Goal: Task Accomplishment & Management: Manage account settings

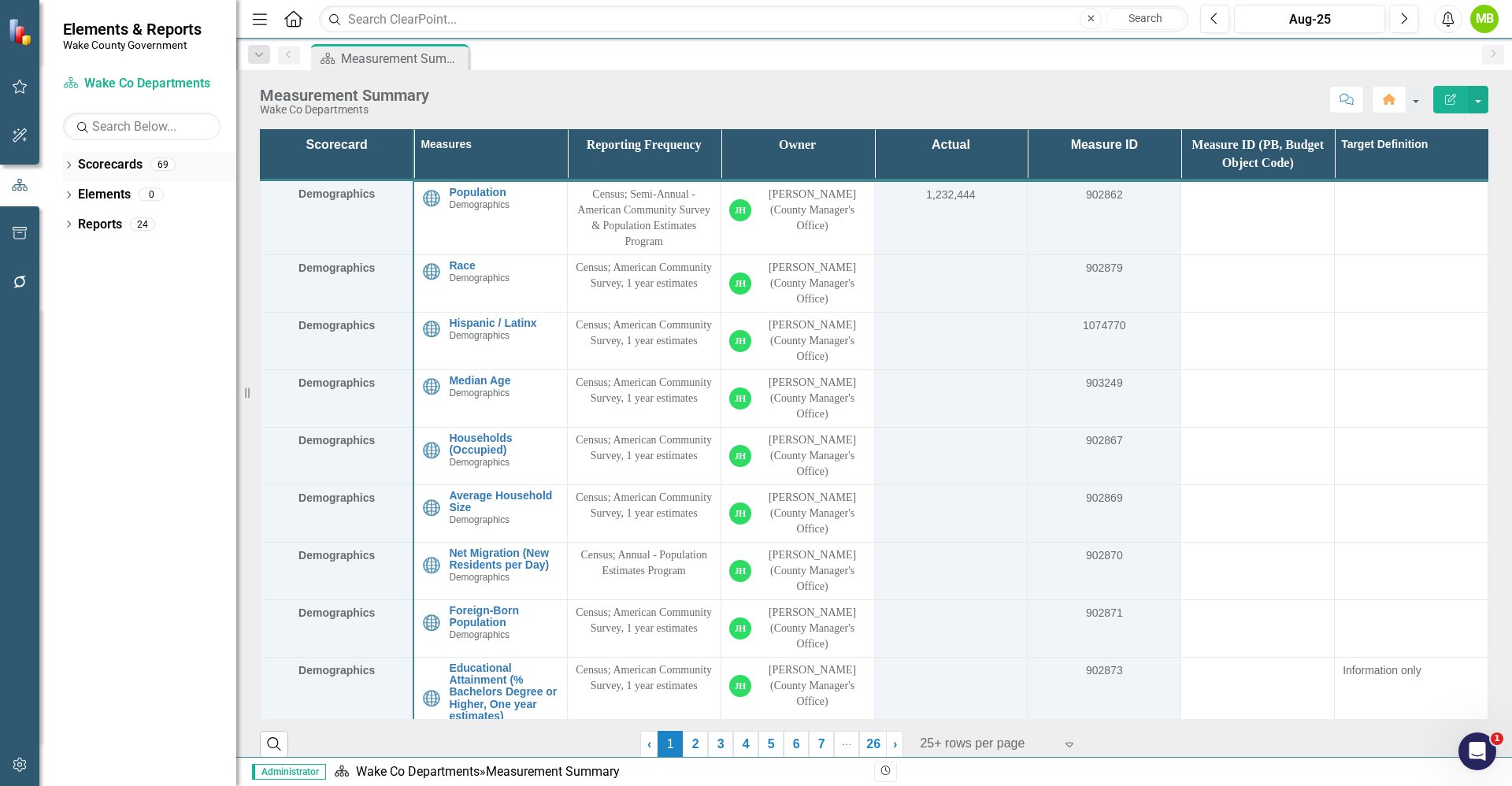
click at [65, 162] on icon "Dropdown" at bounding box center [69, 166] width 11 height 8
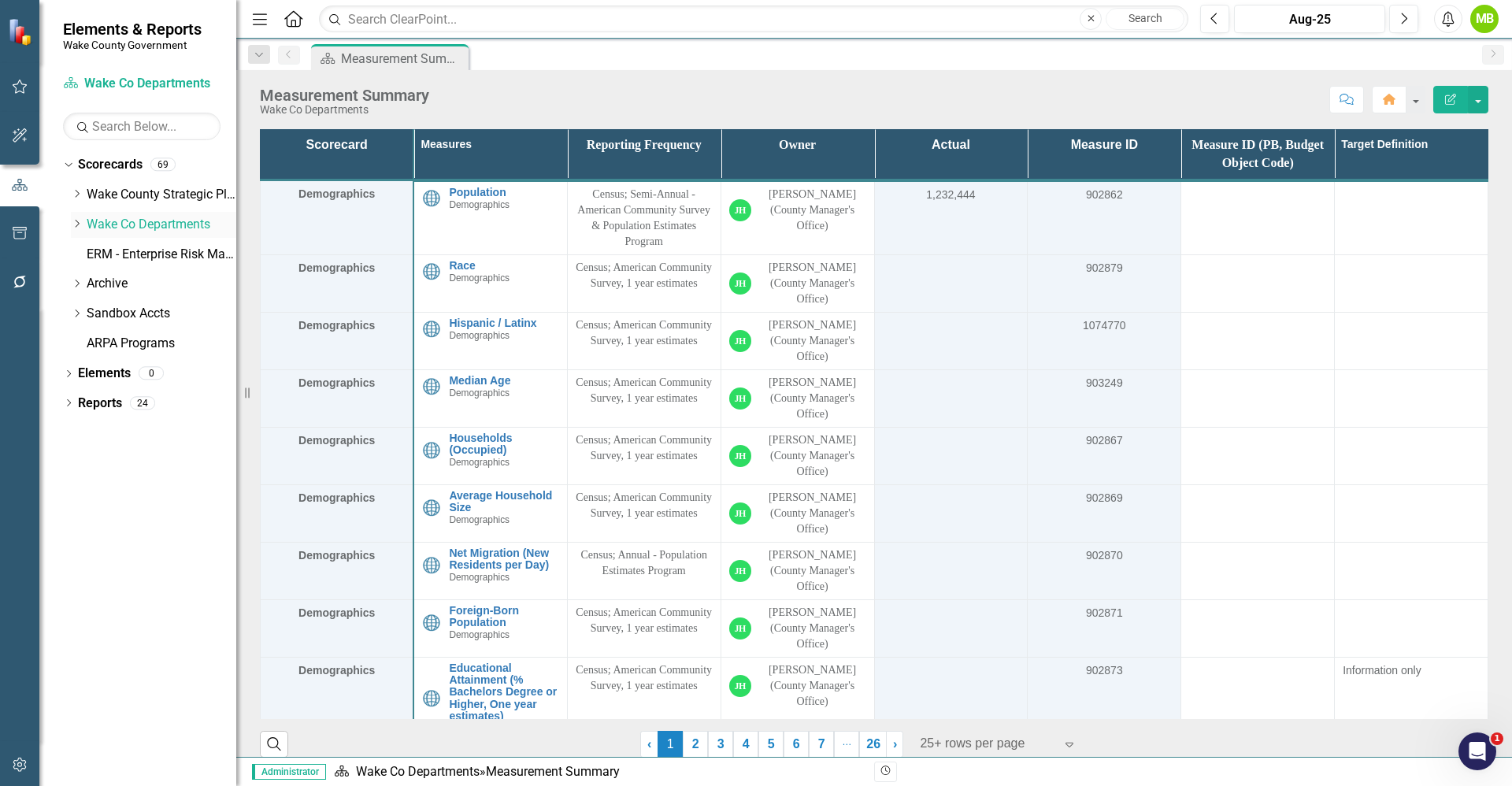
click at [74, 224] on icon "Dropdown" at bounding box center [76, 223] width 12 height 9
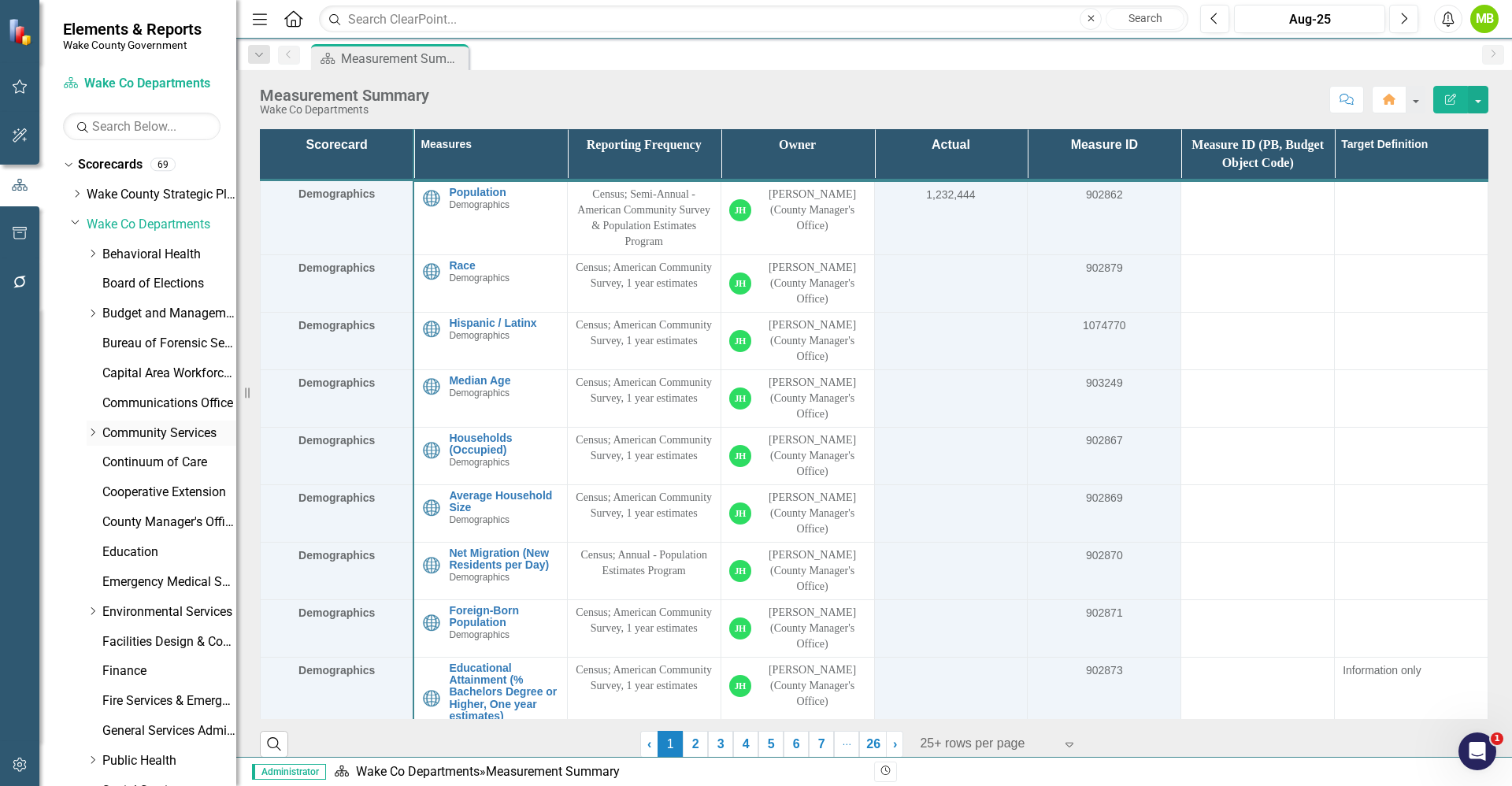
click at [96, 433] on icon "Dropdown" at bounding box center [92, 432] width 12 height 9
click at [170, 526] on link "Planning, Development and Inspections (PDI)" at bounding box center [176, 523] width 118 height 19
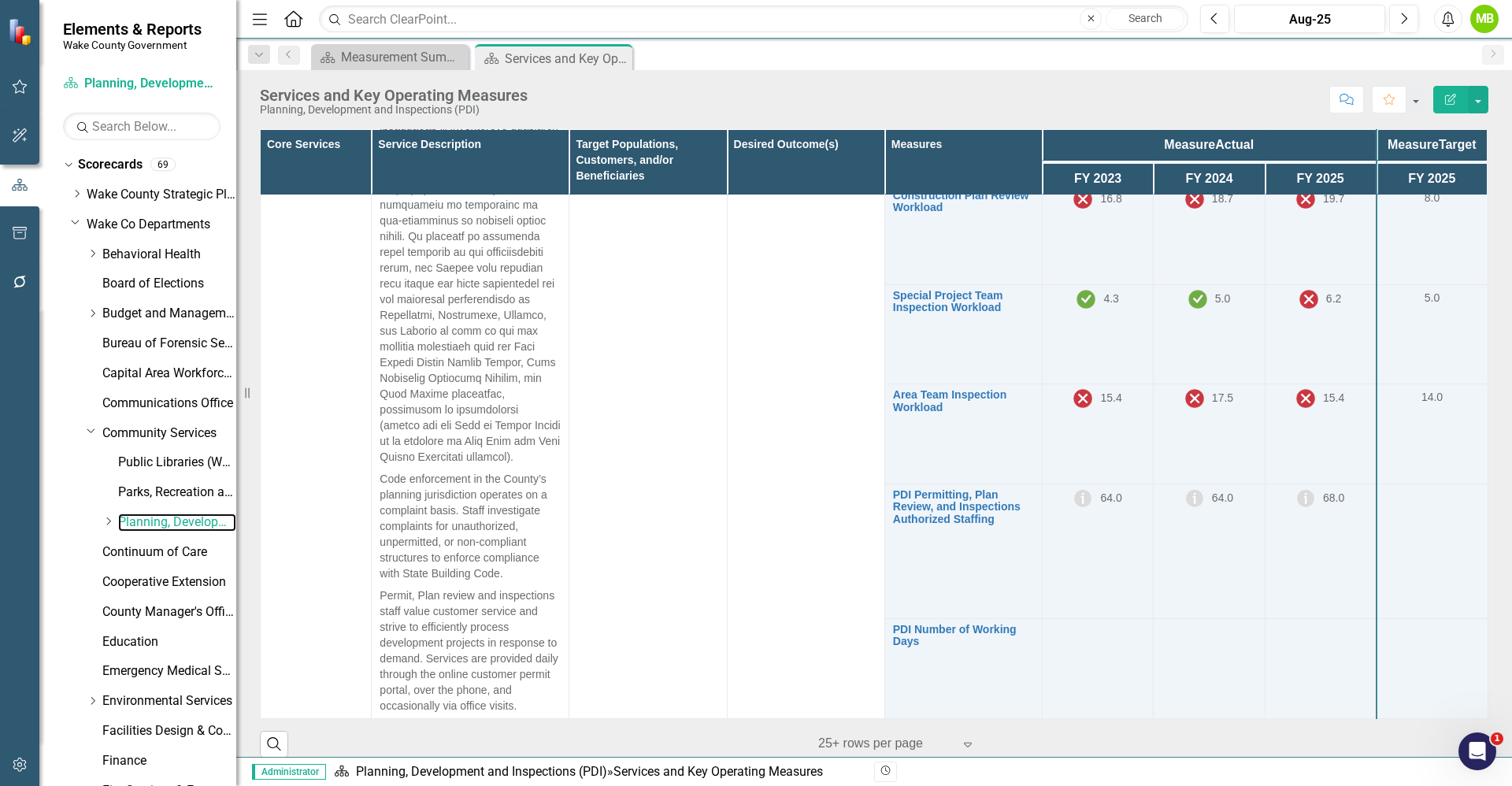
scroll to position [1418, 0]
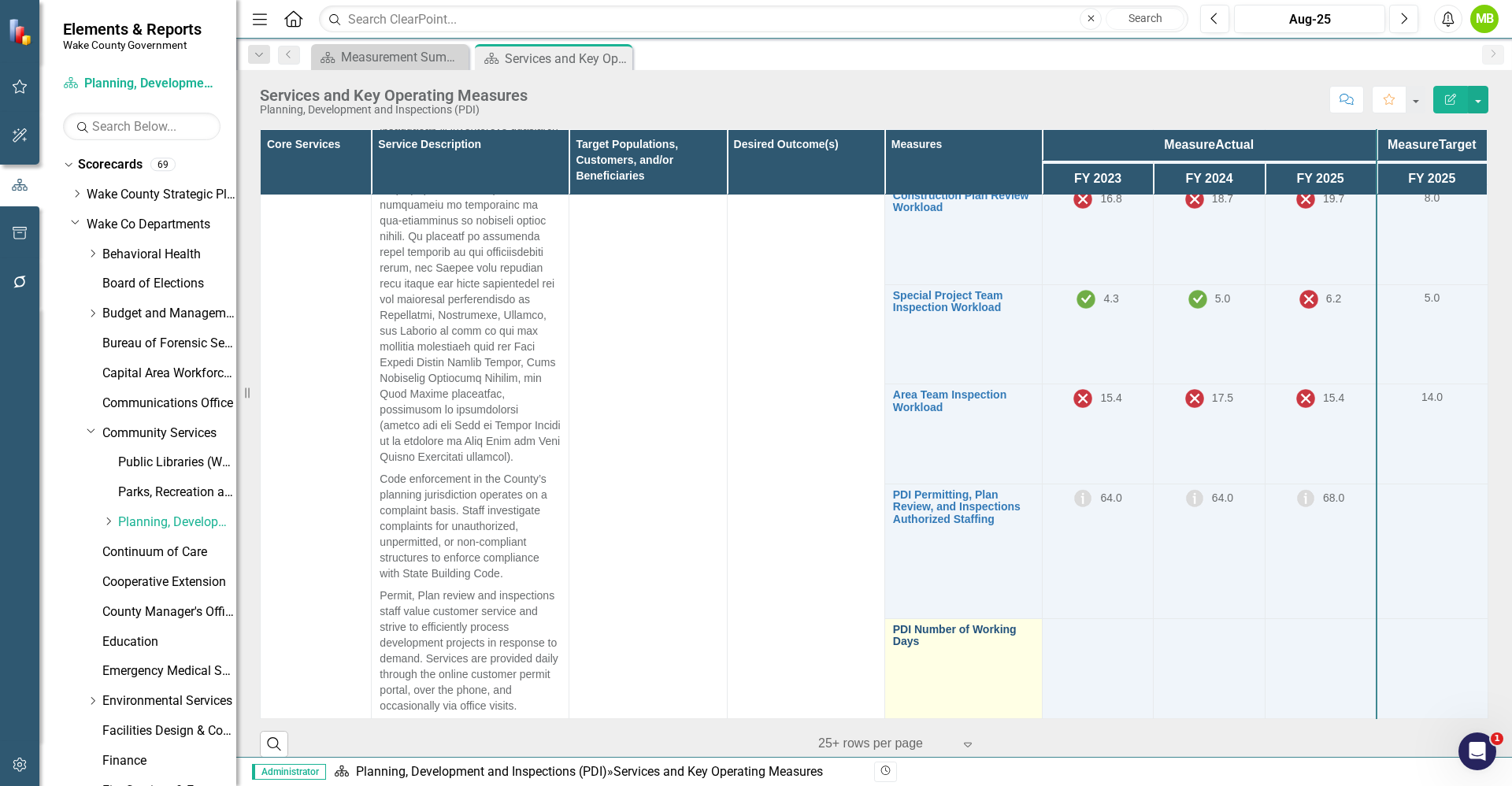
click at [931, 636] on link "PDI Number of Working Days" at bounding box center [964, 636] width 141 height 24
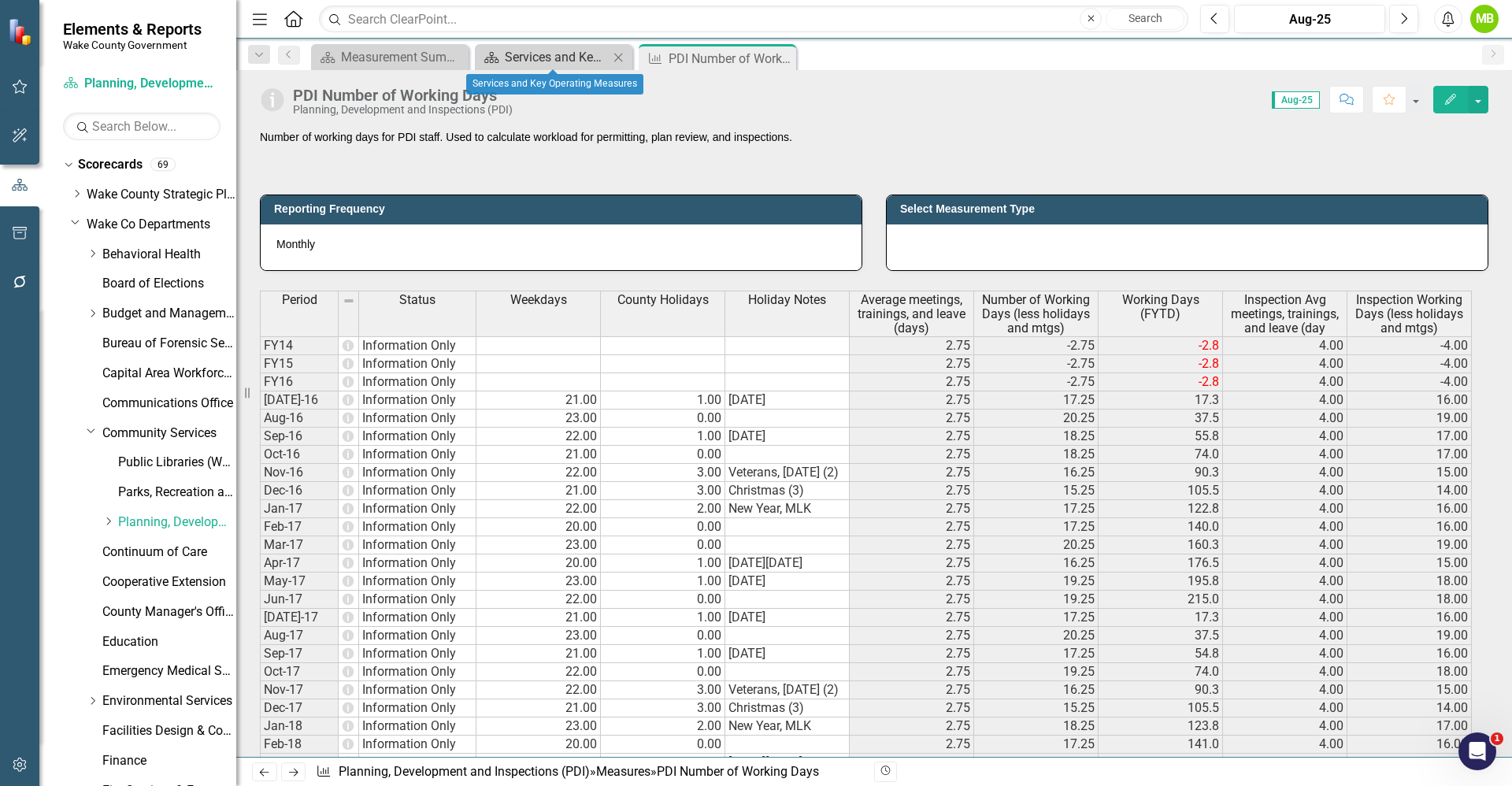
click at [525, 66] on div "Services and Key Operating Measures" at bounding box center [557, 57] width 104 height 19
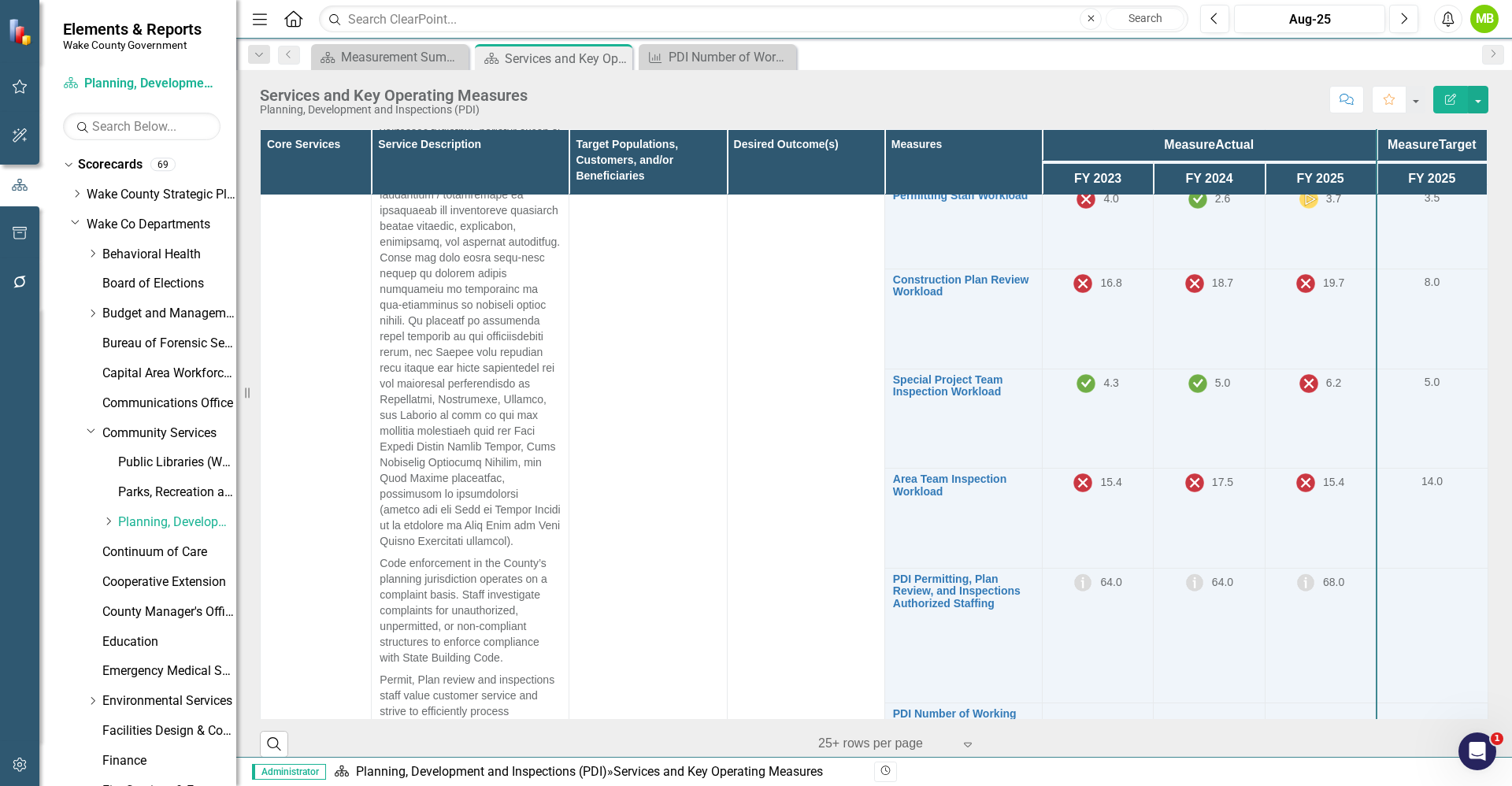
scroll to position [1305, 0]
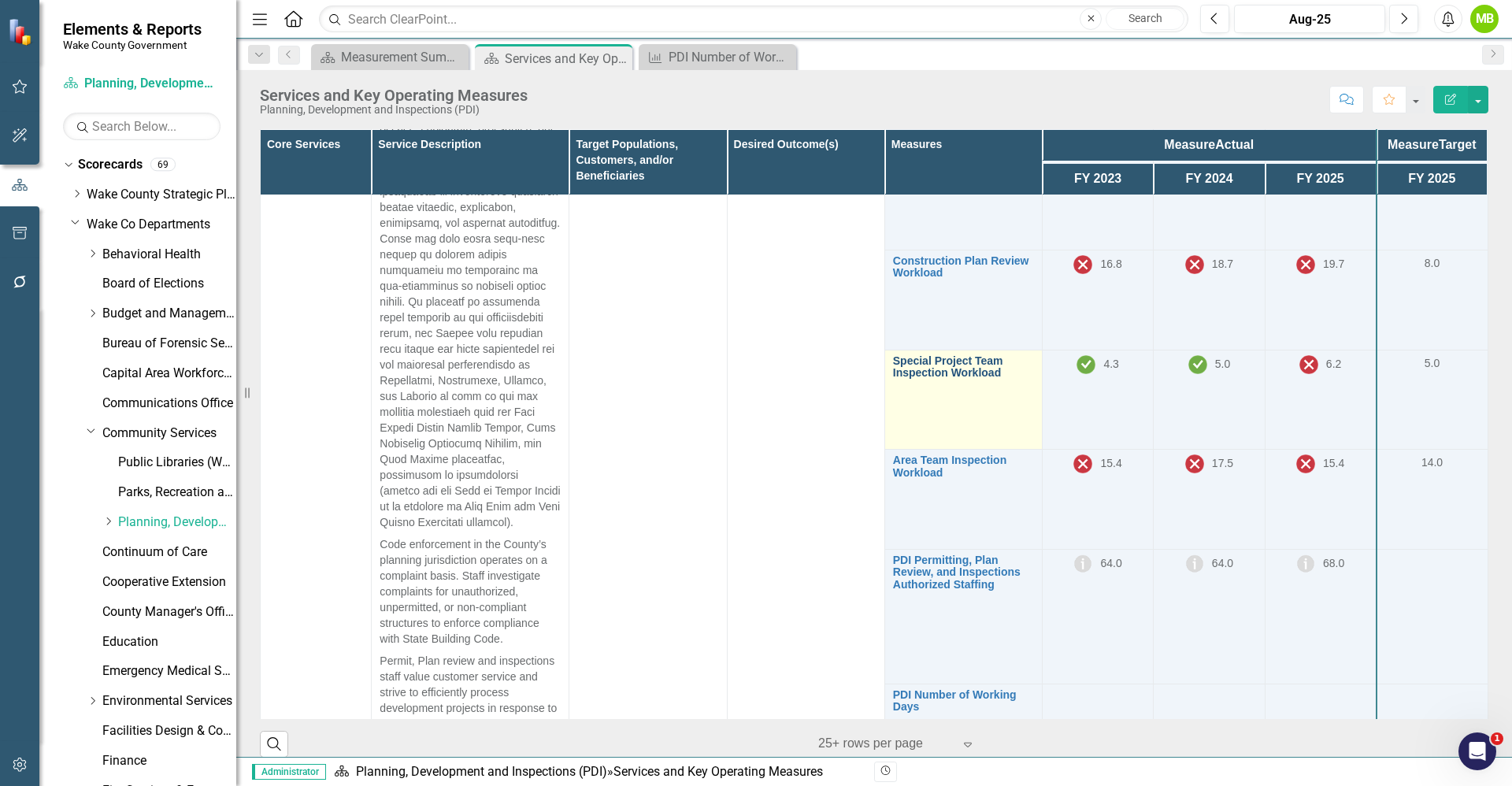
click at [936, 380] on link "Special Project Team Inspection Workload" at bounding box center [964, 367] width 141 height 24
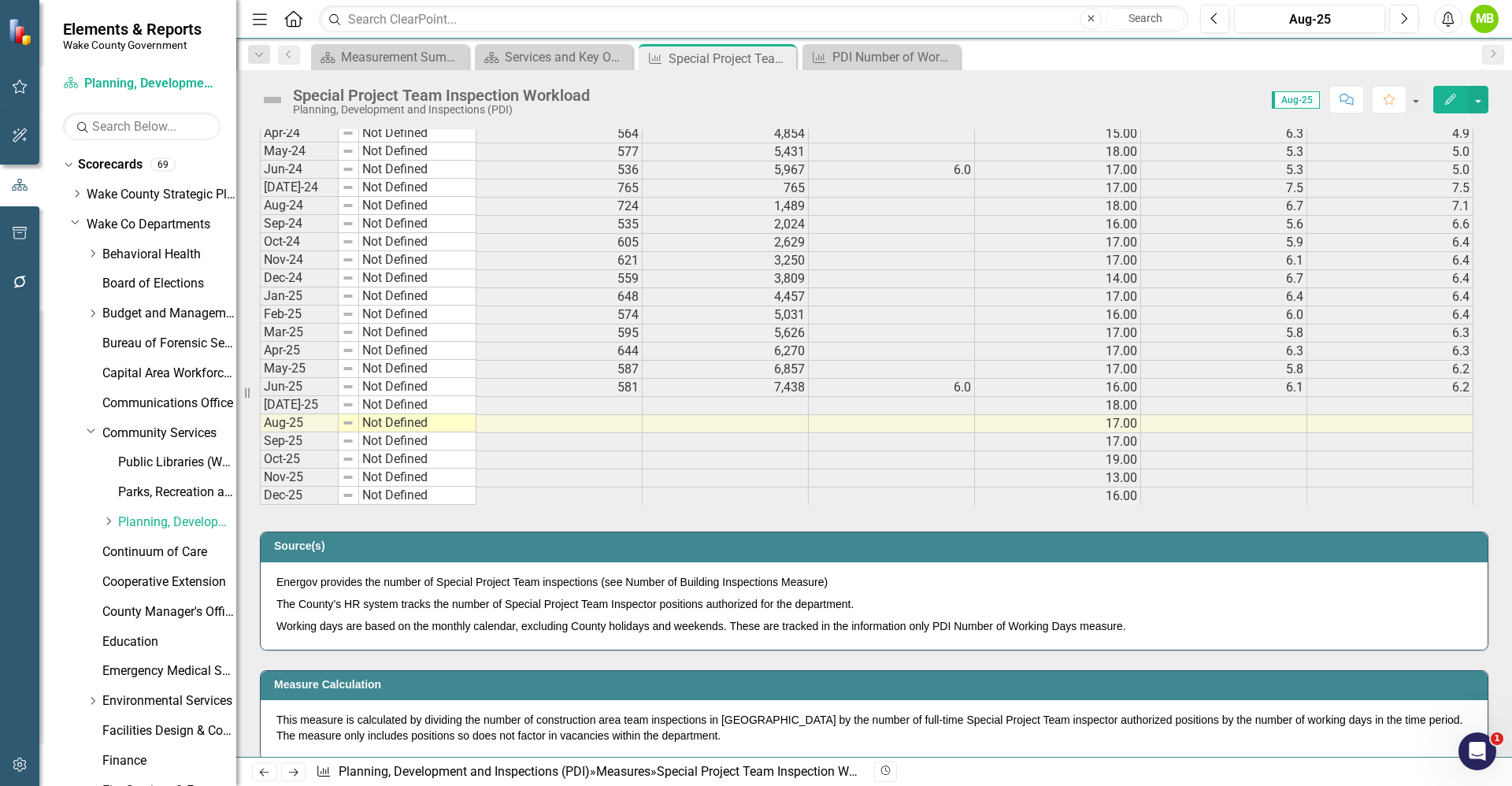
scroll to position [2878, 0]
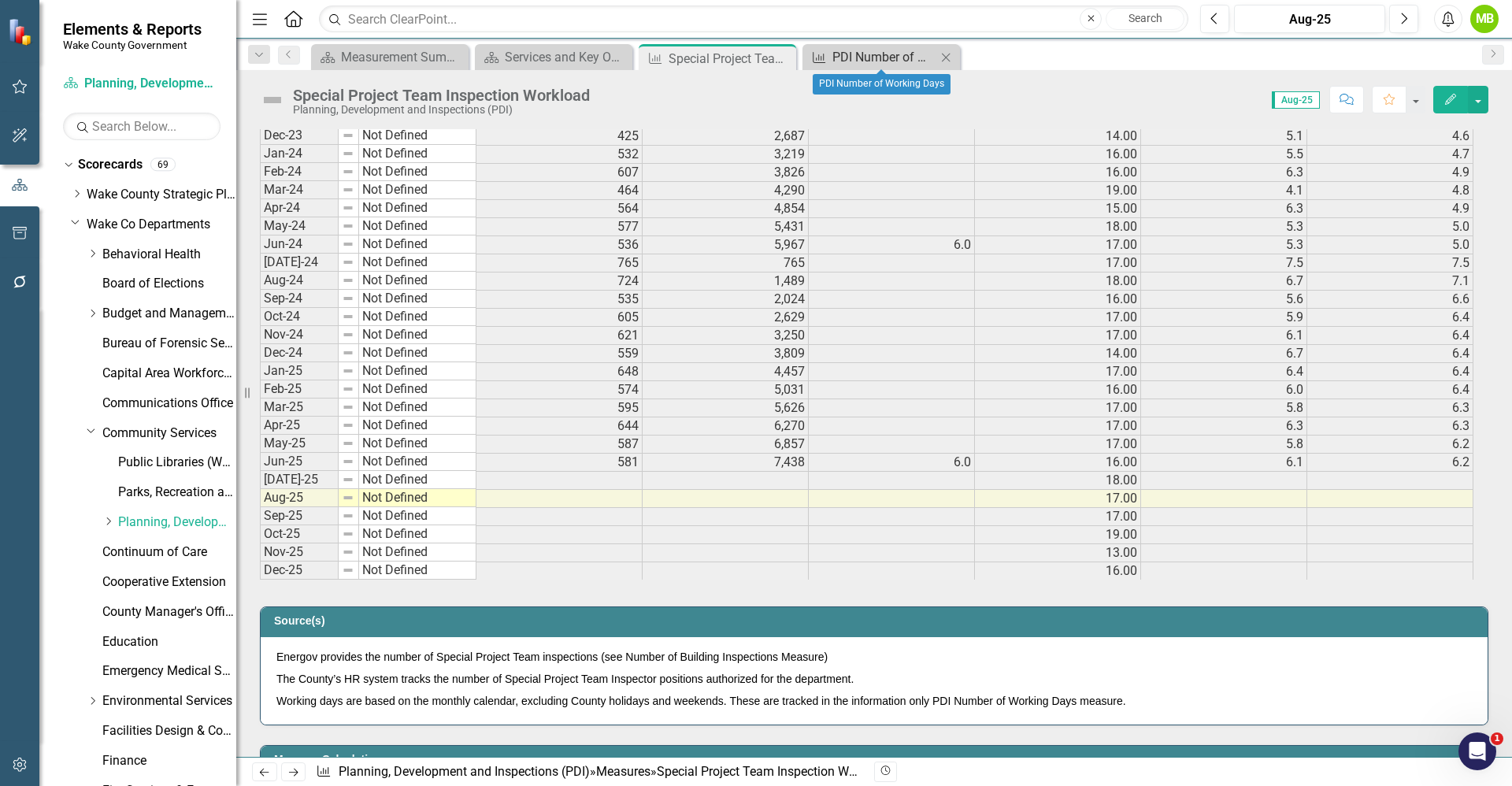
click at [852, 62] on div "PDI Number of Working Days" at bounding box center [884, 57] width 104 height 19
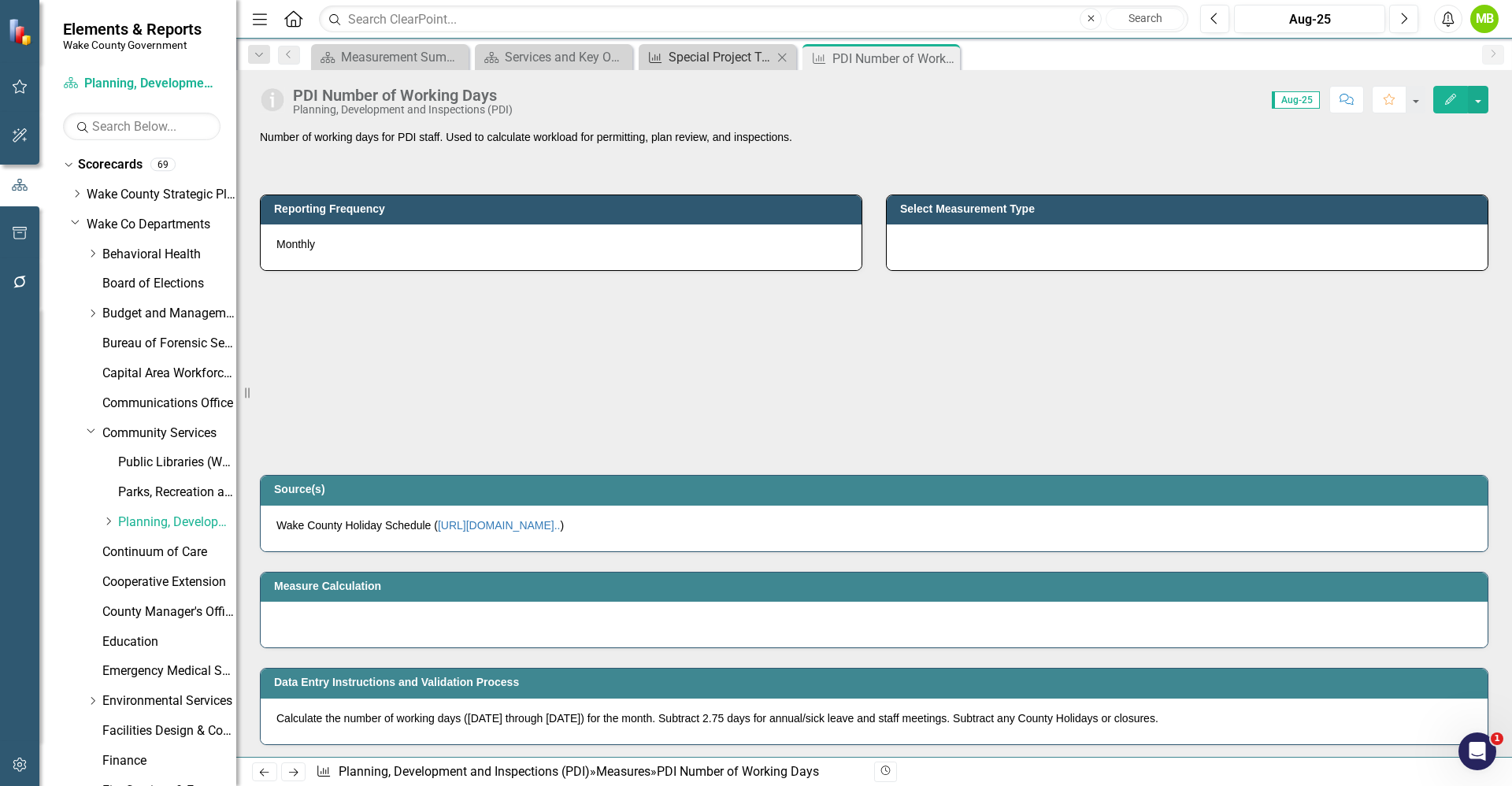
click at [705, 61] on div "Special Project Team Inspection Workload" at bounding box center [720, 57] width 104 height 19
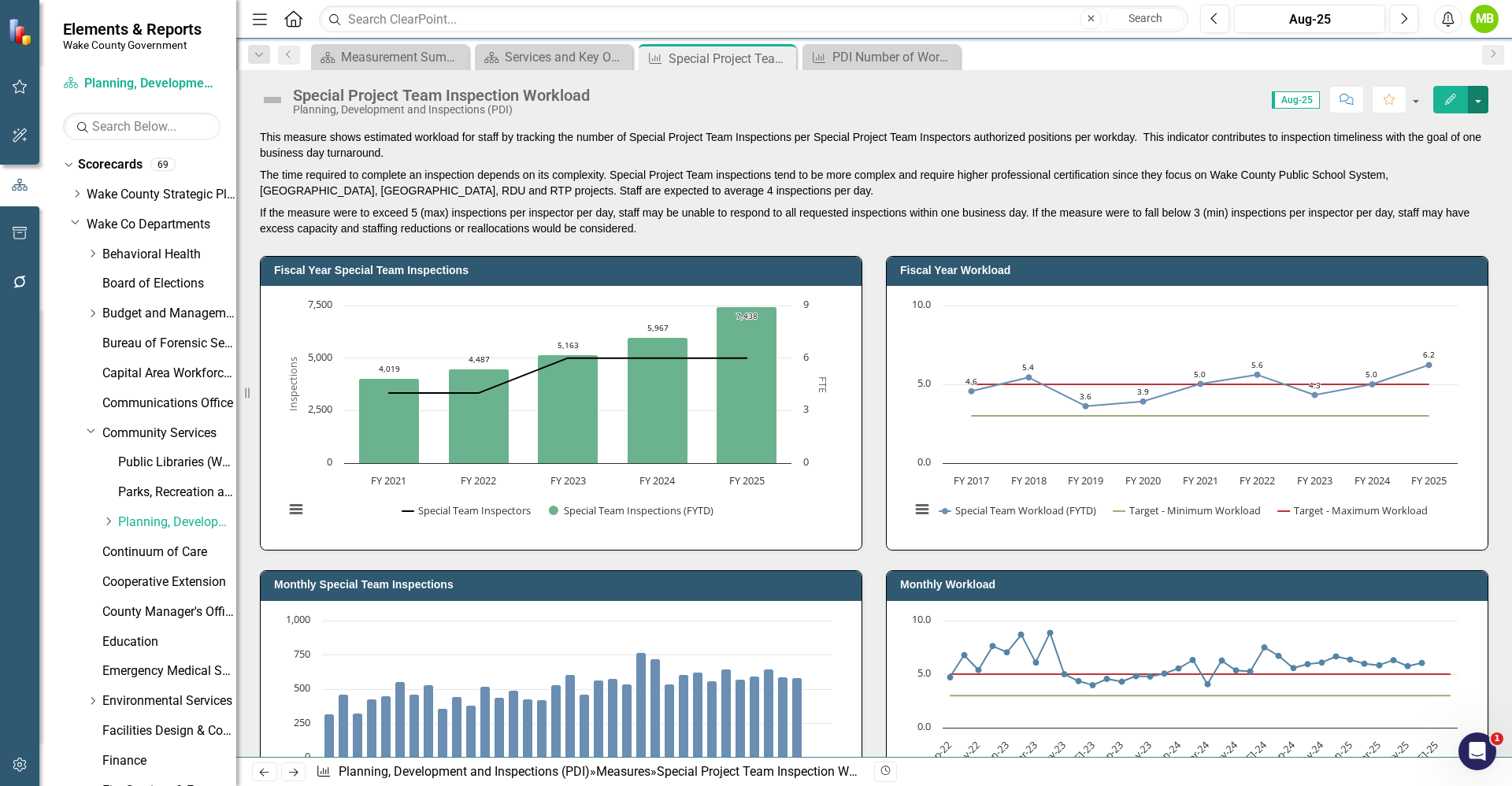
click at [1486, 108] on button "button" at bounding box center [1478, 100] width 20 height 28
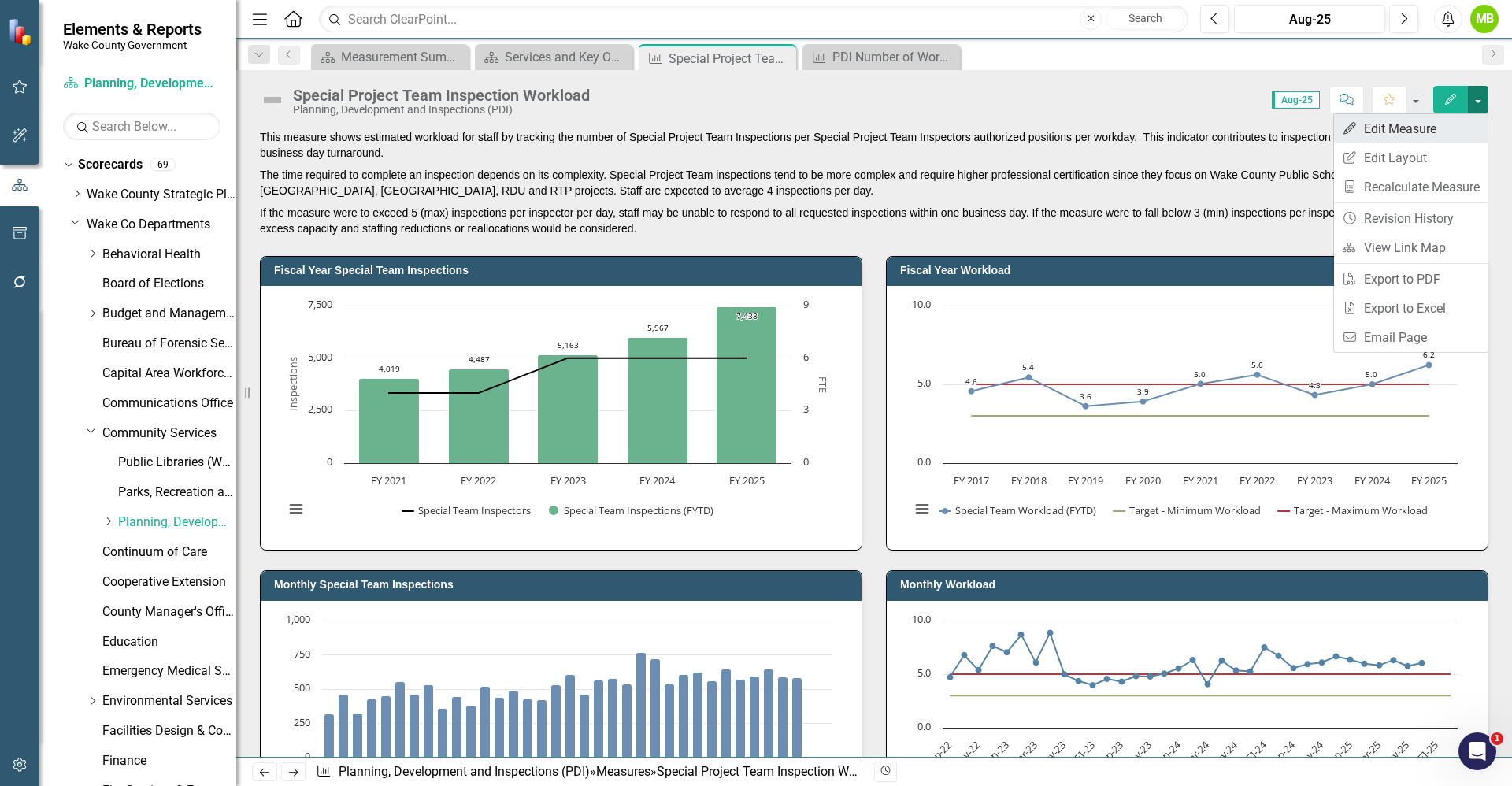
click at [1448, 135] on link "Edit Edit Measure" at bounding box center [1411, 128] width 154 height 29
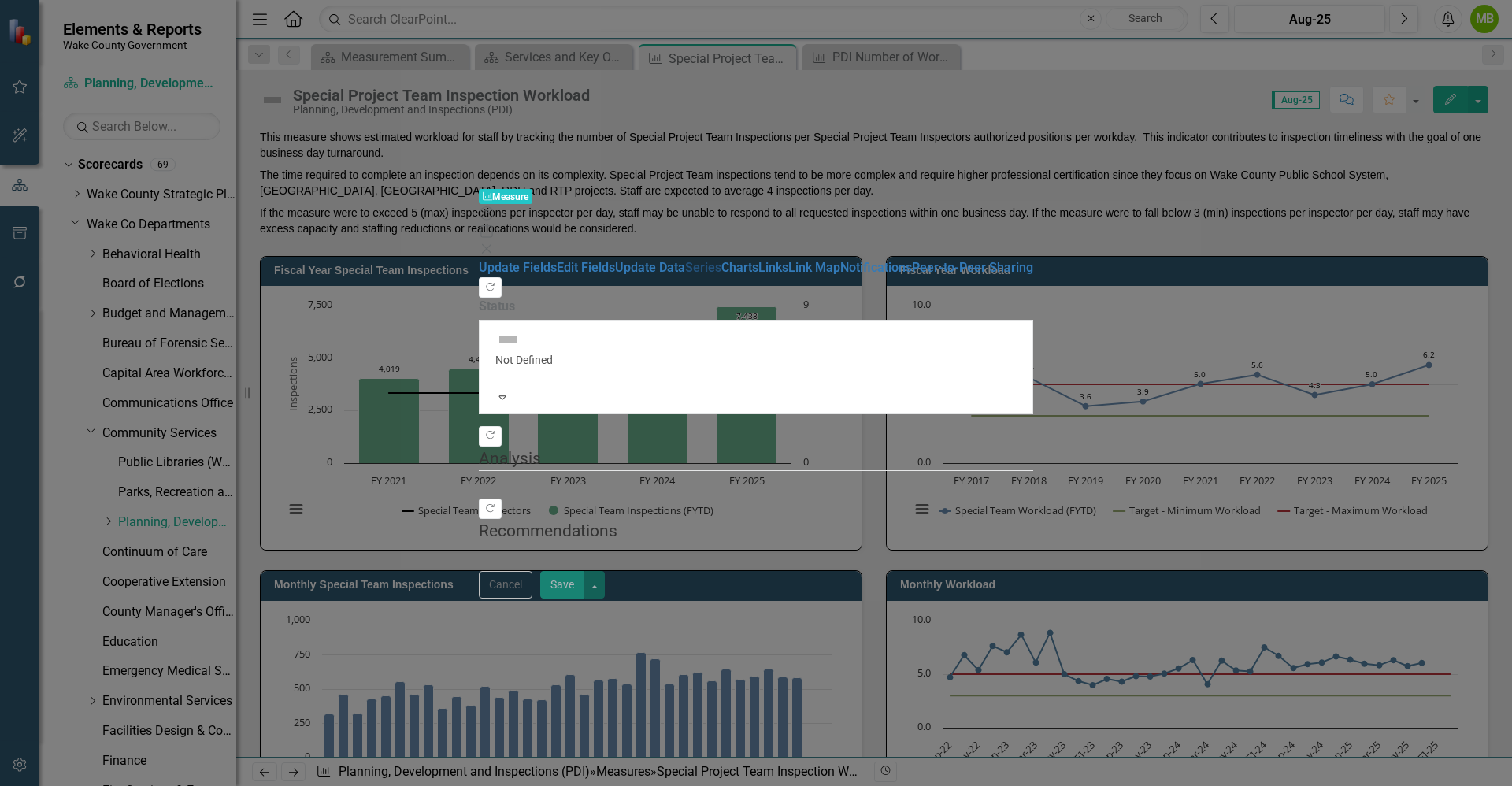
click at [685, 260] on link "Series" at bounding box center [702, 267] width 36 height 15
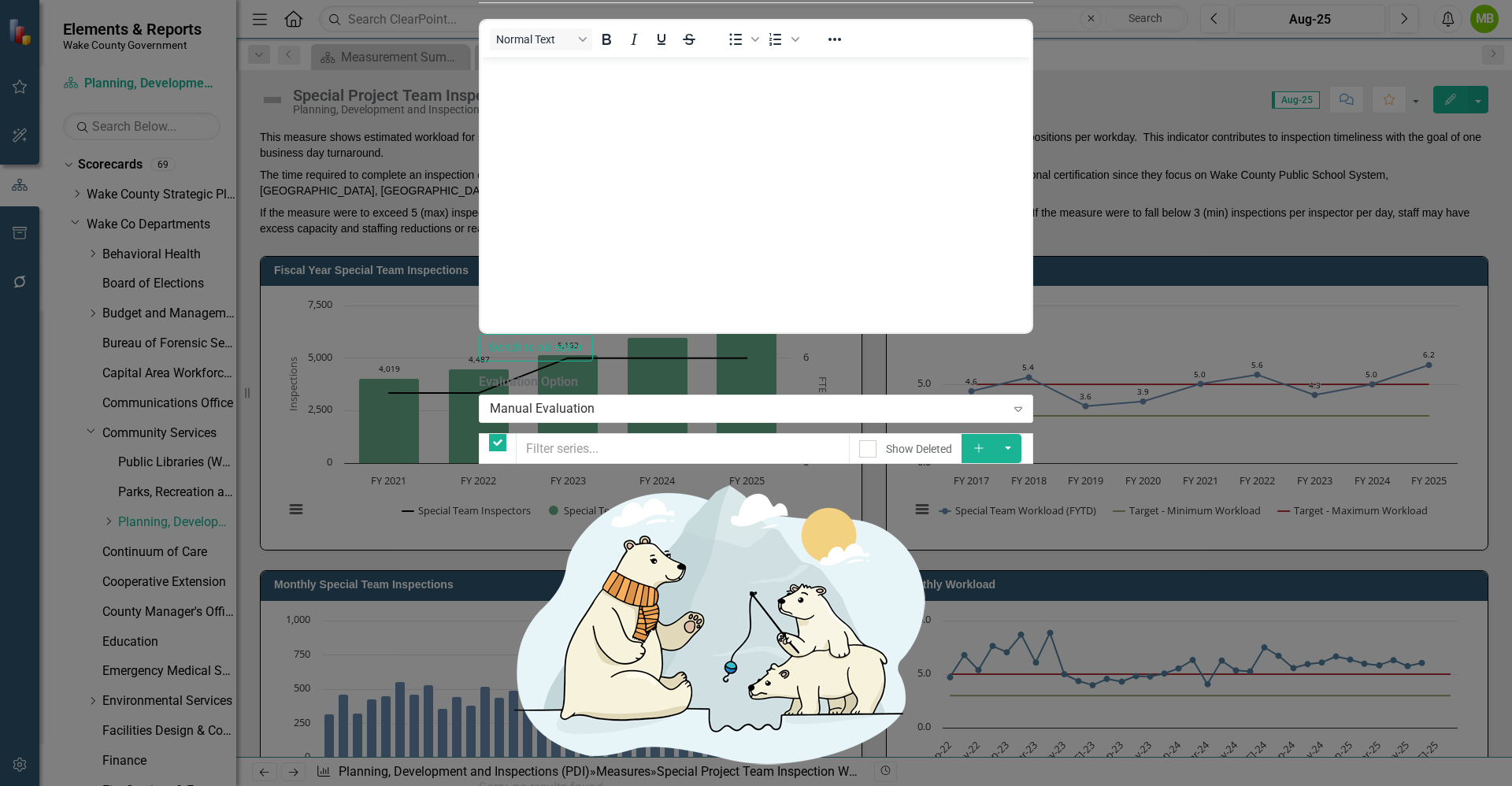
checkbox input "false"
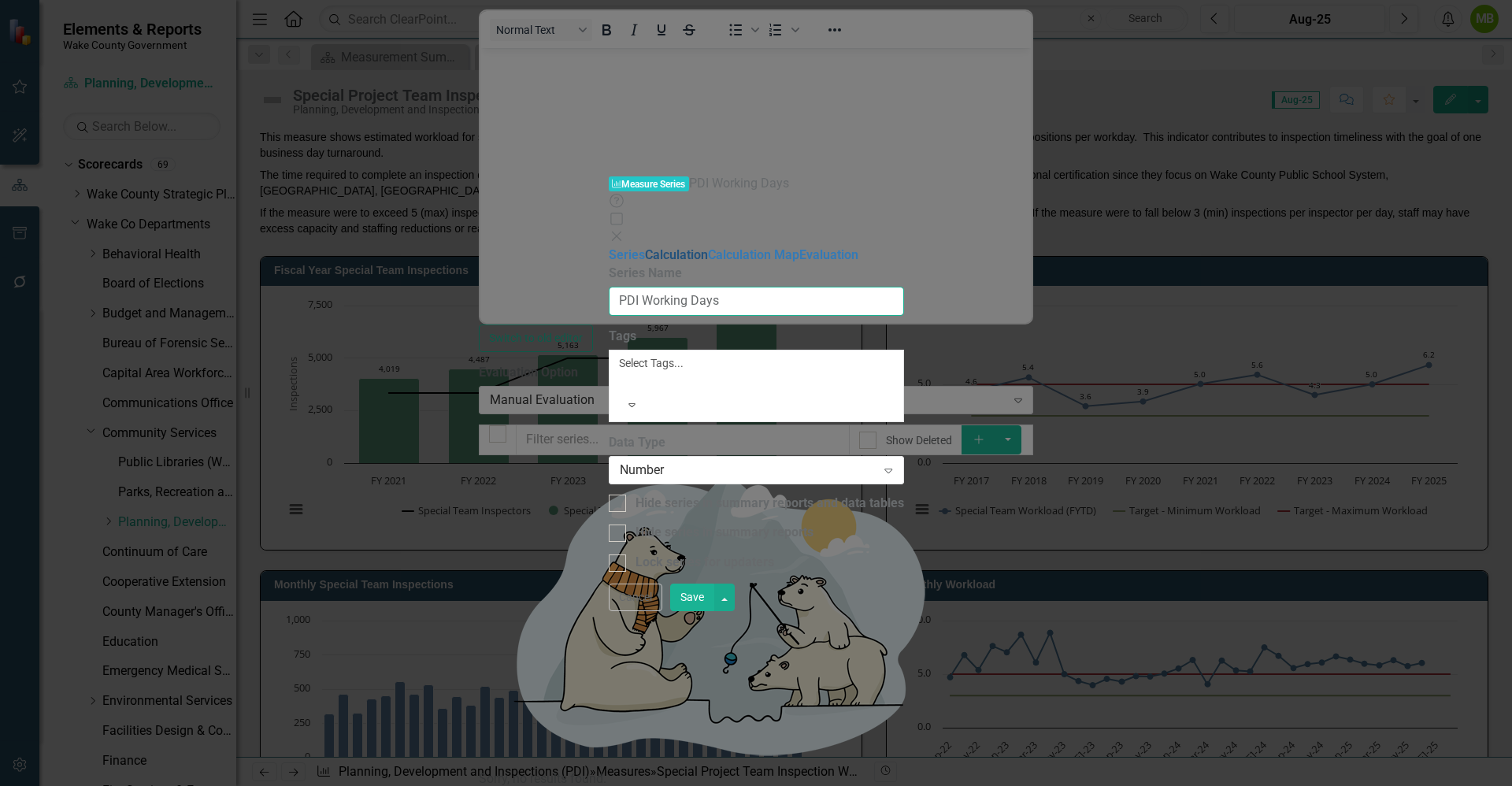
drag, startPoint x: 592, startPoint y: 92, endPoint x: 535, endPoint y: 82, distance: 57.9
click at [609, 247] on div "Series Calculation Calculation Map Evaluation From this page, you can edit the …" at bounding box center [756, 409] width 296 height 325
type input "Inspection Working Days"
click at [645, 247] on link "Calculation" at bounding box center [676, 255] width 63 height 15
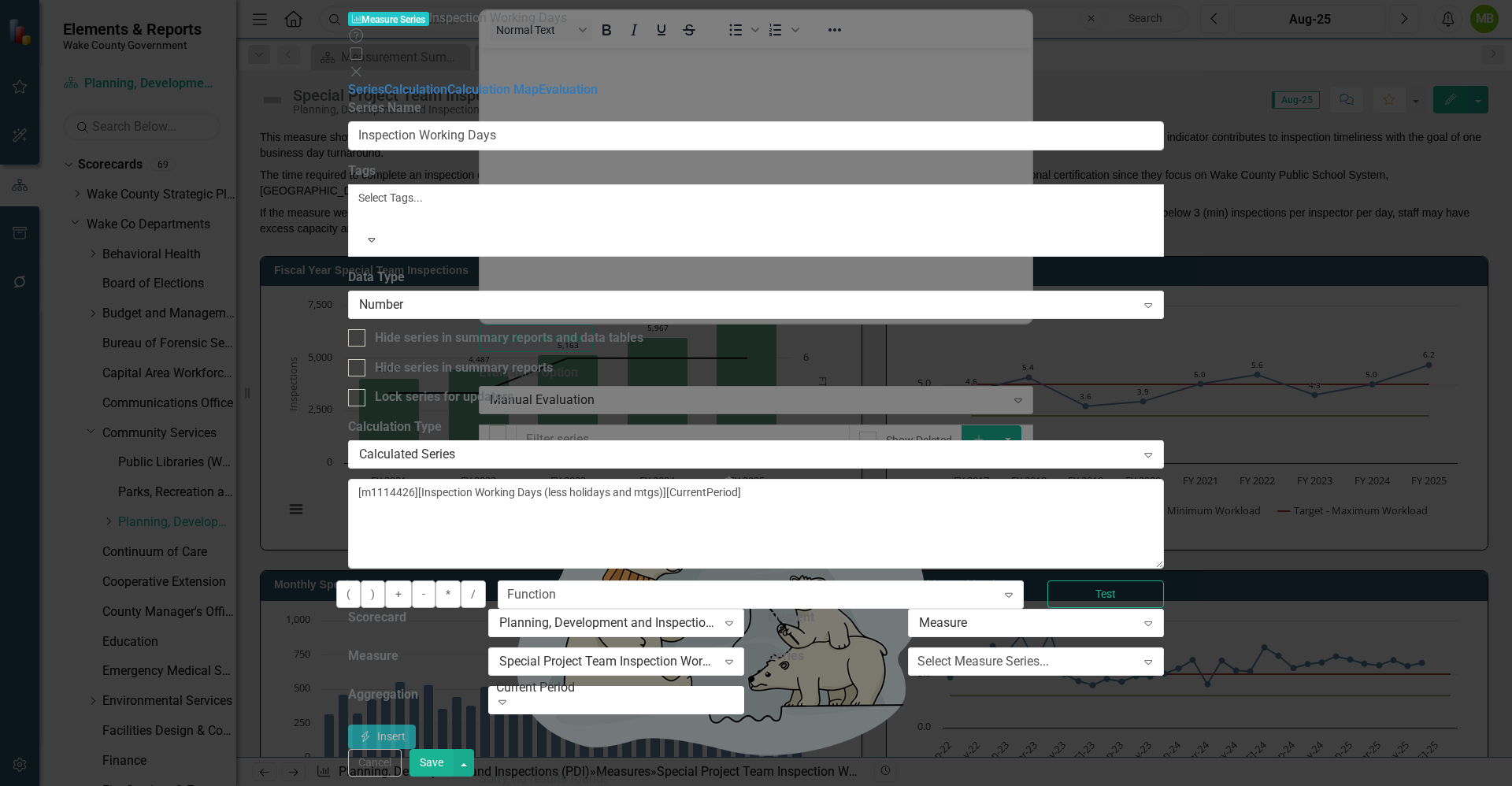
click at [453, 765] on button "Save" at bounding box center [432, 763] width 44 height 28
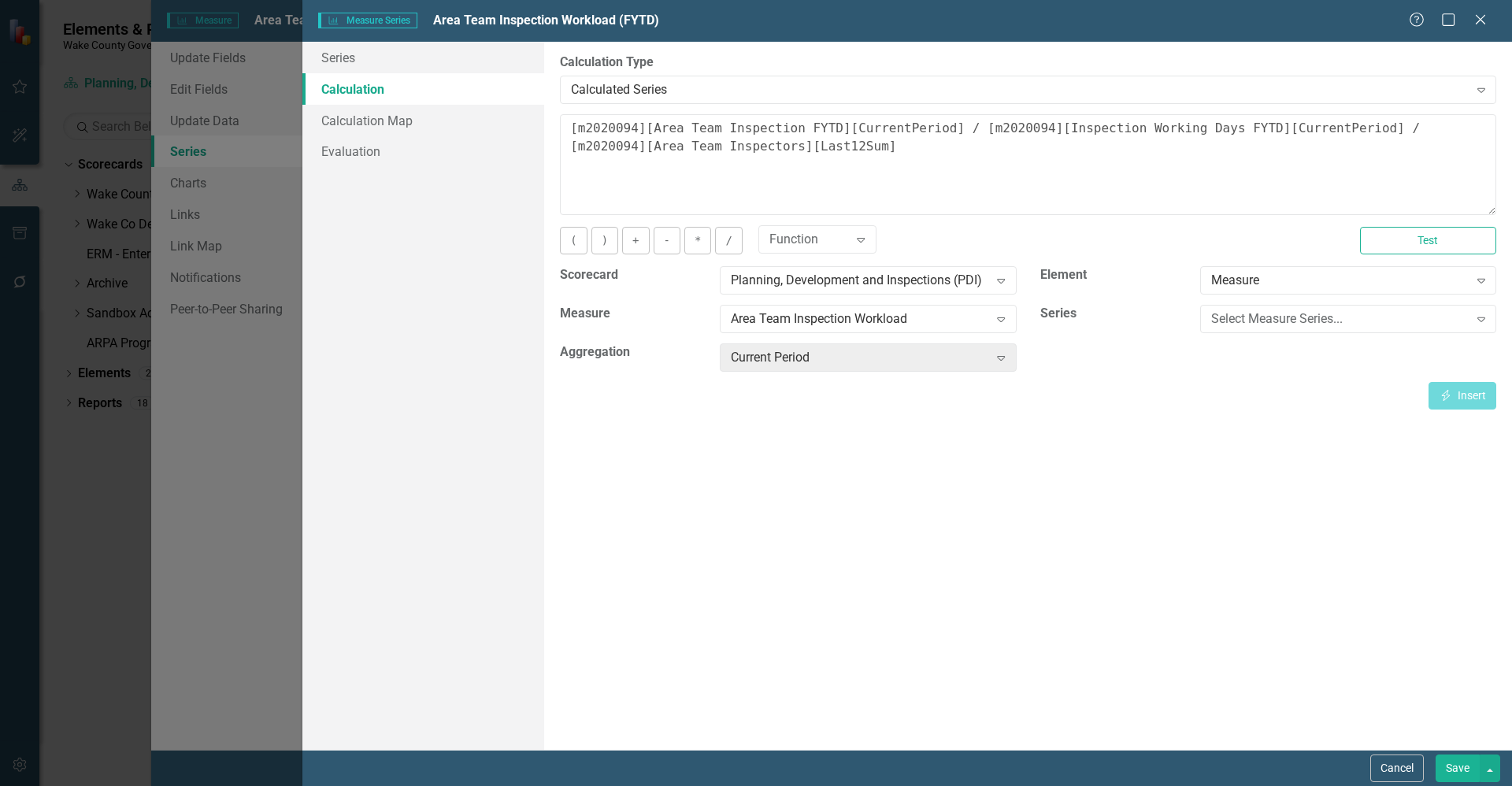
click at [1448, 767] on button "Save" at bounding box center [1457, 768] width 44 height 28
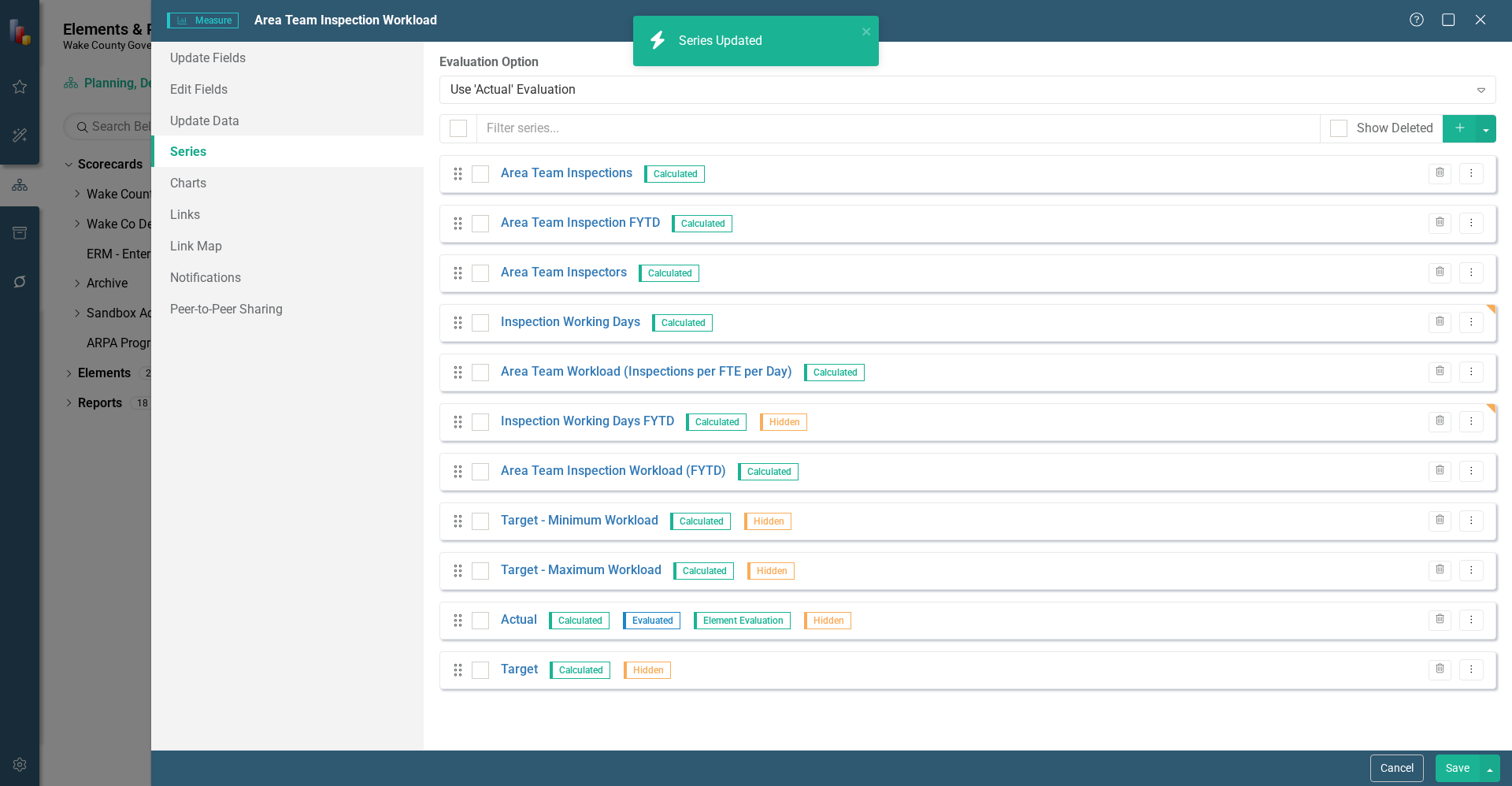
click at [1461, 774] on button "Save" at bounding box center [1457, 768] width 44 height 28
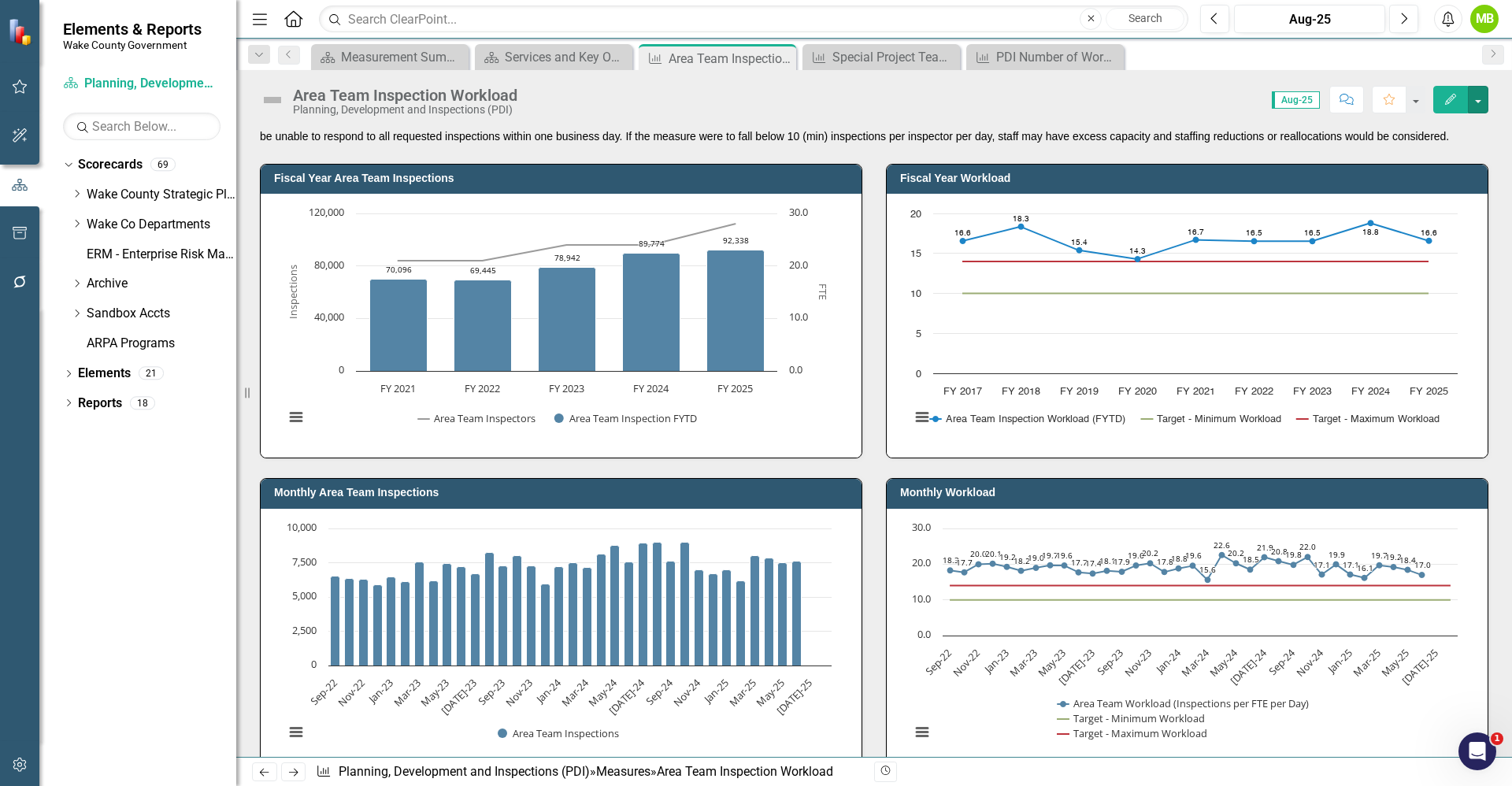
scroll to position [61, 0]
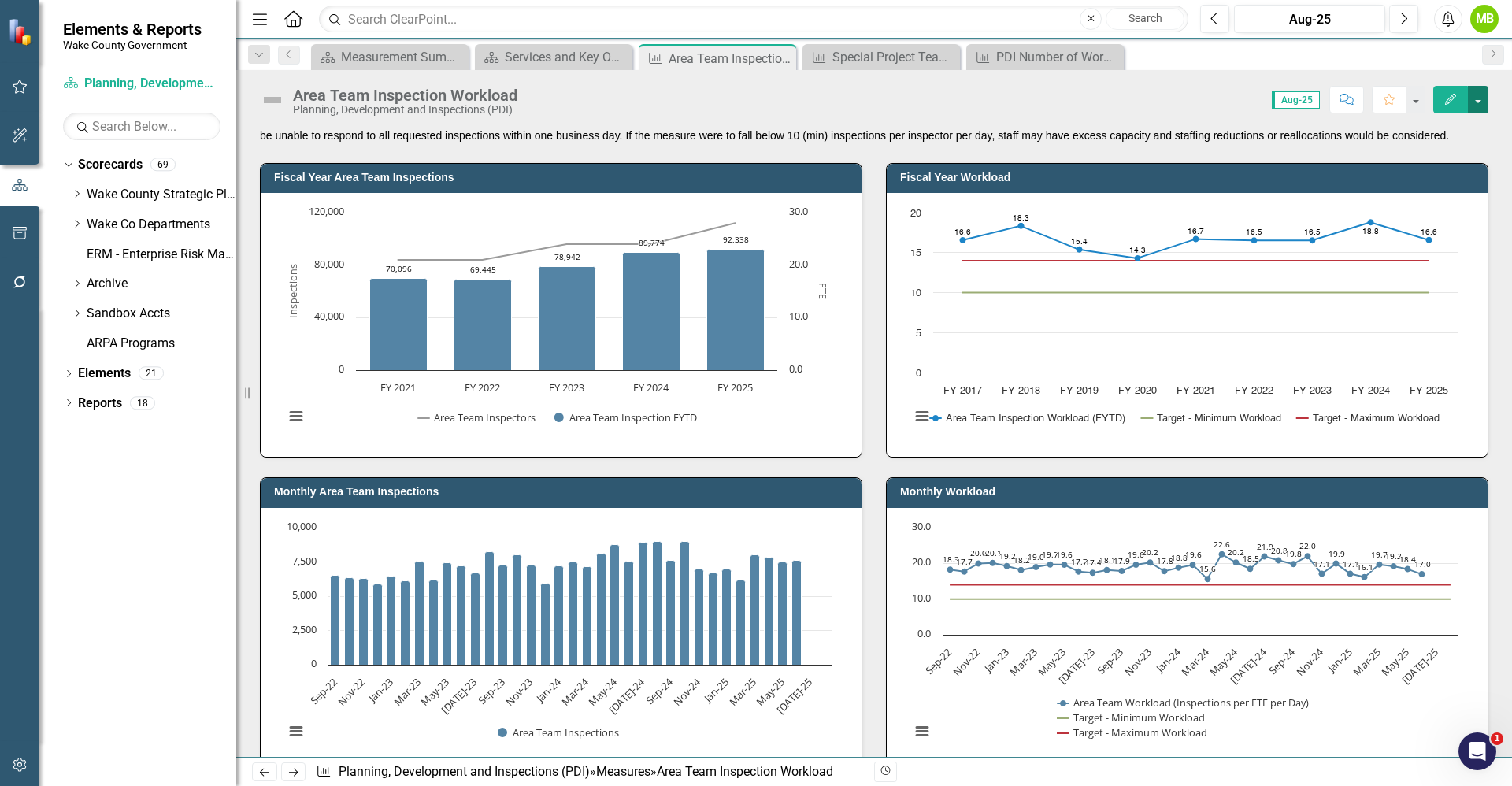
click at [1474, 107] on button "button" at bounding box center [1478, 100] width 20 height 28
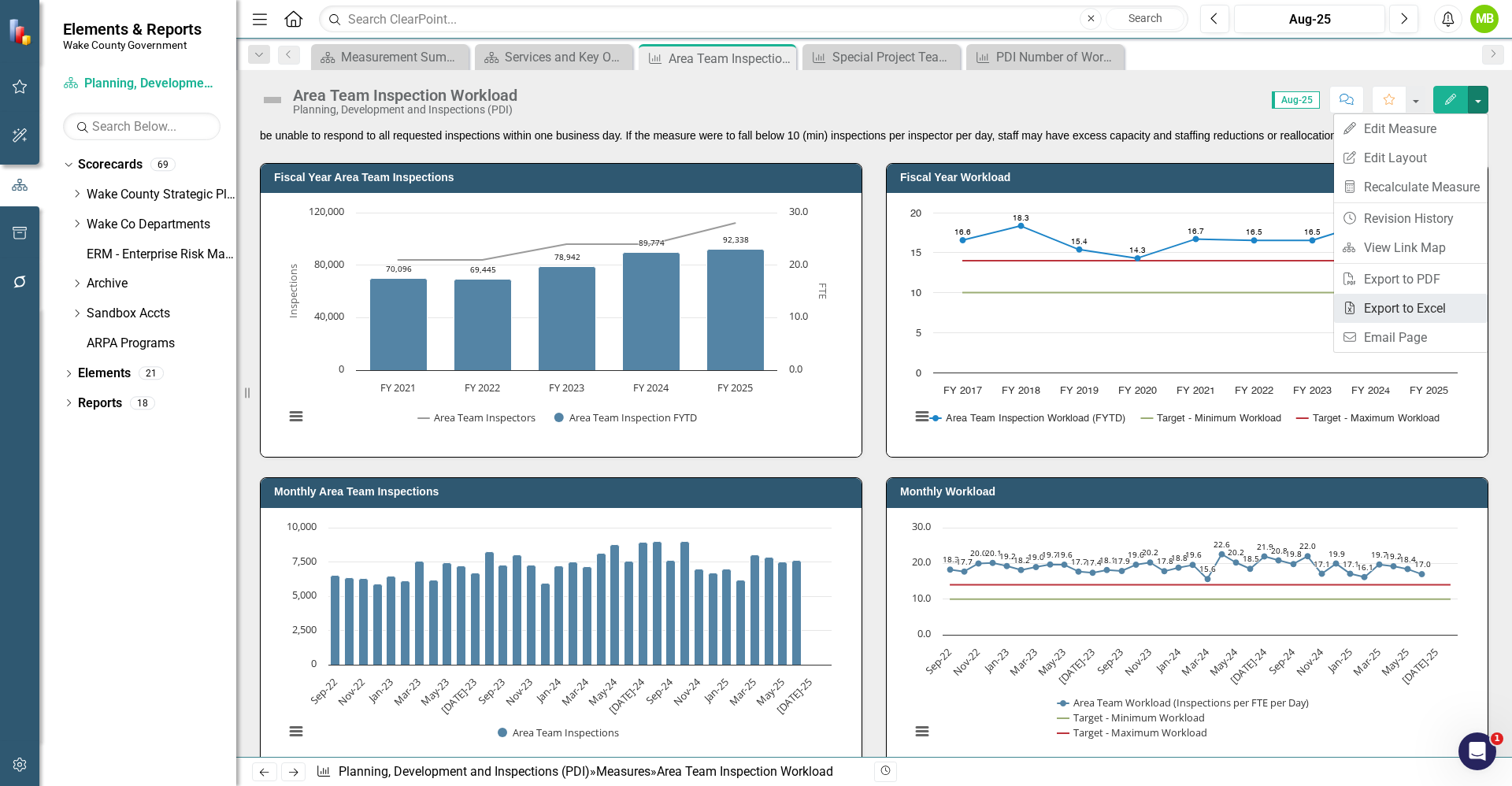
click at [1413, 307] on link "Excel Export to Excel" at bounding box center [1411, 308] width 154 height 29
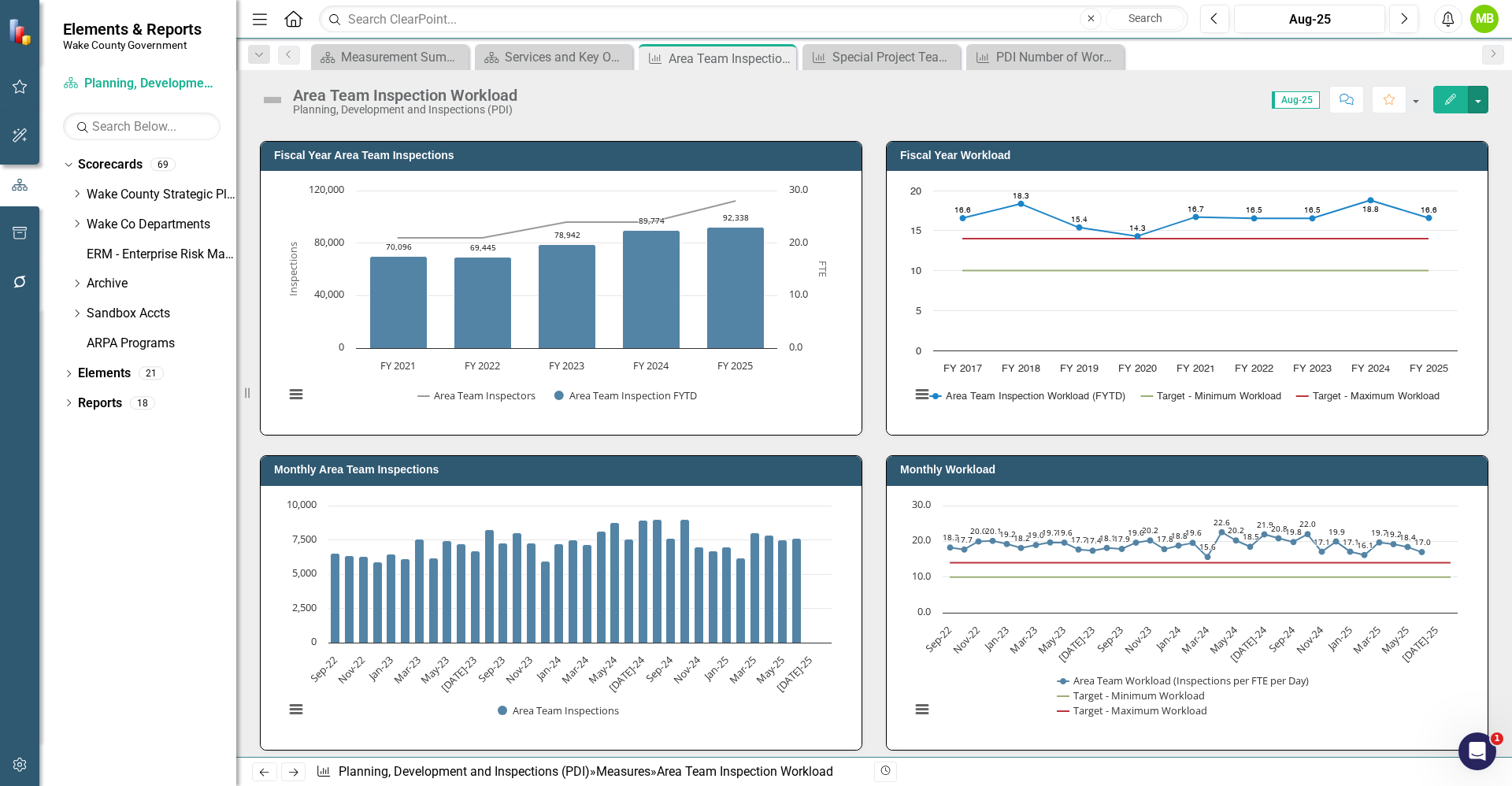
scroll to position [0, 0]
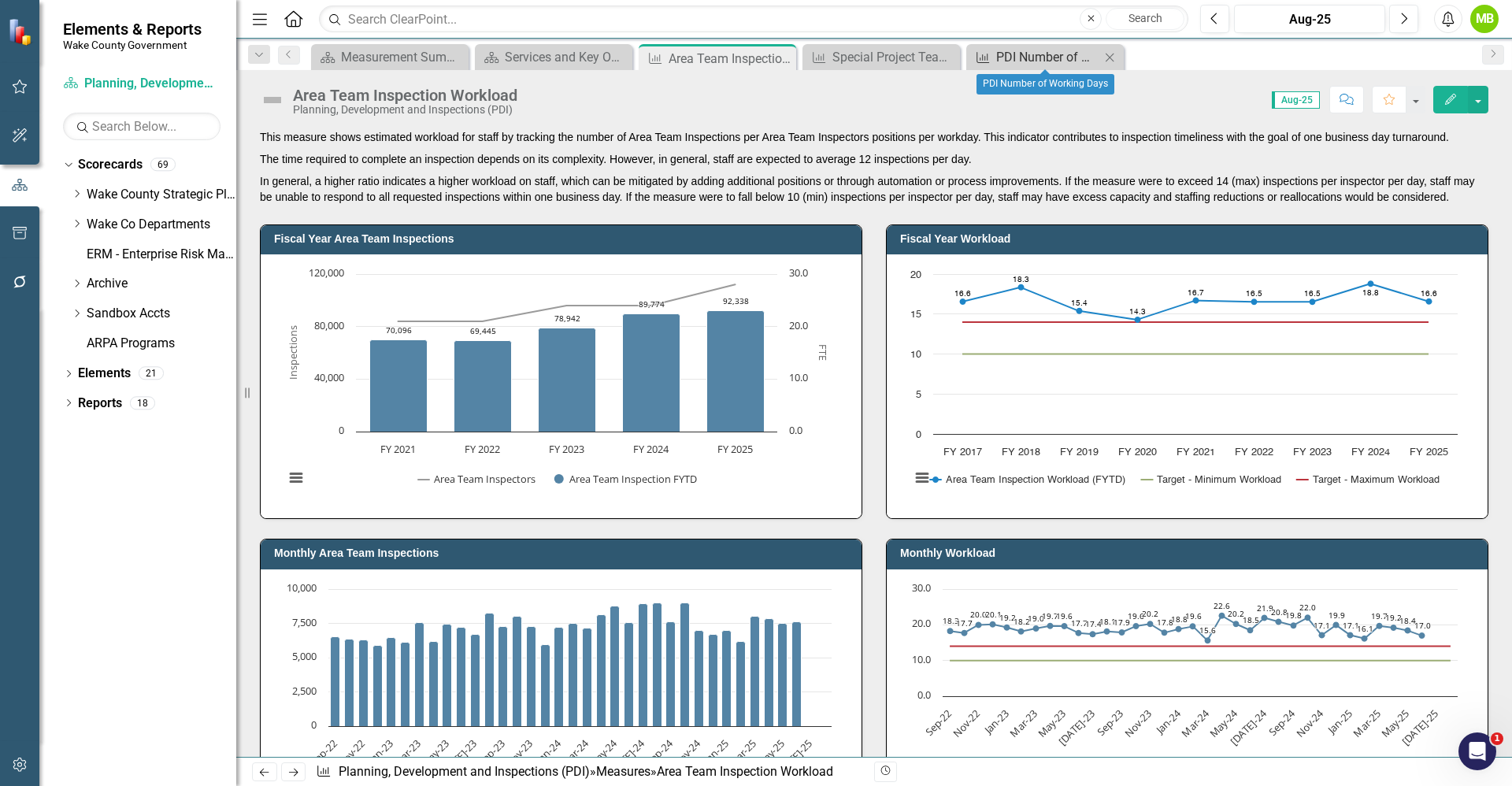
click at [1040, 48] on div "PDI Number of Working Days" at bounding box center [1048, 57] width 104 height 19
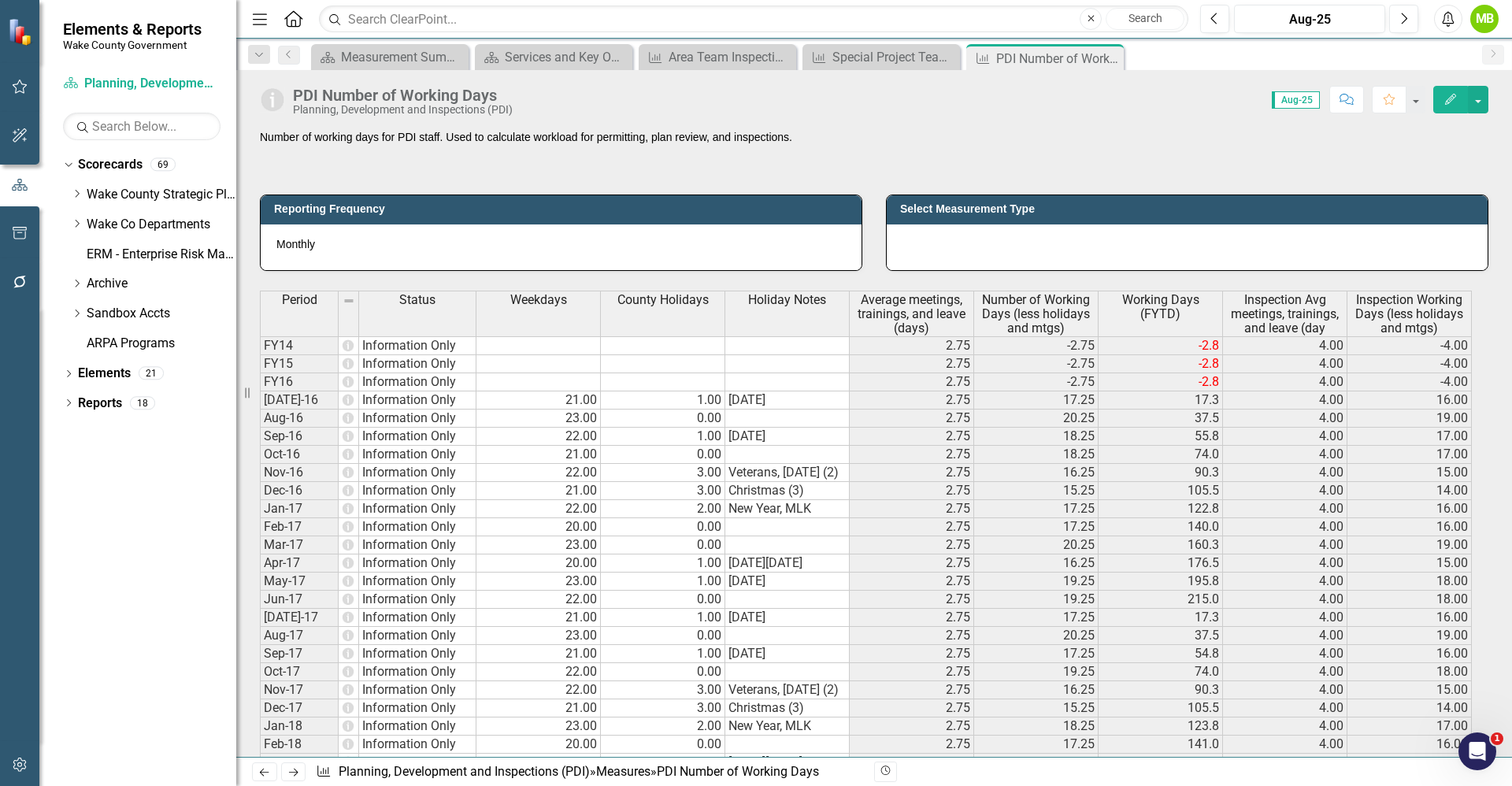
click at [868, 139] on p "Number of working days for PDI staff. Used to calculate workload for permitting…" at bounding box center [874, 136] width 1228 height 16
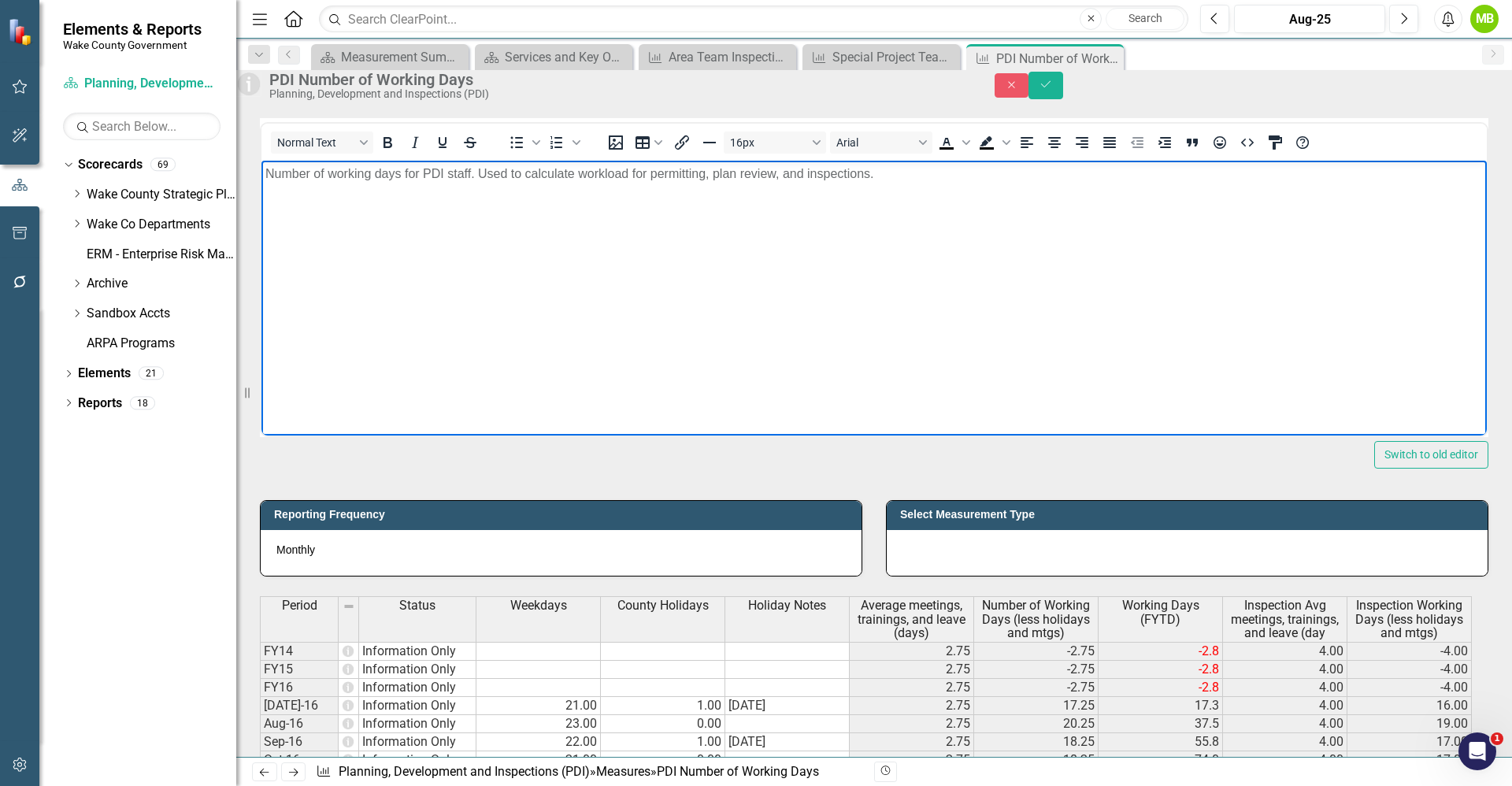
click at [894, 175] on p "Number of working days for PDI staff. Used to calculate workload for permitting…" at bounding box center [874, 173] width 1217 height 19
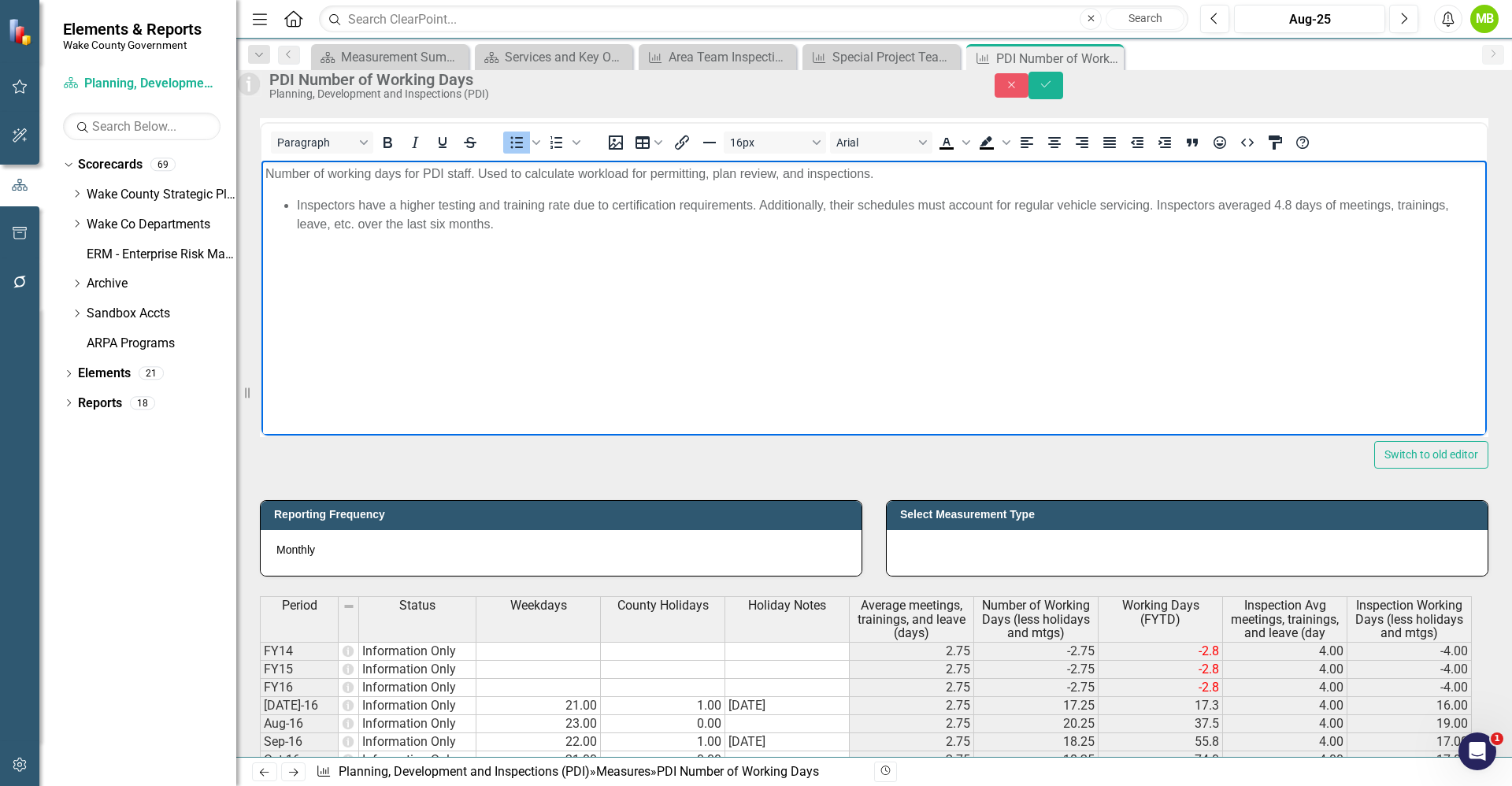
click at [294, 202] on ul "Inspectors have a higher testing and training rate due to certification require…" at bounding box center [874, 214] width 1217 height 38
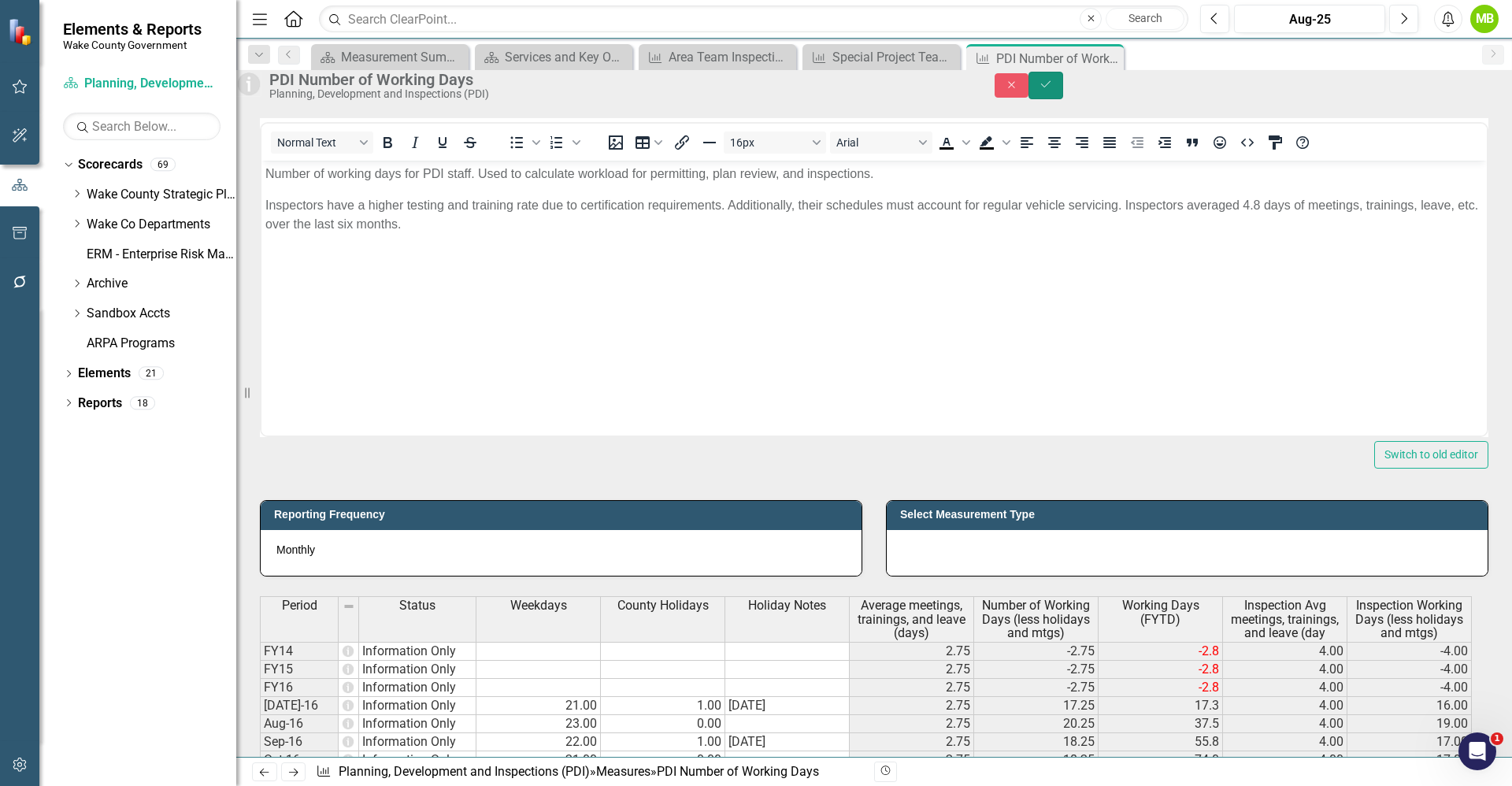
click at [1063, 99] on button "Save" at bounding box center [1045, 85] width 34 height 28
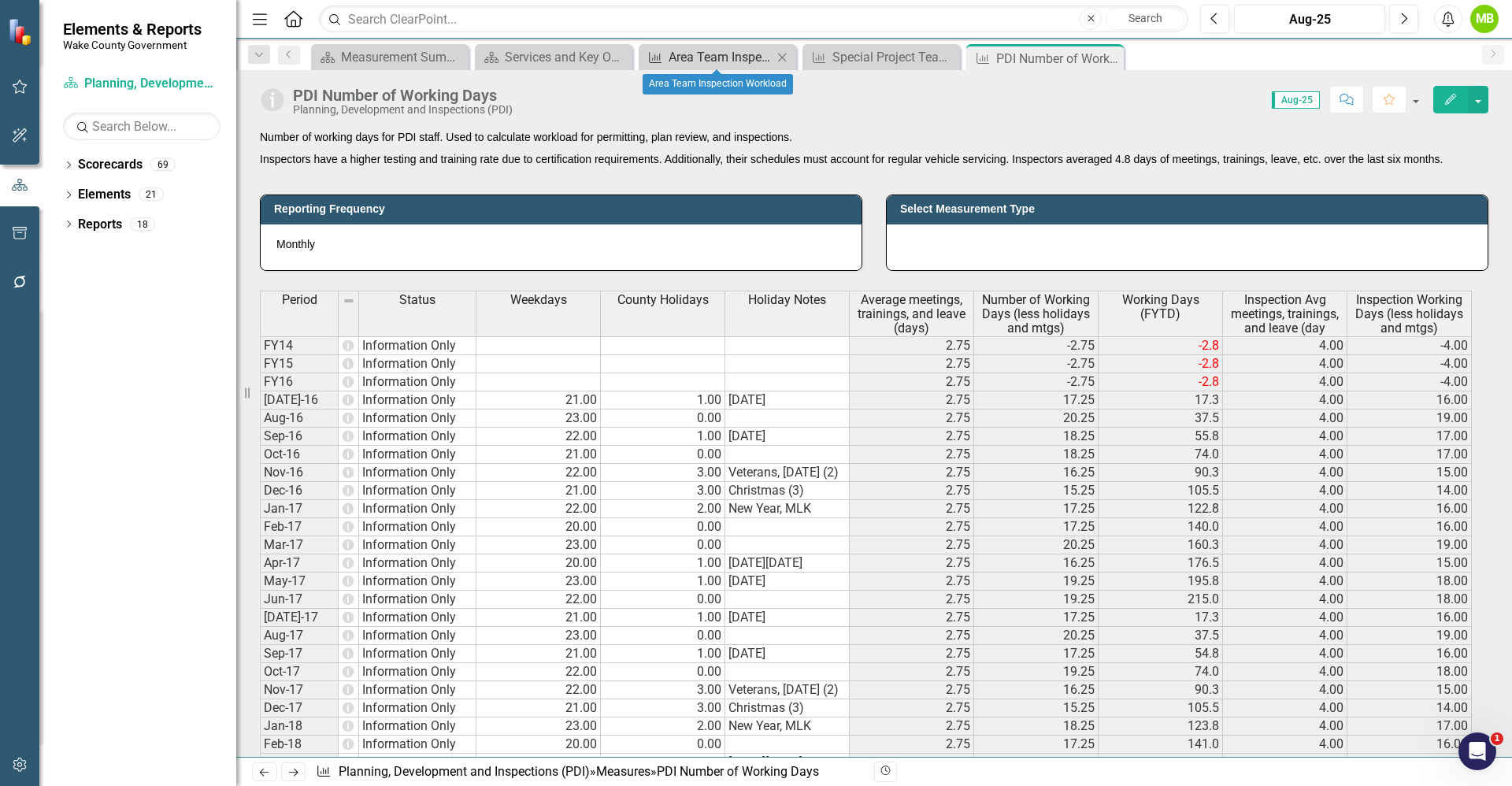
click at [704, 49] on div "Area Team Inspection Workload" at bounding box center [720, 57] width 104 height 19
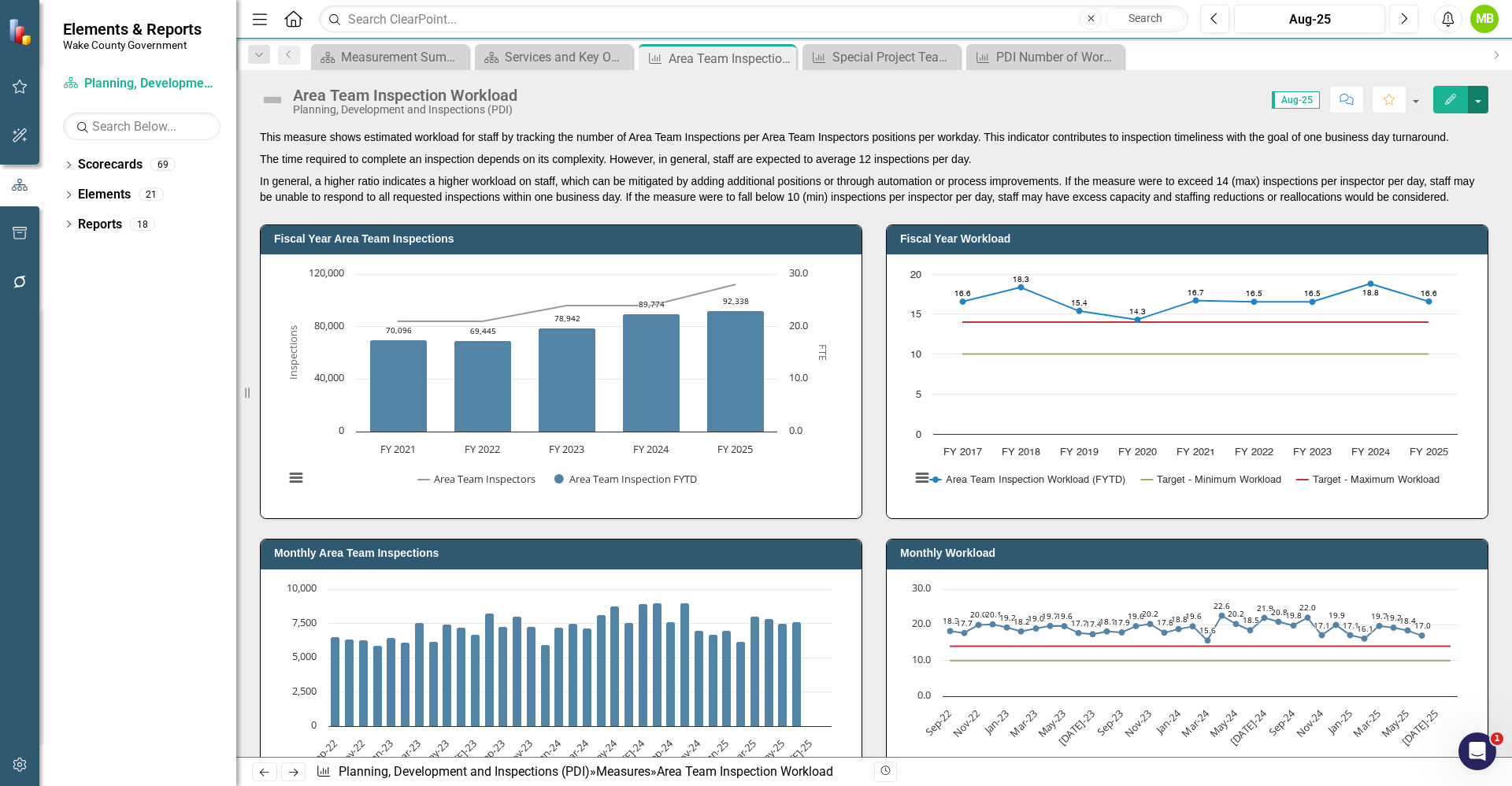
click at [1478, 108] on button "button" at bounding box center [1478, 100] width 20 height 28
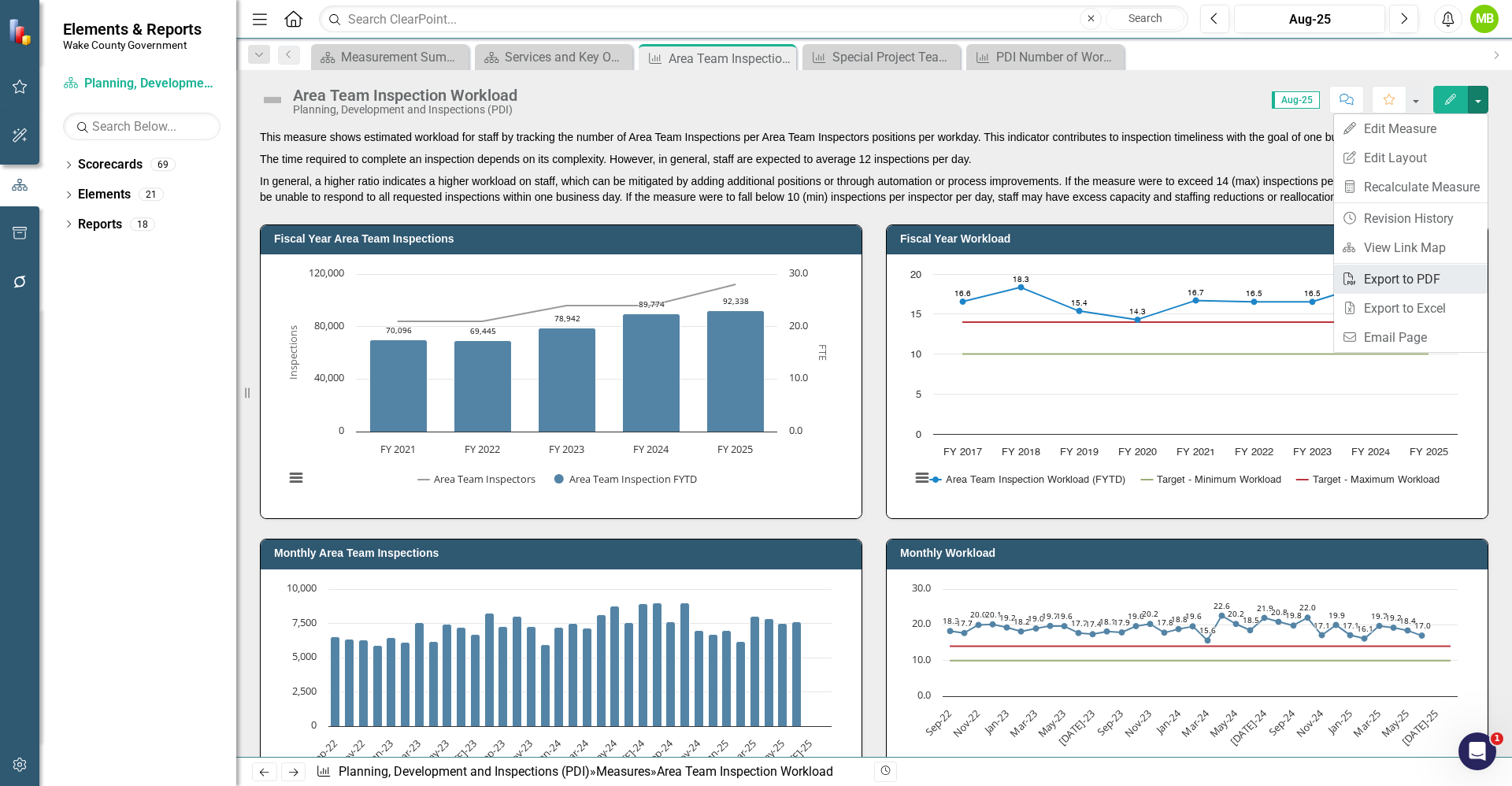
click at [1433, 280] on link "PDF Export to PDF" at bounding box center [1411, 279] width 154 height 29
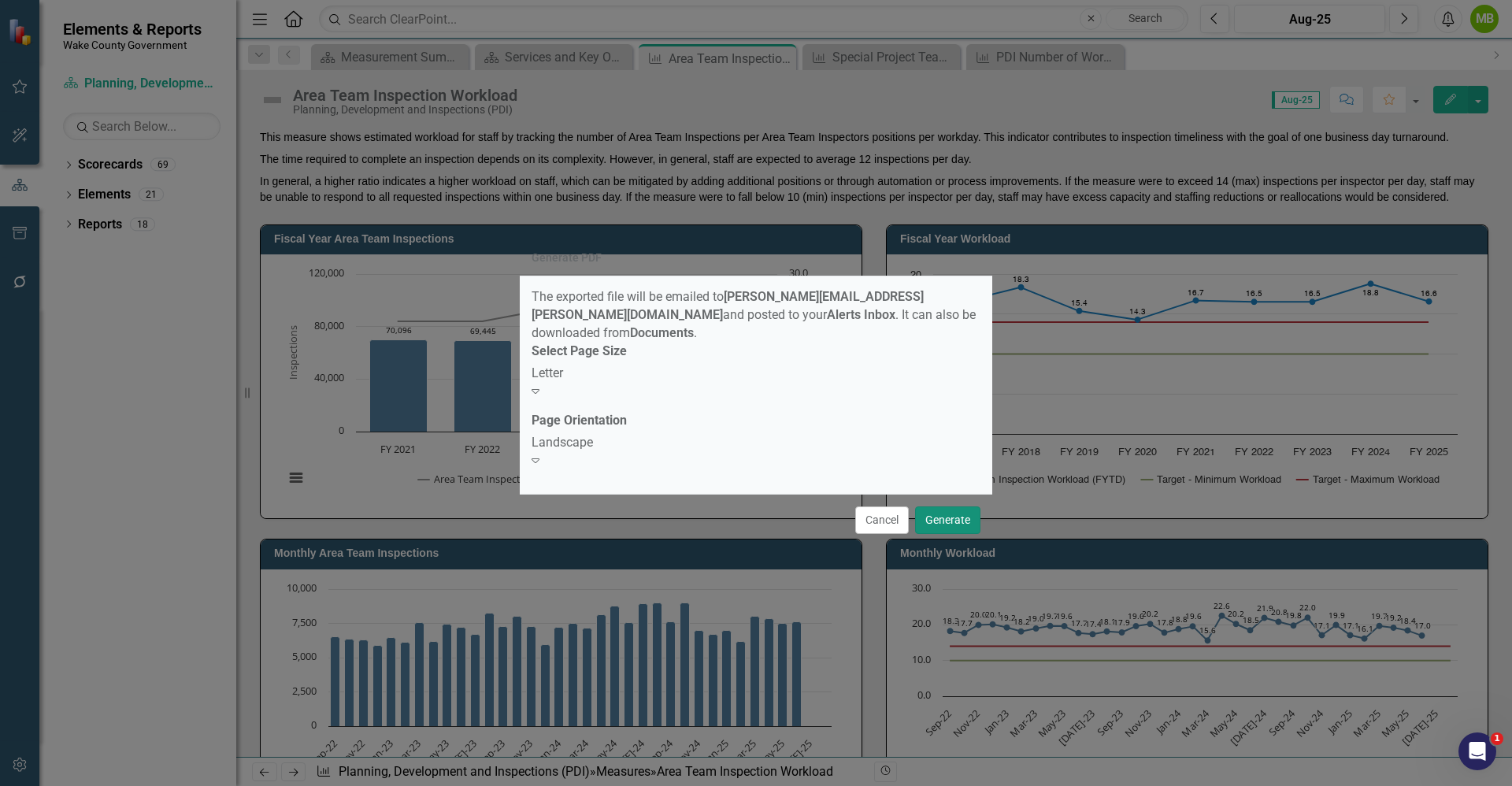
click at [959, 506] on button "Generate" at bounding box center [947, 520] width 66 height 28
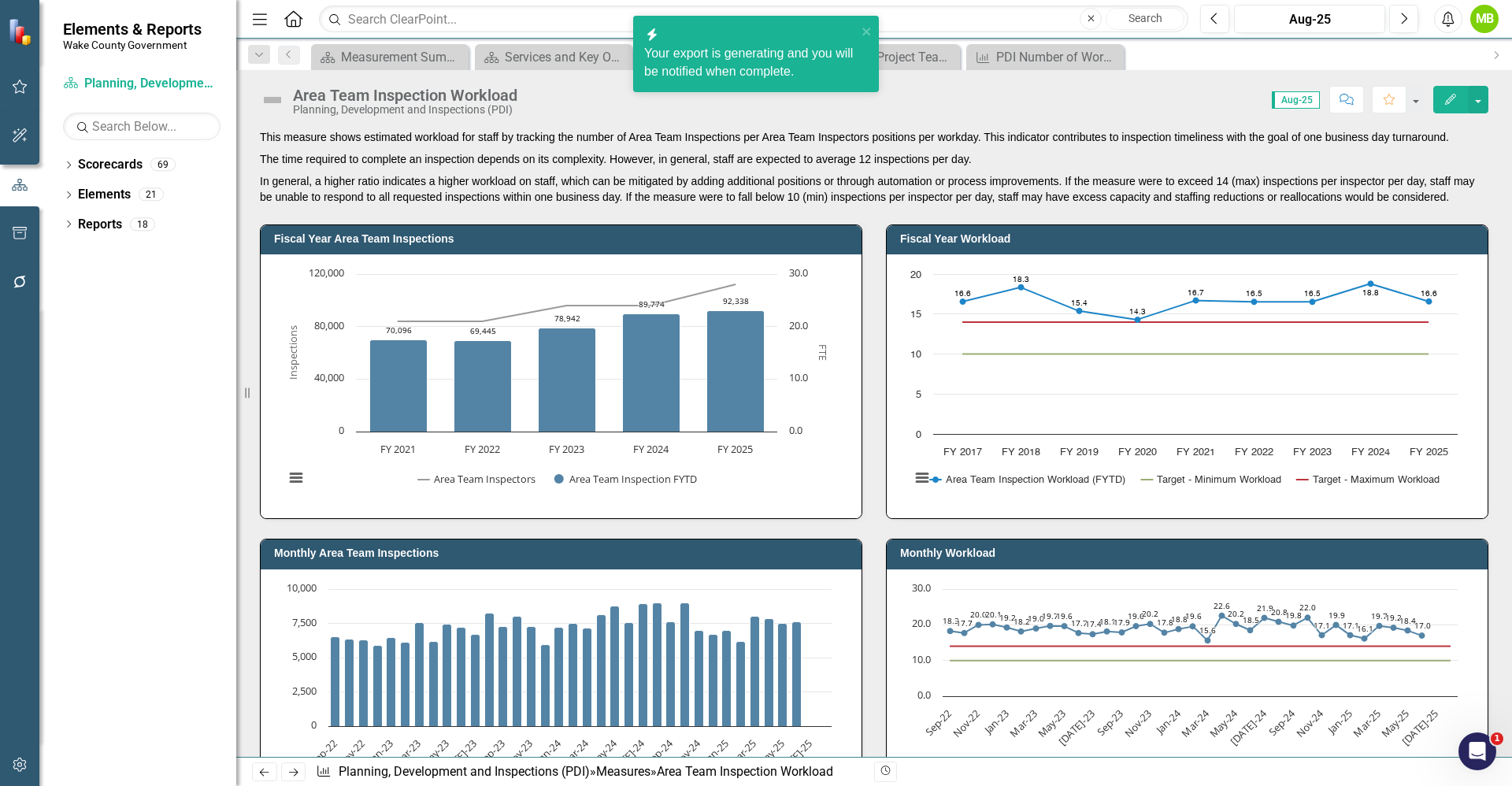
click at [913, 118] on div "Area Team Inspection Workload Planning, Development and Inspections (PDI) Score…" at bounding box center [874, 413] width 1276 height 687
click at [899, 45] on div "Measure Special Project Team Inspection Workload Close" at bounding box center [881, 57] width 158 height 26
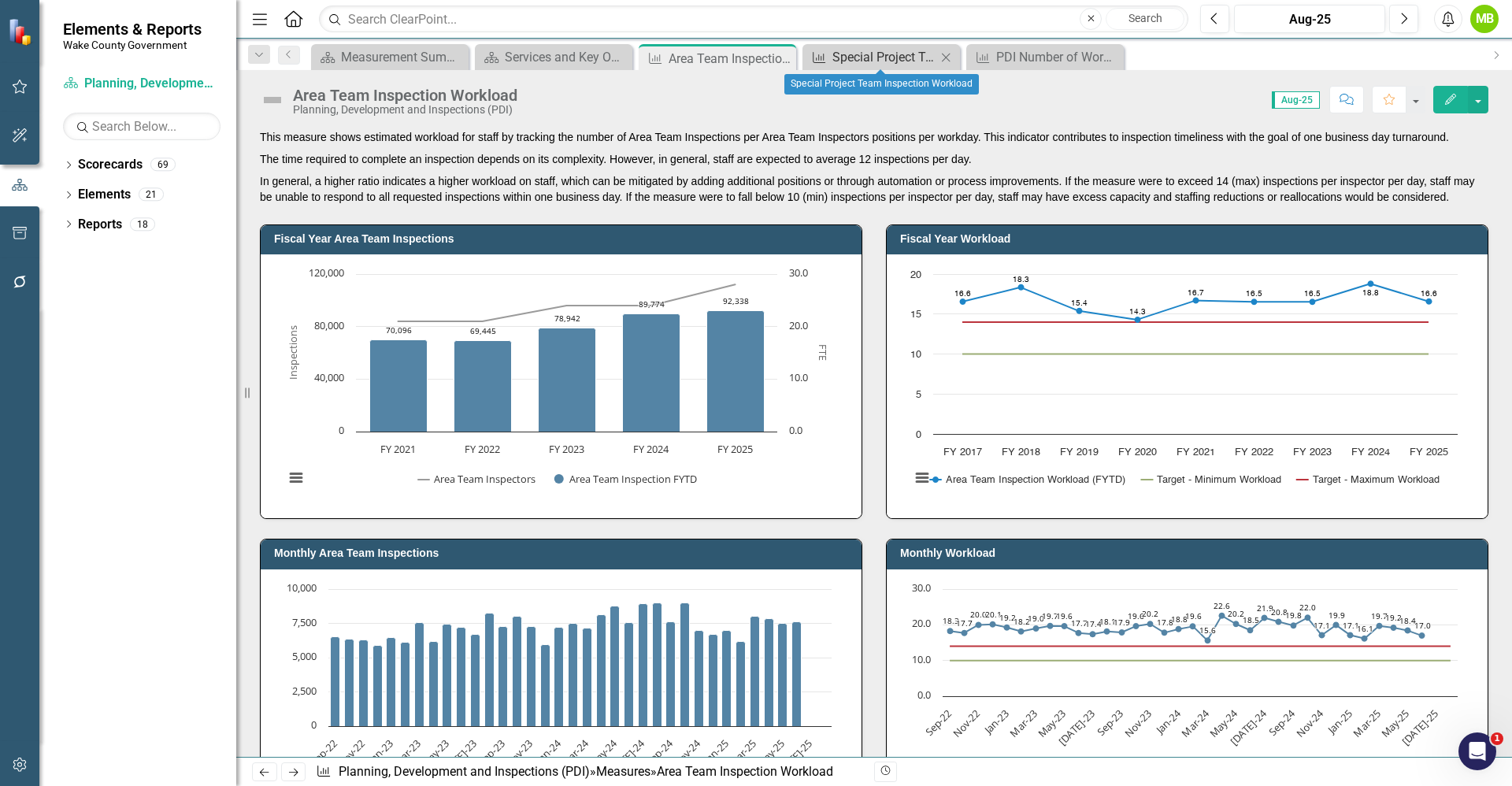
click at [899, 54] on div "Special Project Team Inspection Workload" at bounding box center [884, 57] width 104 height 19
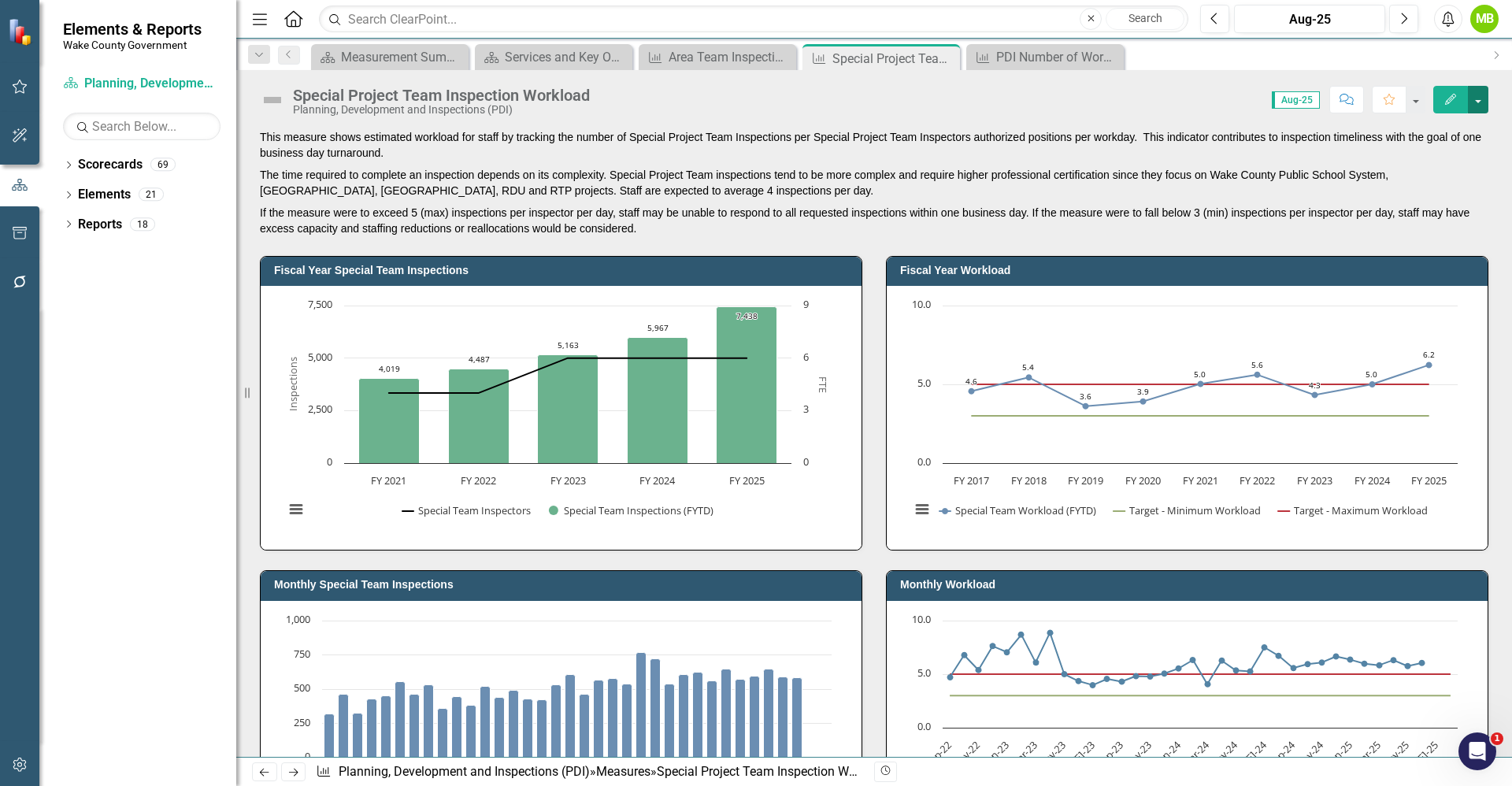
click at [1485, 106] on button "button" at bounding box center [1478, 100] width 20 height 28
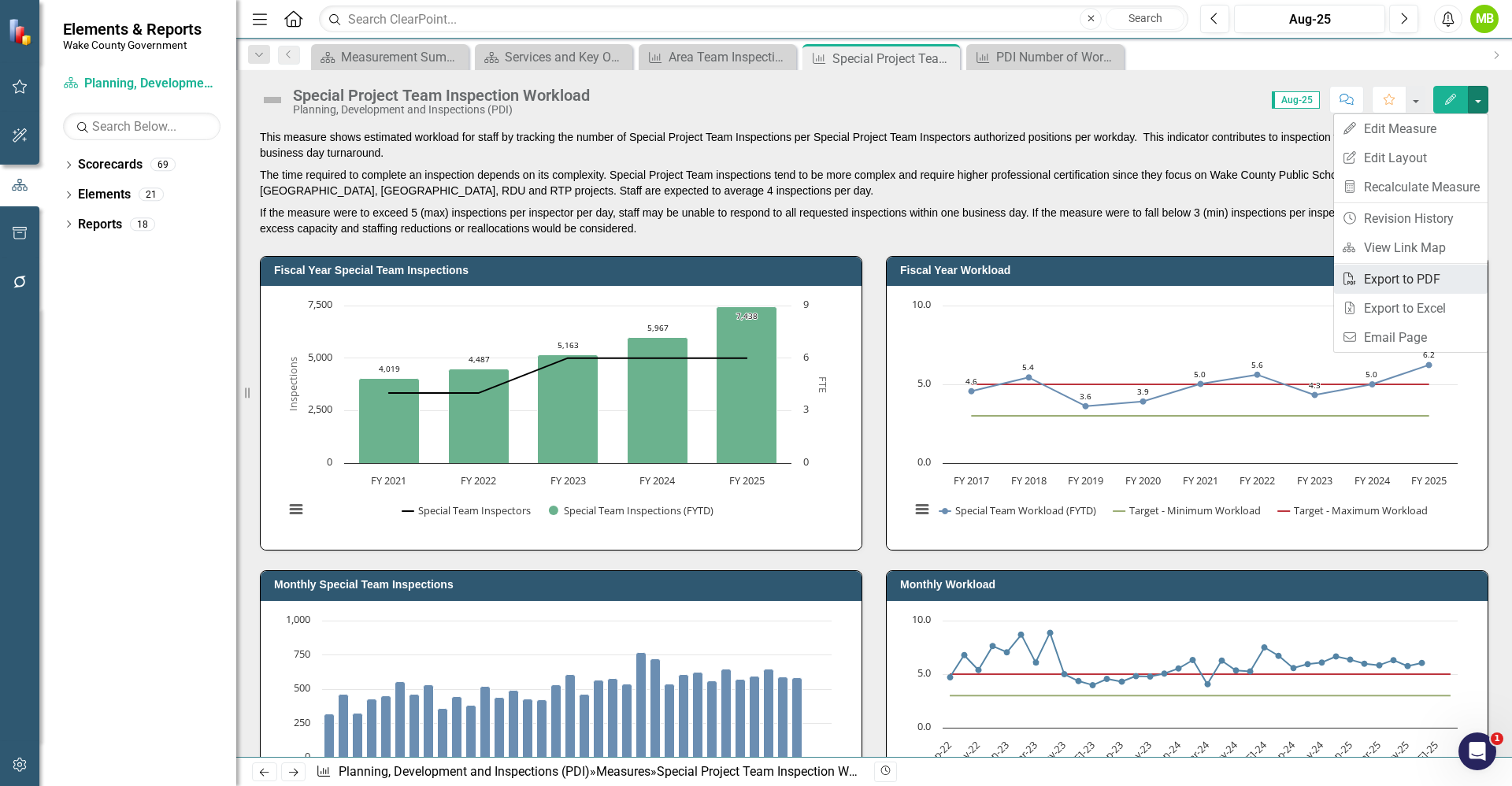
click at [1416, 277] on link "PDF Export to PDF" at bounding box center [1411, 279] width 154 height 29
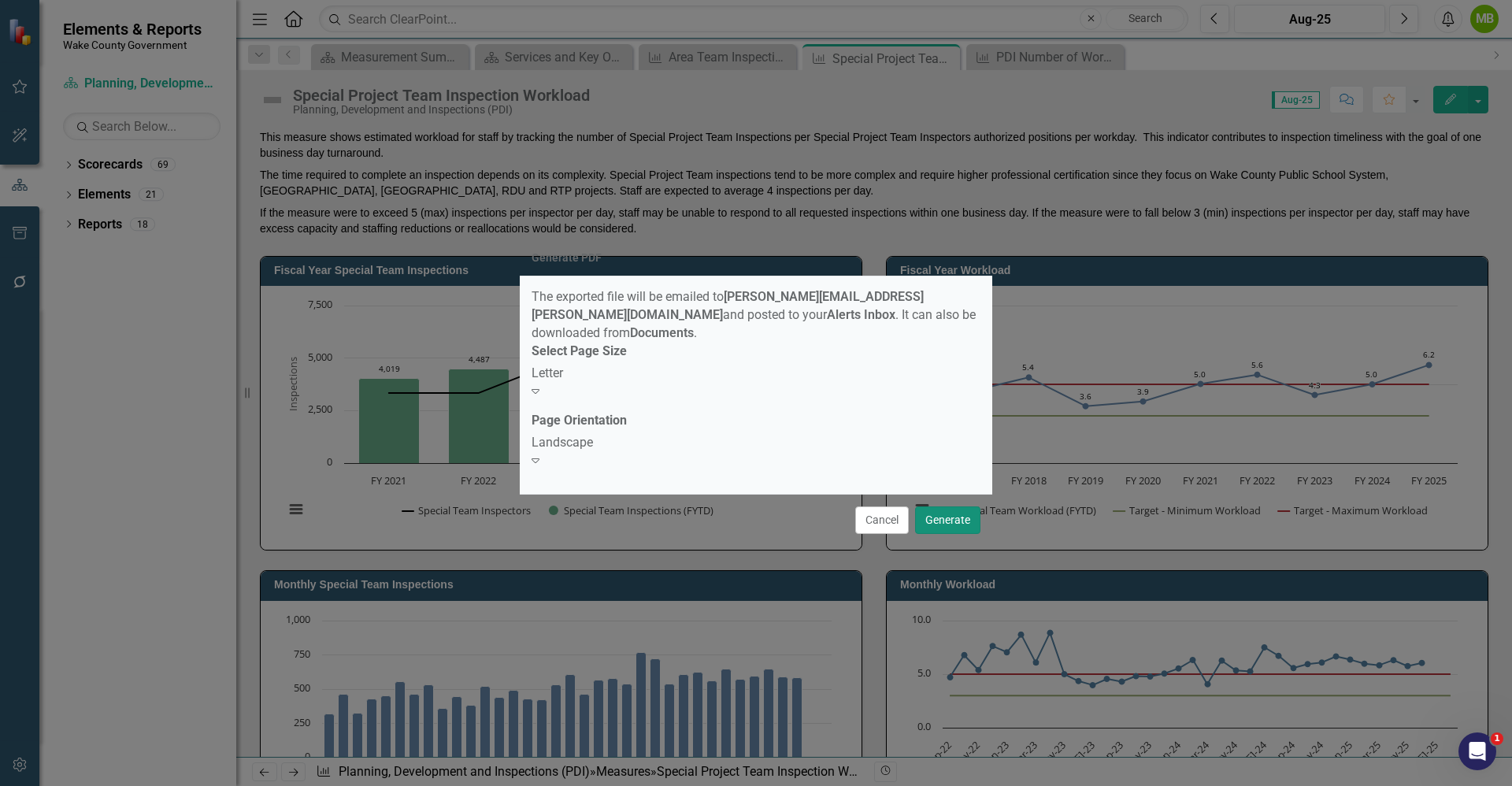
click at [964, 506] on button "Generate" at bounding box center [947, 520] width 66 height 28
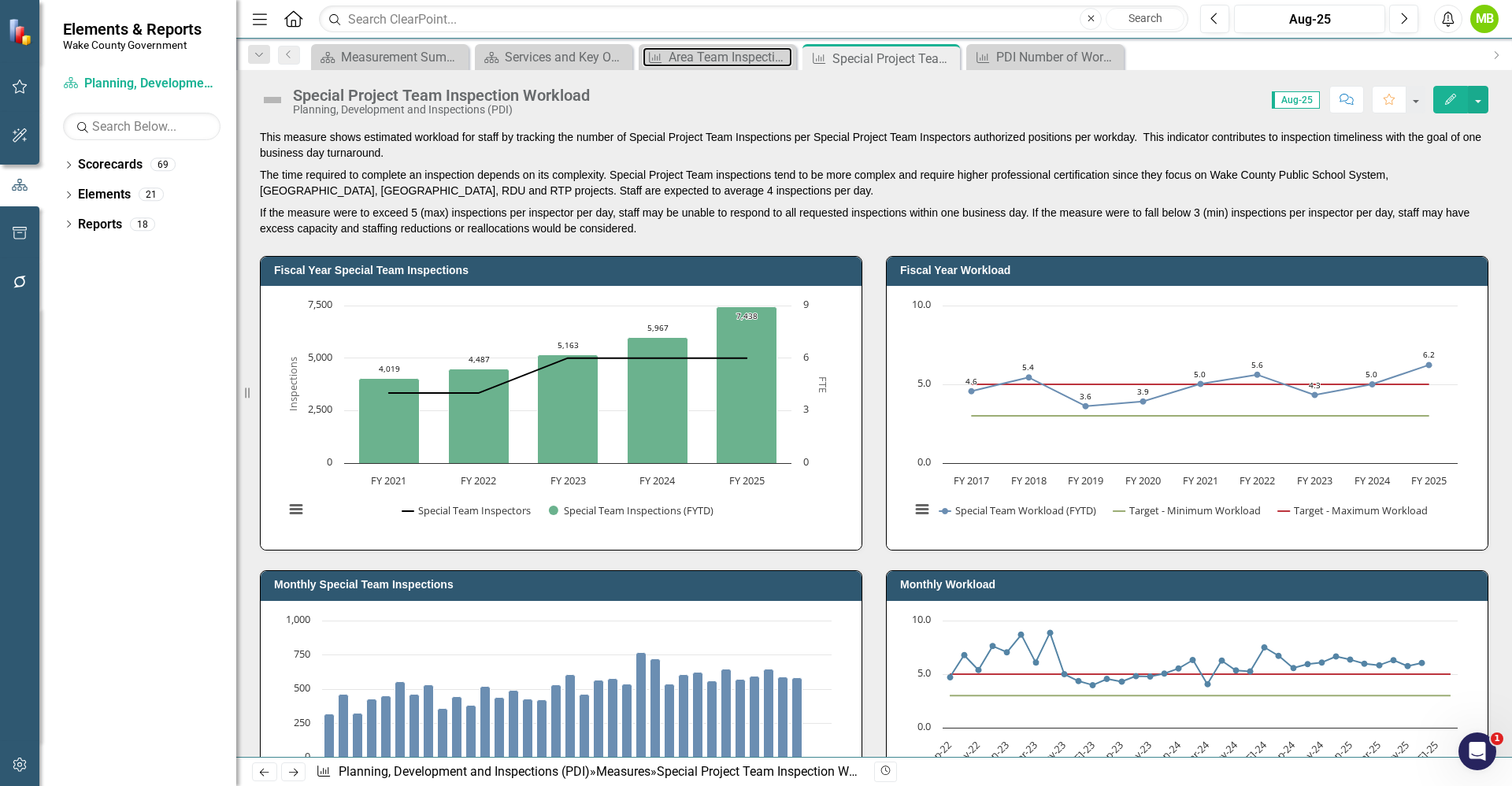
click at [711, 52] on div "Area Team Inspection Workload" at bounding box center [729, 57] width 123 height 19
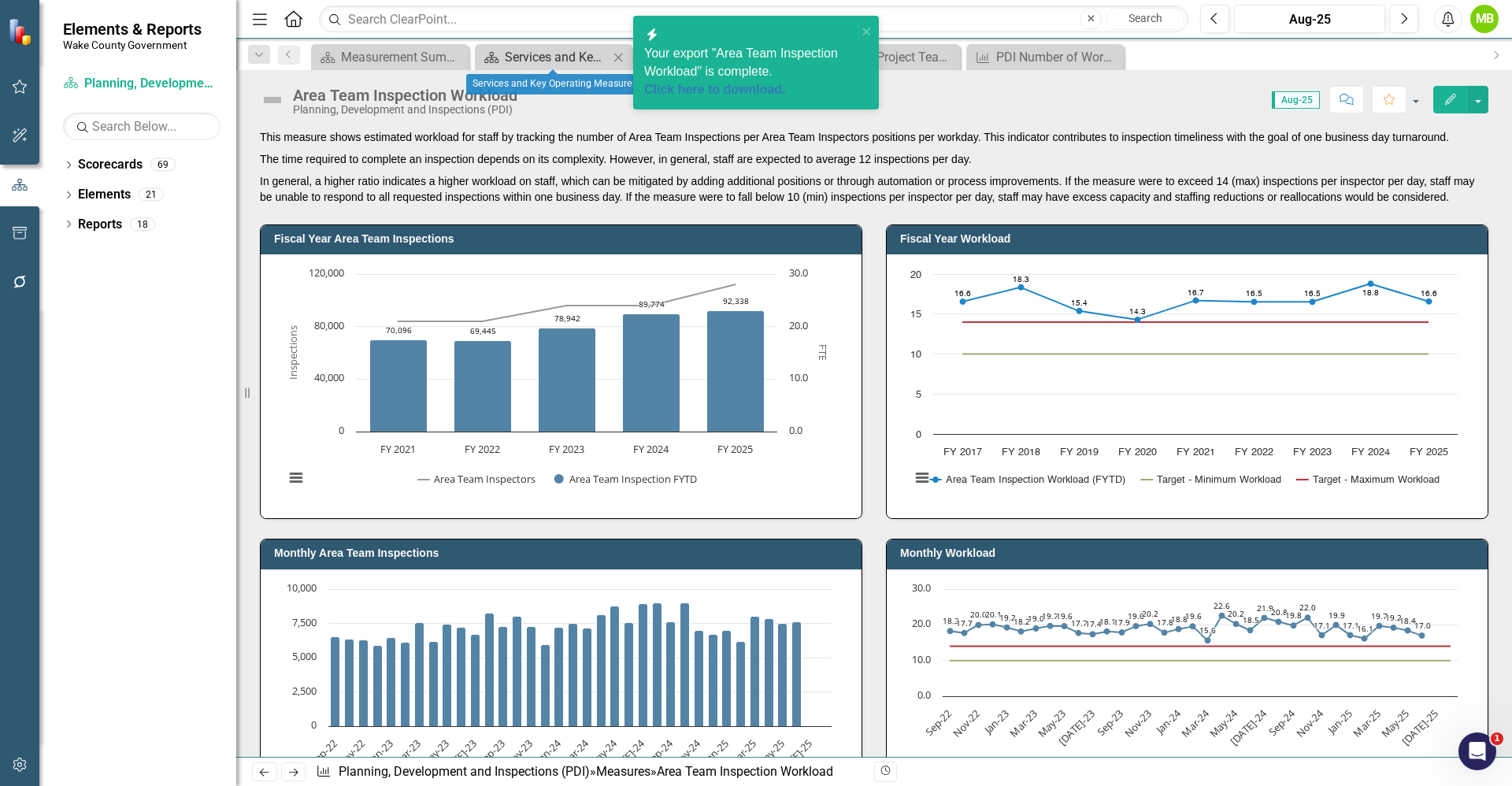
click at [555, 66] on div "Services and Key Operating Measures" at bounding box center [557, 57] width 104 height 19
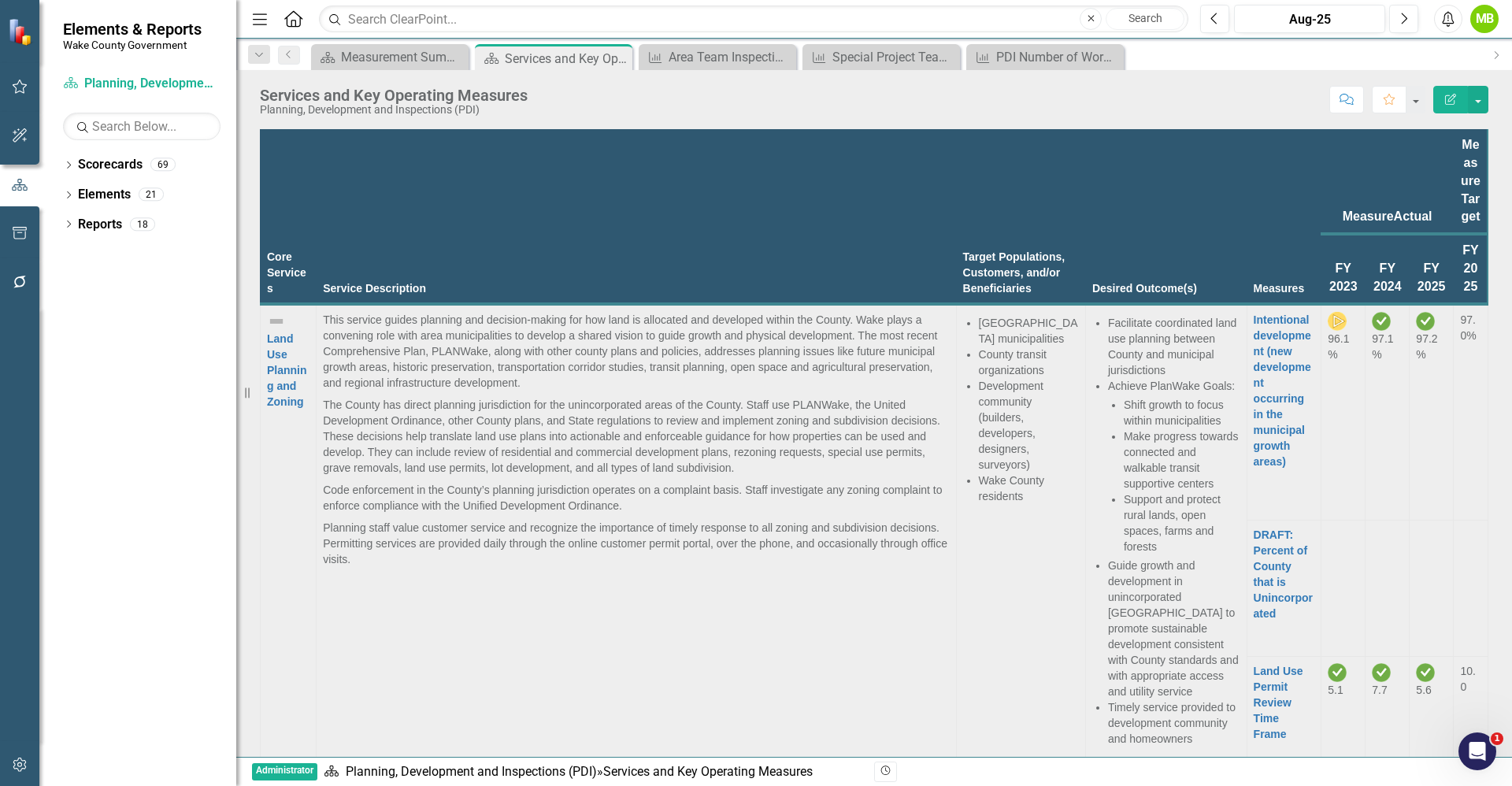
scroll to position [1418, 0]
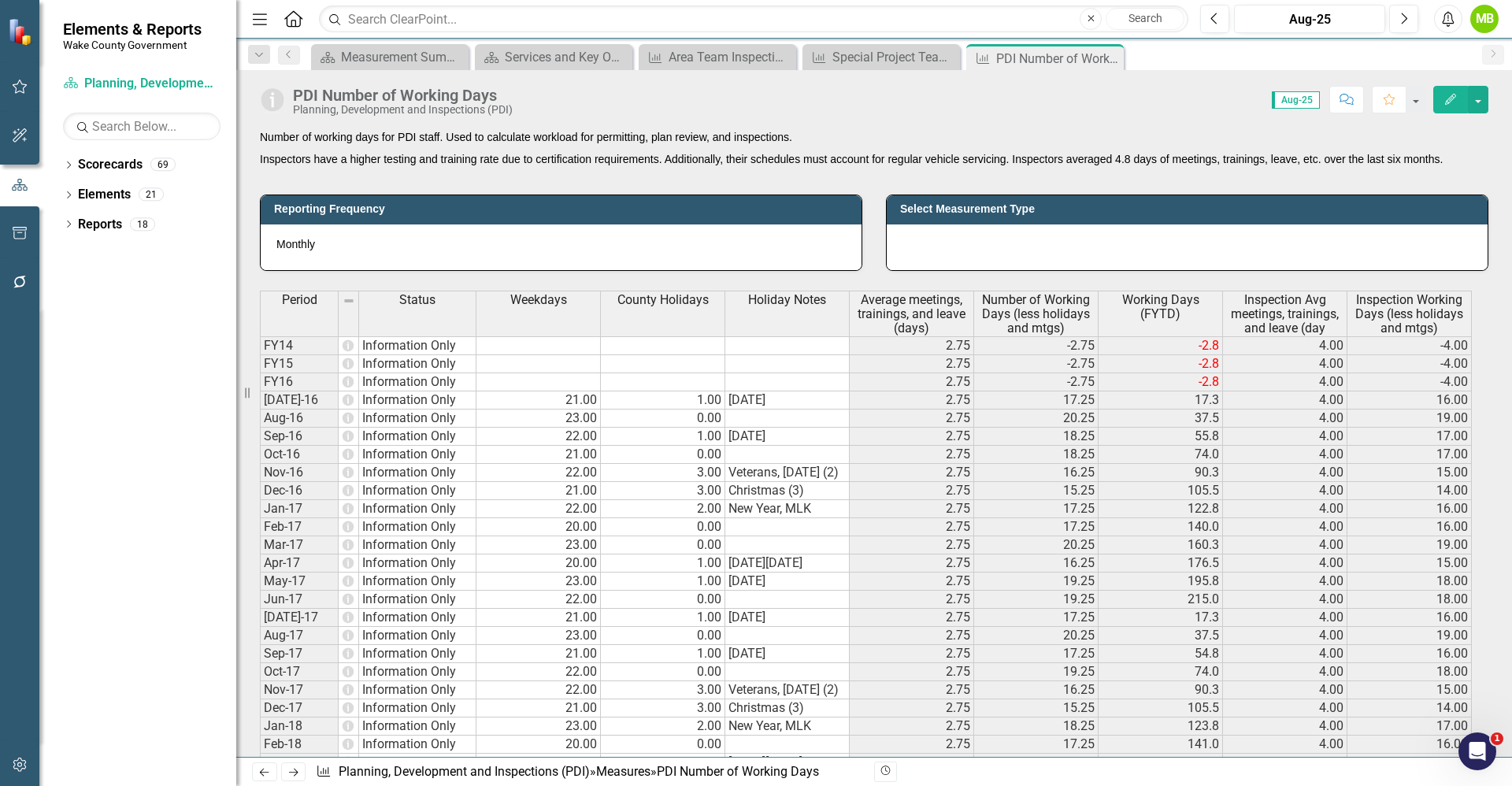
click at [472, 140] on p "Number of working days for PDI staff. Used to calculate workload for permitting…" at bounding box center [874, 138] width 1228 height 19
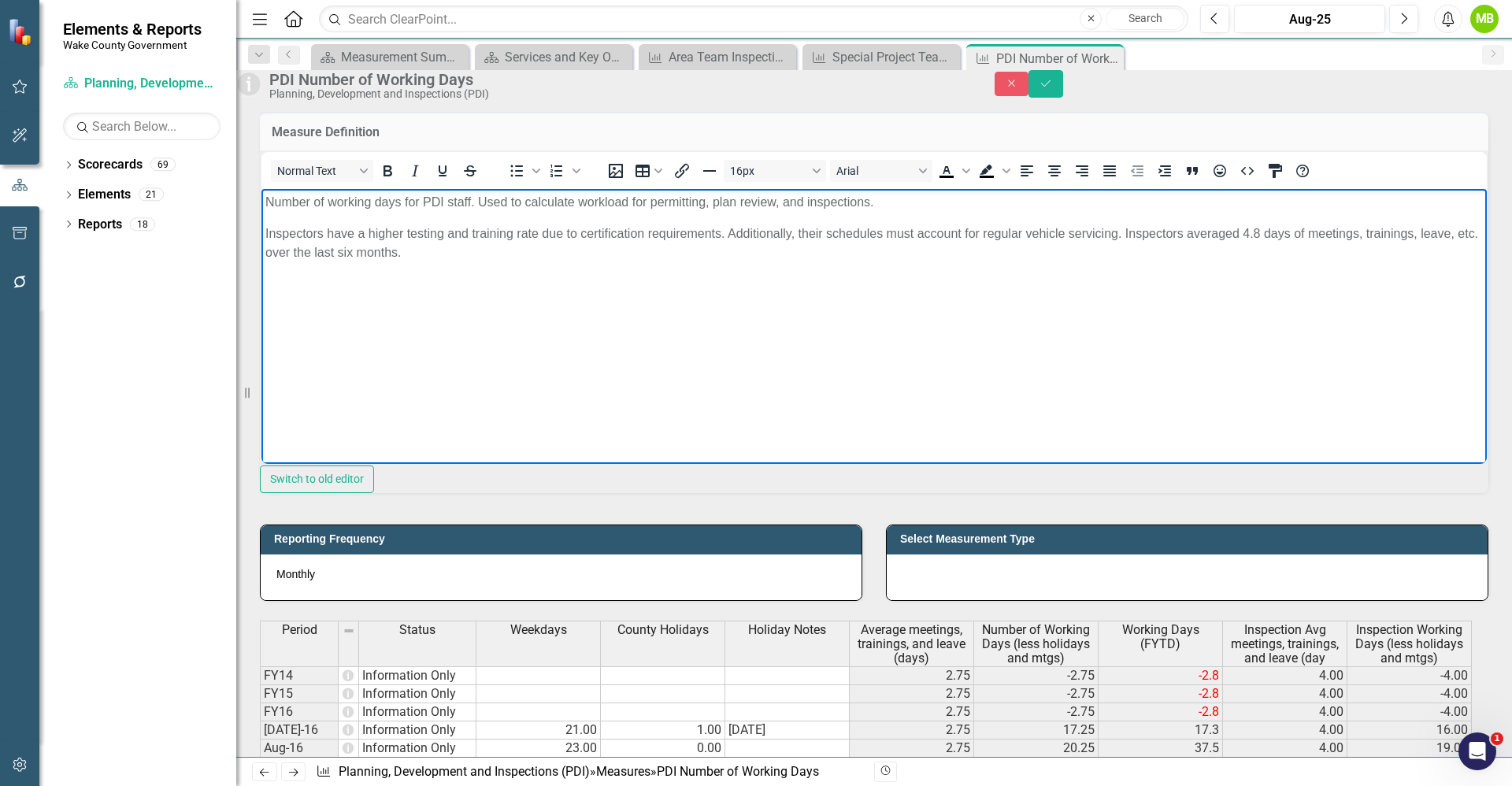
click at [265, 229] on body "Number of working days for PDI staff. Used to calculate workload for permitting…" at bounding box center [874, 306] width 1225 height 236
click at [1063, 97] on button "Save" at bounding box center [1045, 84] width 34 height 28
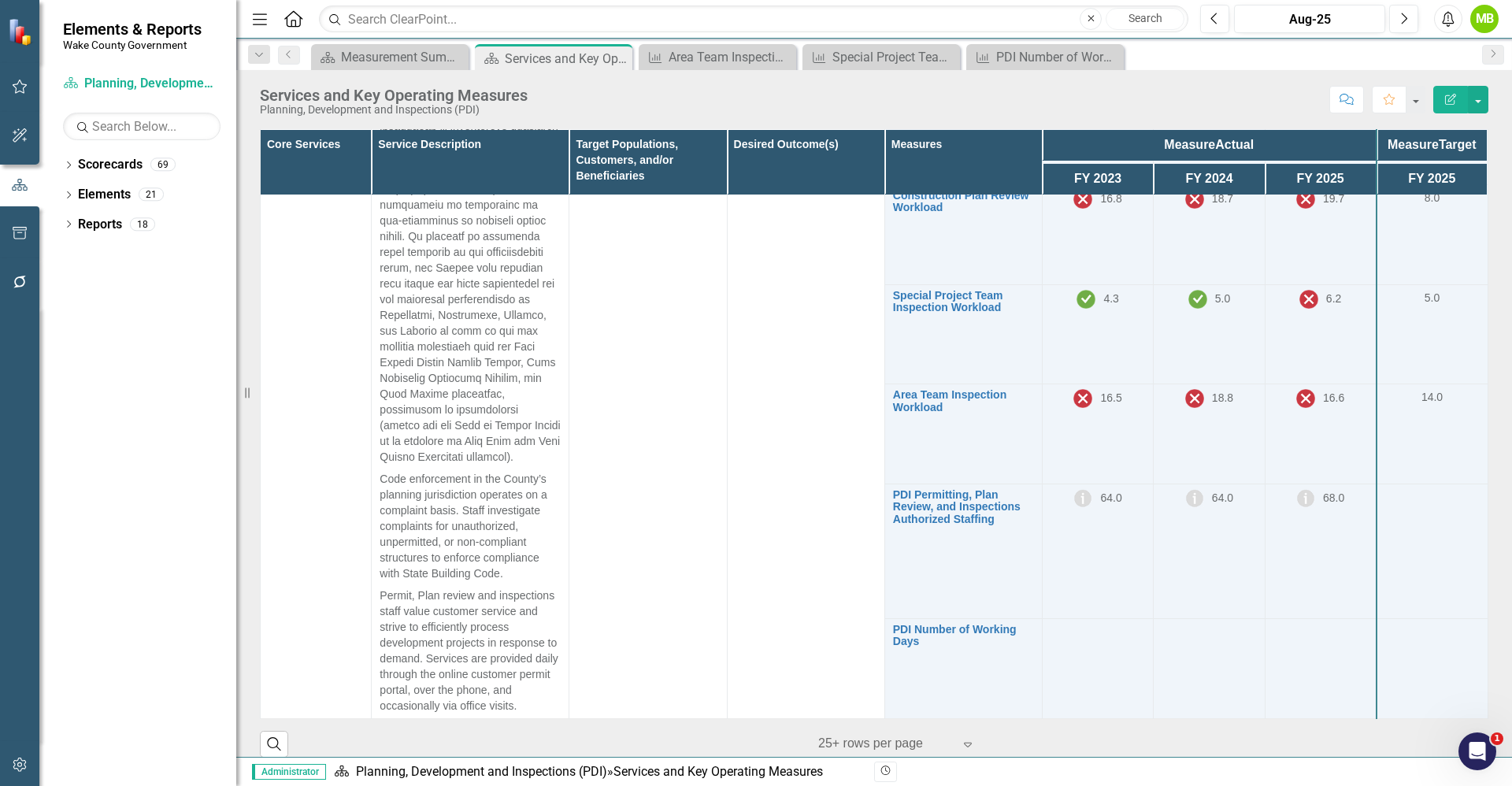
scroll to position [1308, 0]
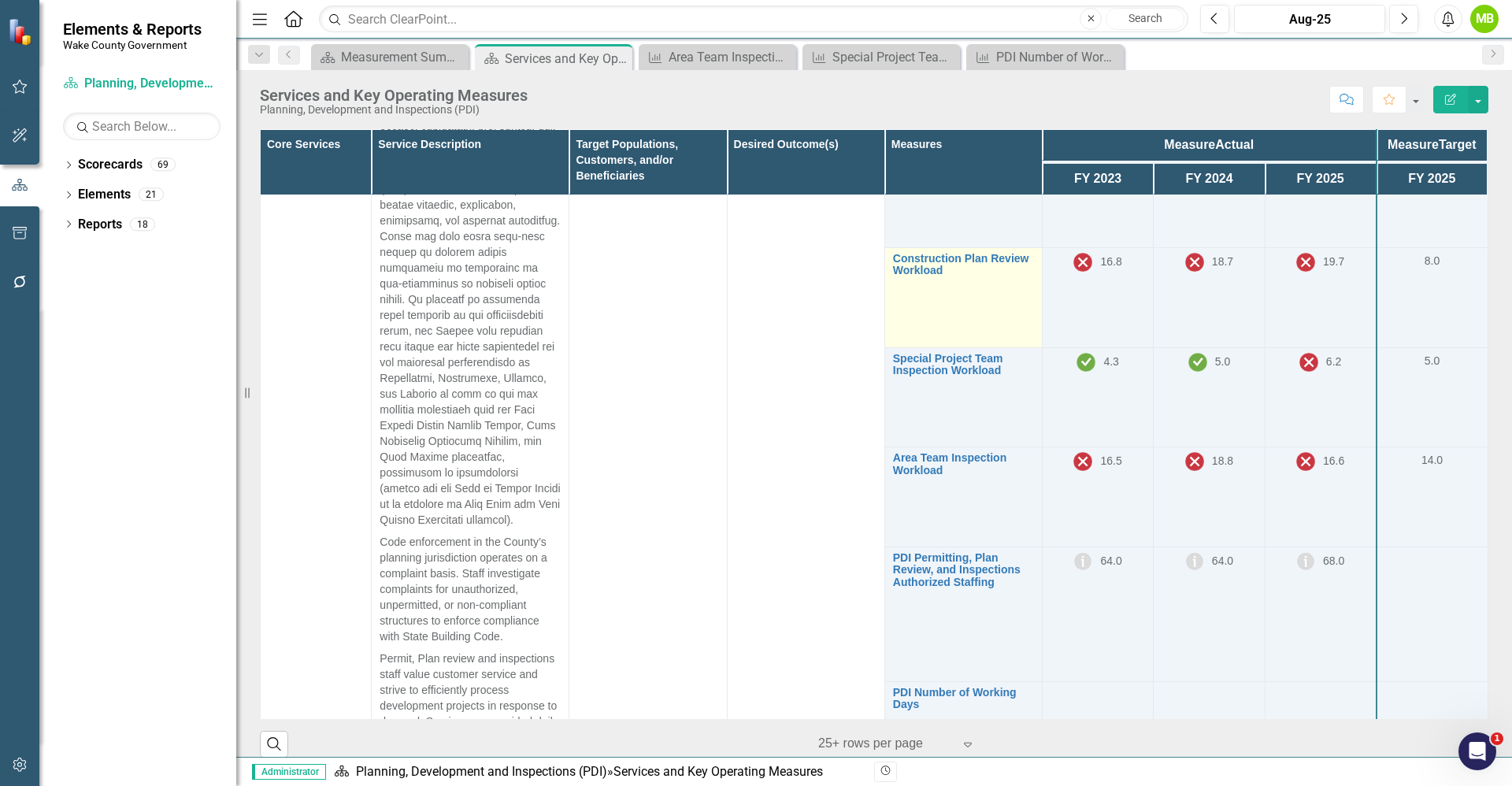
click at [903, 334] on td "Construction Plan Review Workload Link Map View Link Map Edit Edit Measure Link…" at bounding box center [963, 298] width 158 height 100
click at [906, 277] on link "Construction Plan Review Workload" at bounding box center [964, 265] width 141 height 24
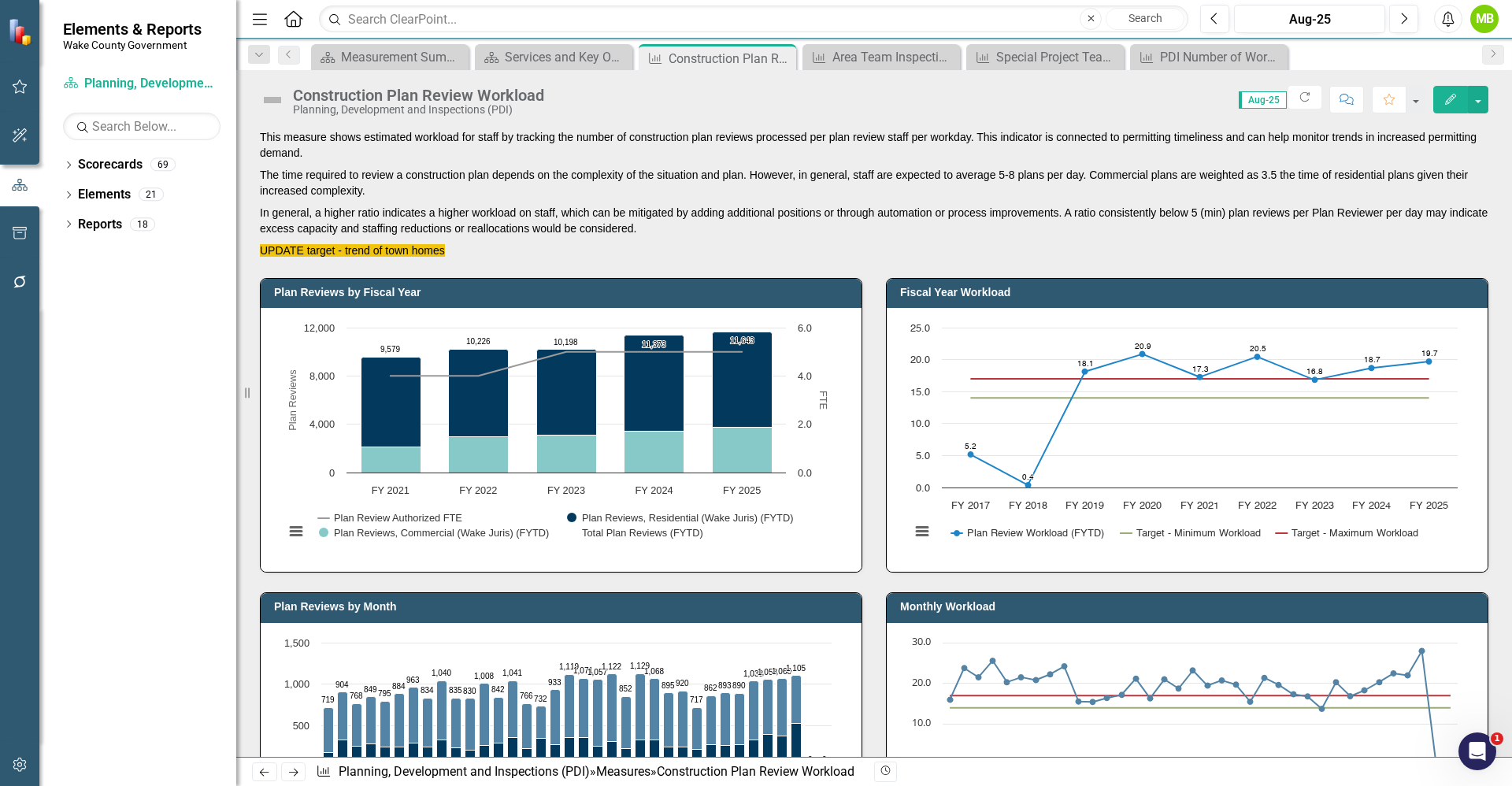
click at [784, 228] on p "In general, a higher ratio indicates a higher workload on staff, which can be m…" at bounding box center [874, 221] width 1228 height 38
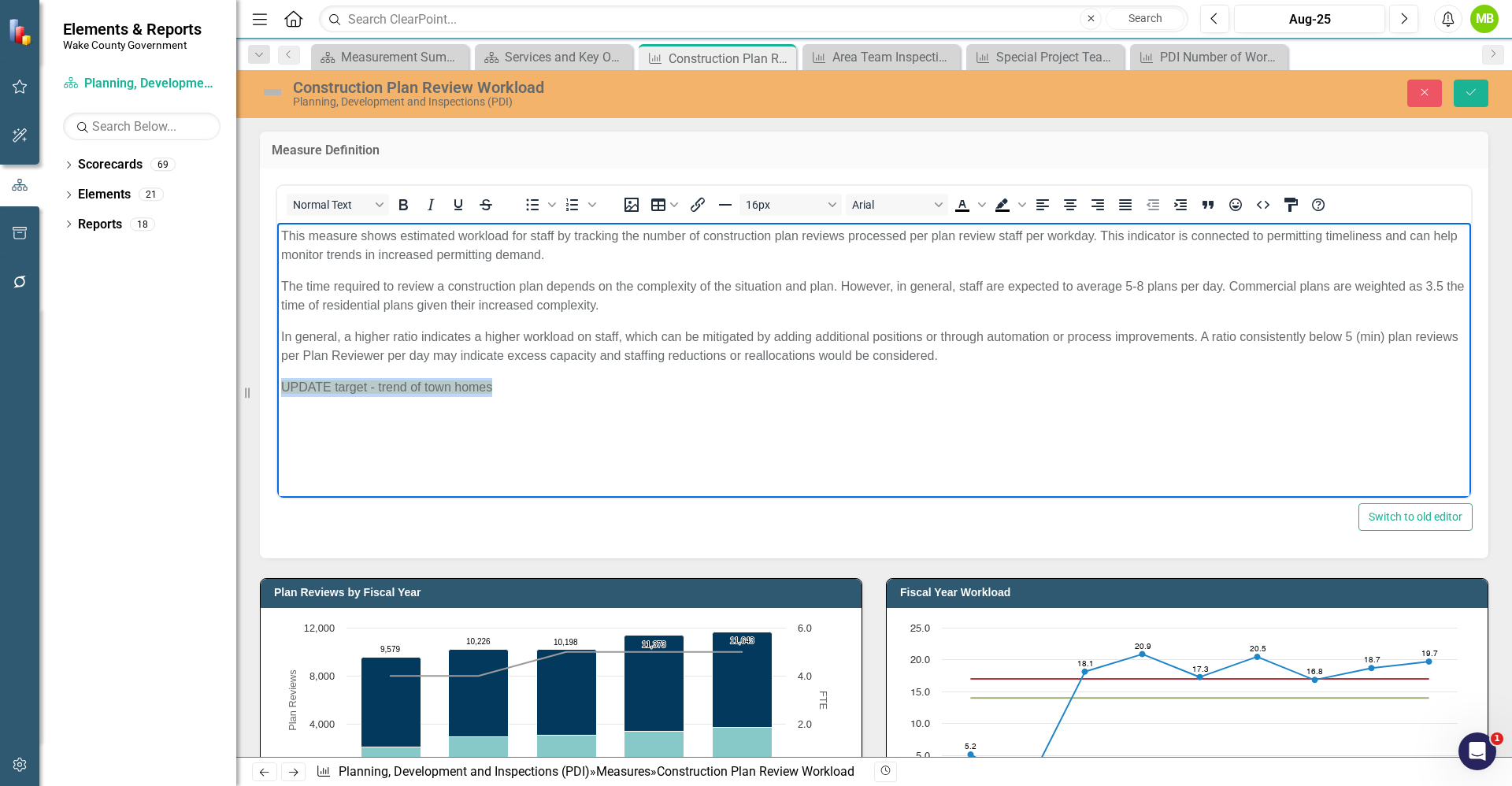
drag, startPoint x: 500, startPoint y: 386, endPoint x: 536, endPoint y: 620, distance: 236.8
click at [277, 397] on html "This measure shows estimated workload for staff by tracking the number of const…" at bounding box center [874, 340] width 1193 height 236
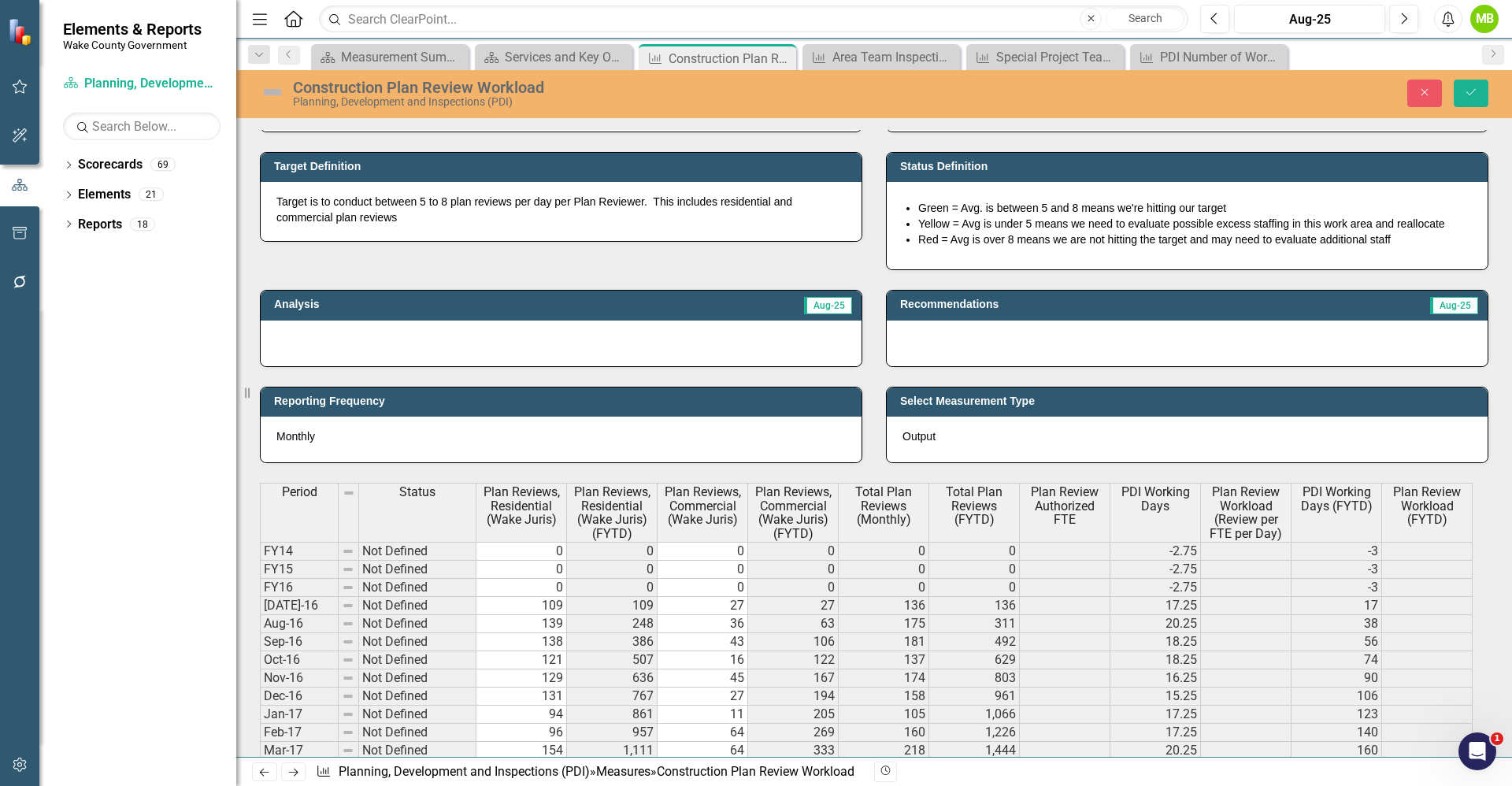
scroll to position [1094, 0]
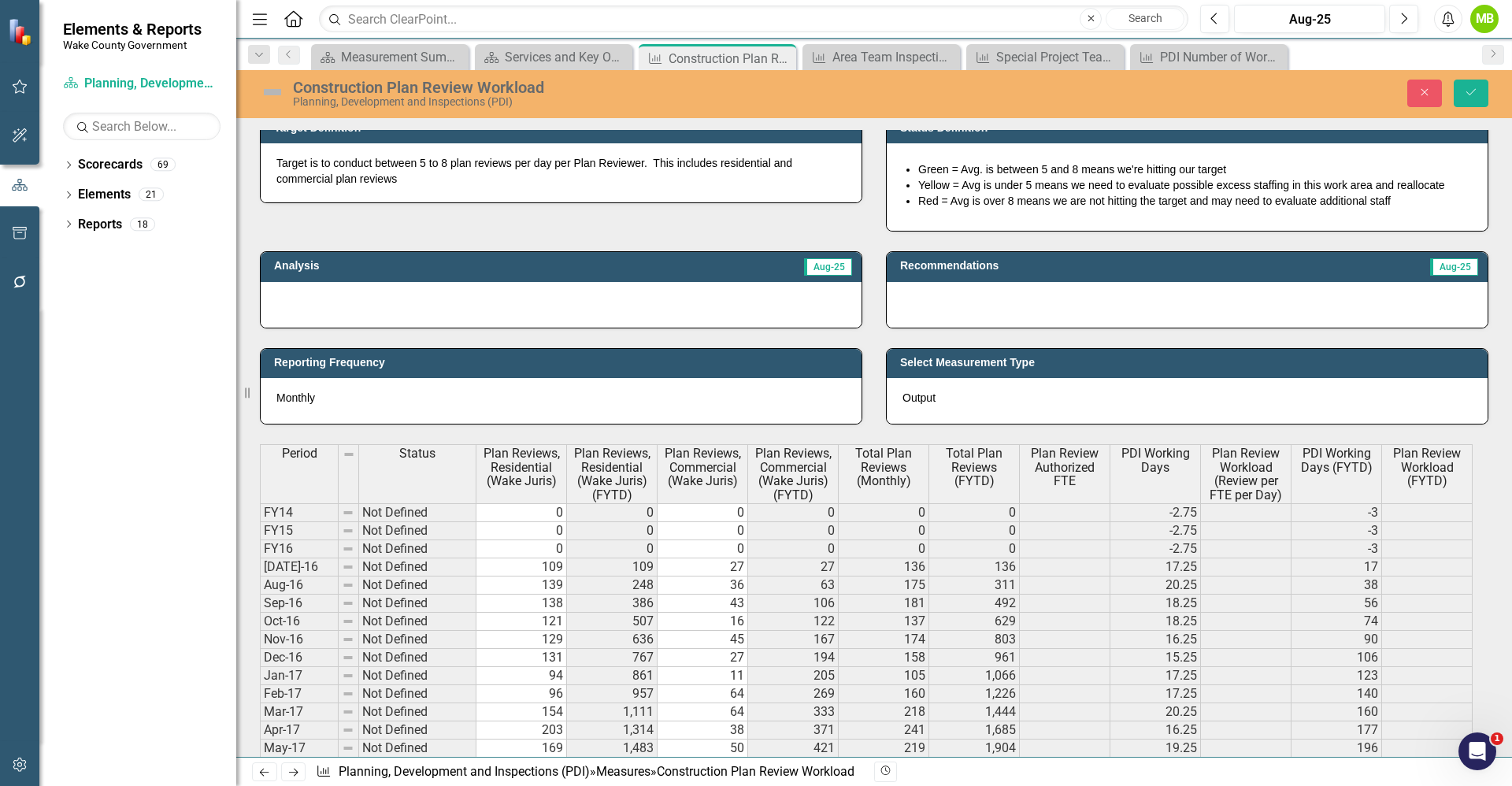
click at [448, 301] on div at bounding box center [561, 304] width 600 height 45
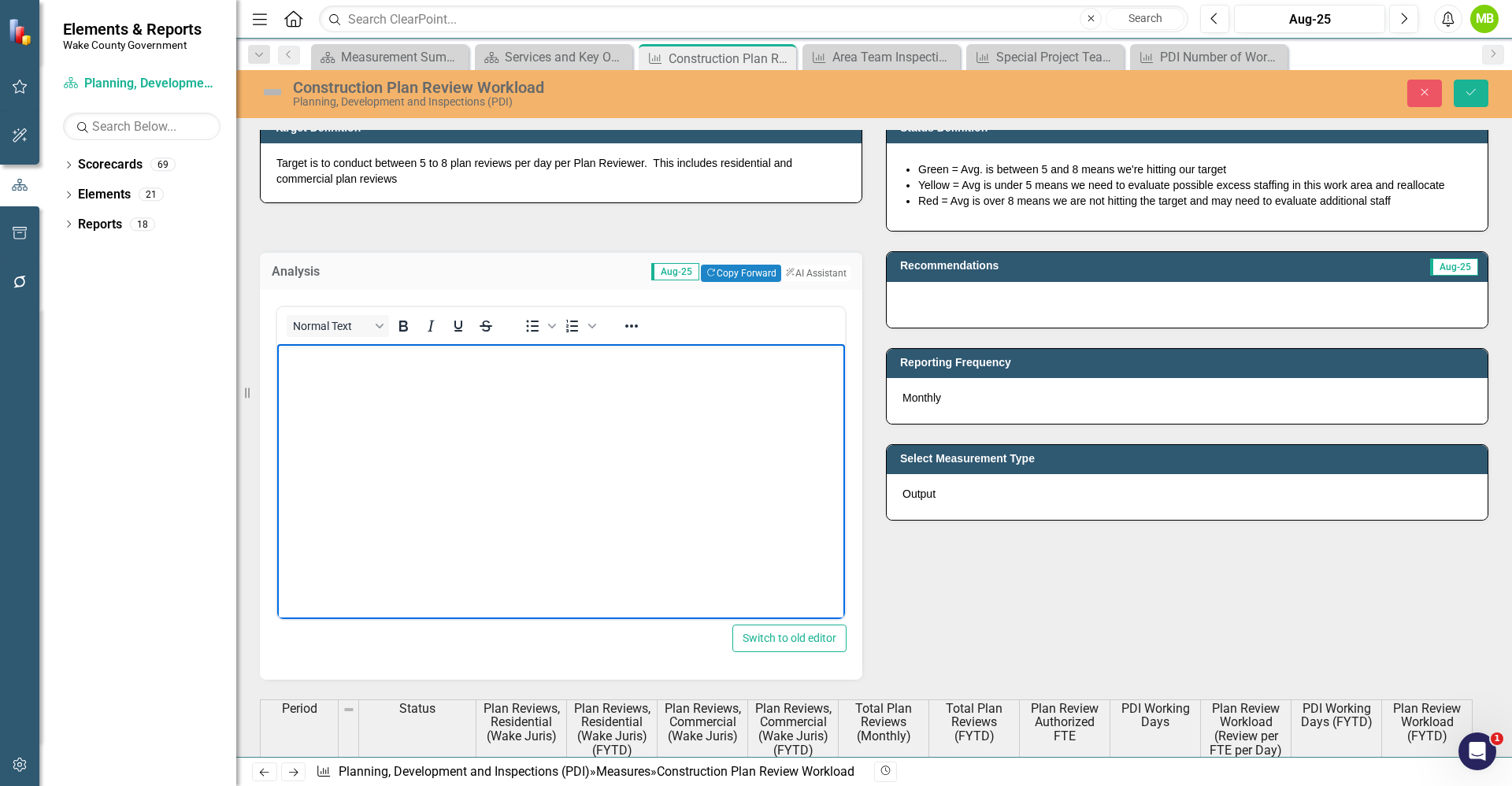
scroll to position [0, 0]
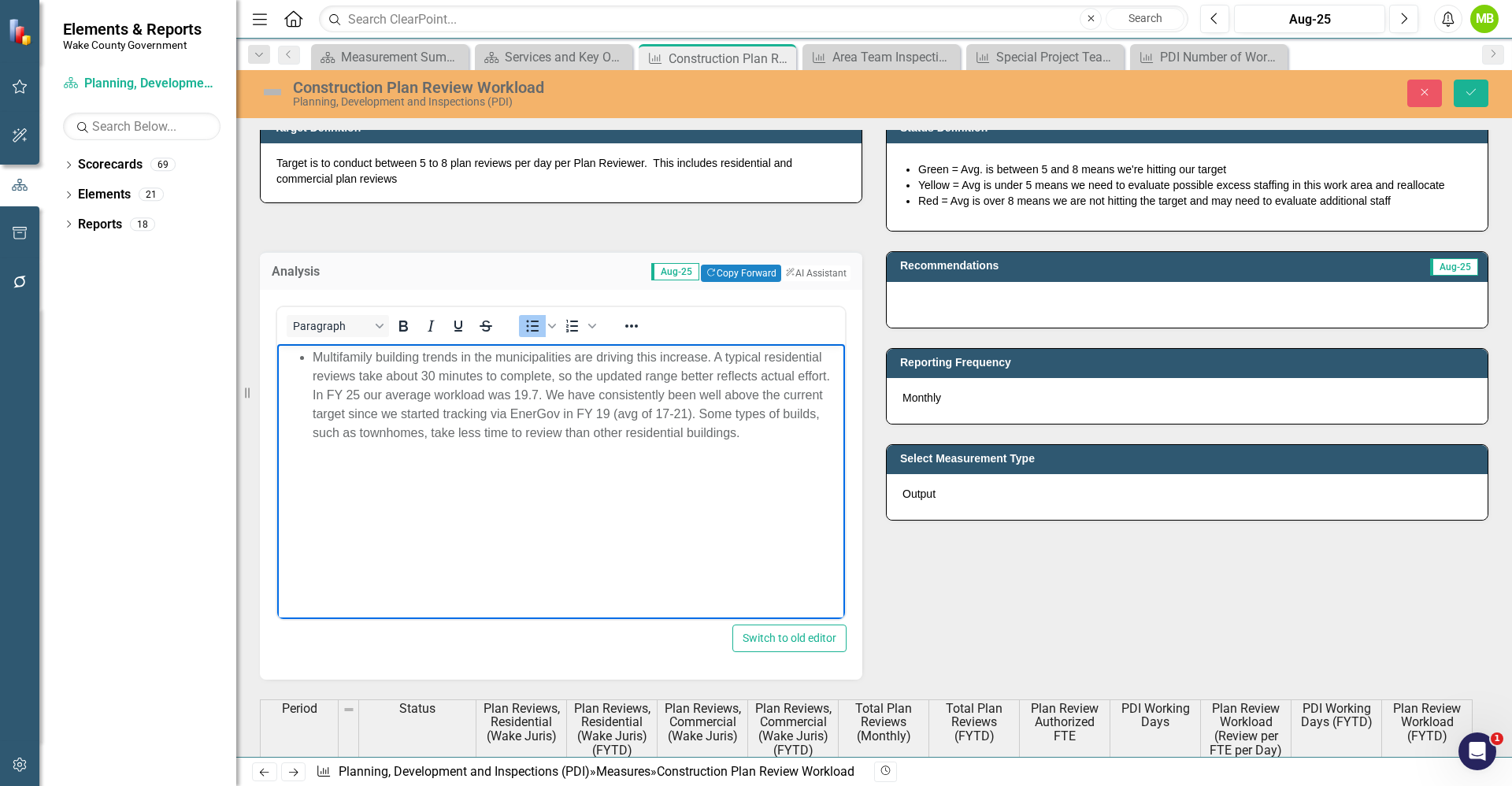
click at [309, 359] on ul "Multifamily building trends in the municipalities are driving this increase. A …" at bounding box center [561, 395] width 560 height 95
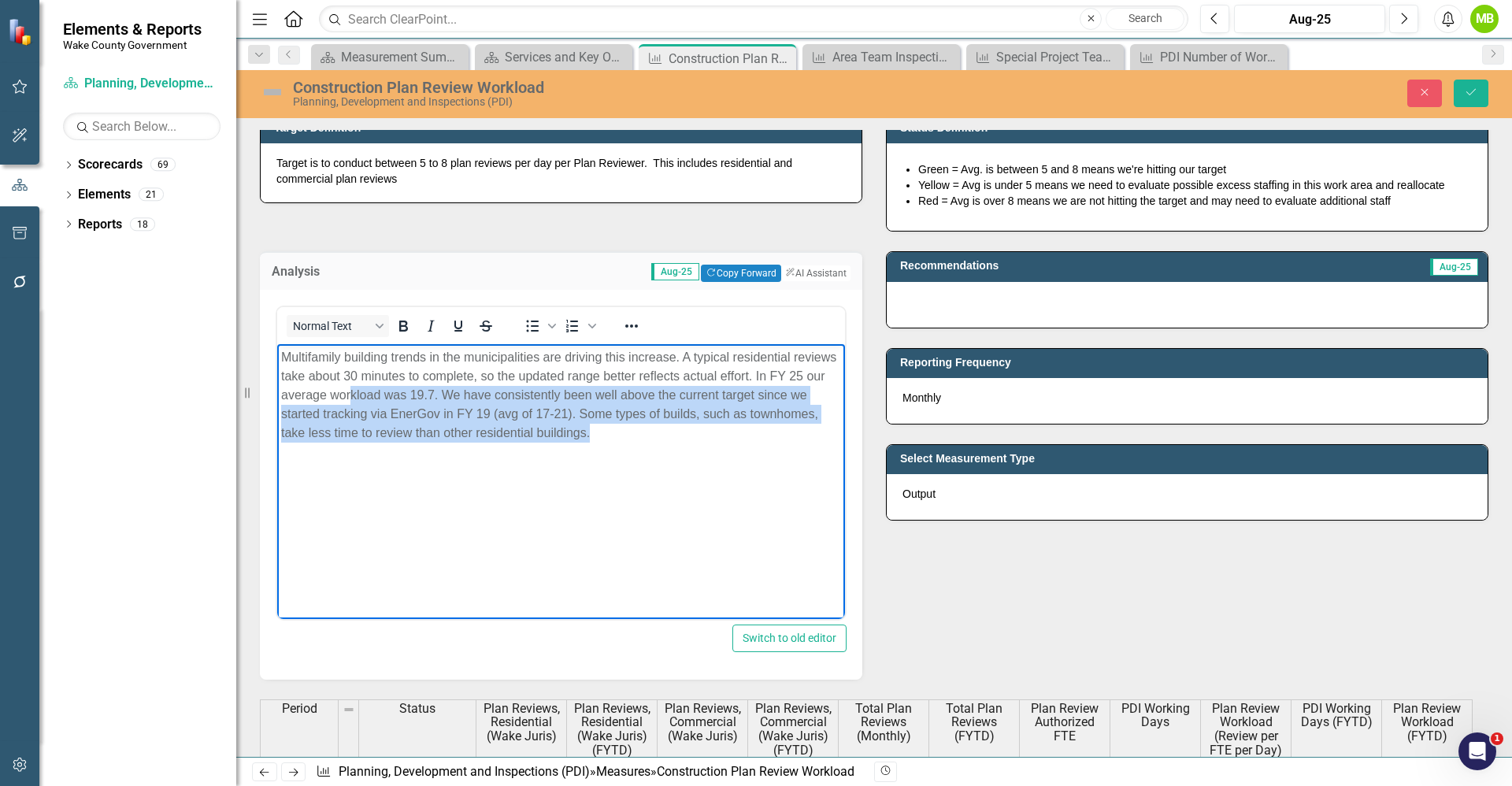
drag, startPoint x: 724, startPoint y: 445, endPoint x: 389, endPoint y: 399, distance: 338.1
click at [389, 399] on body "Multifamily building trends in the municipalities are driving this increase. A …" at bounding box center [561, 462] width 568 height 236
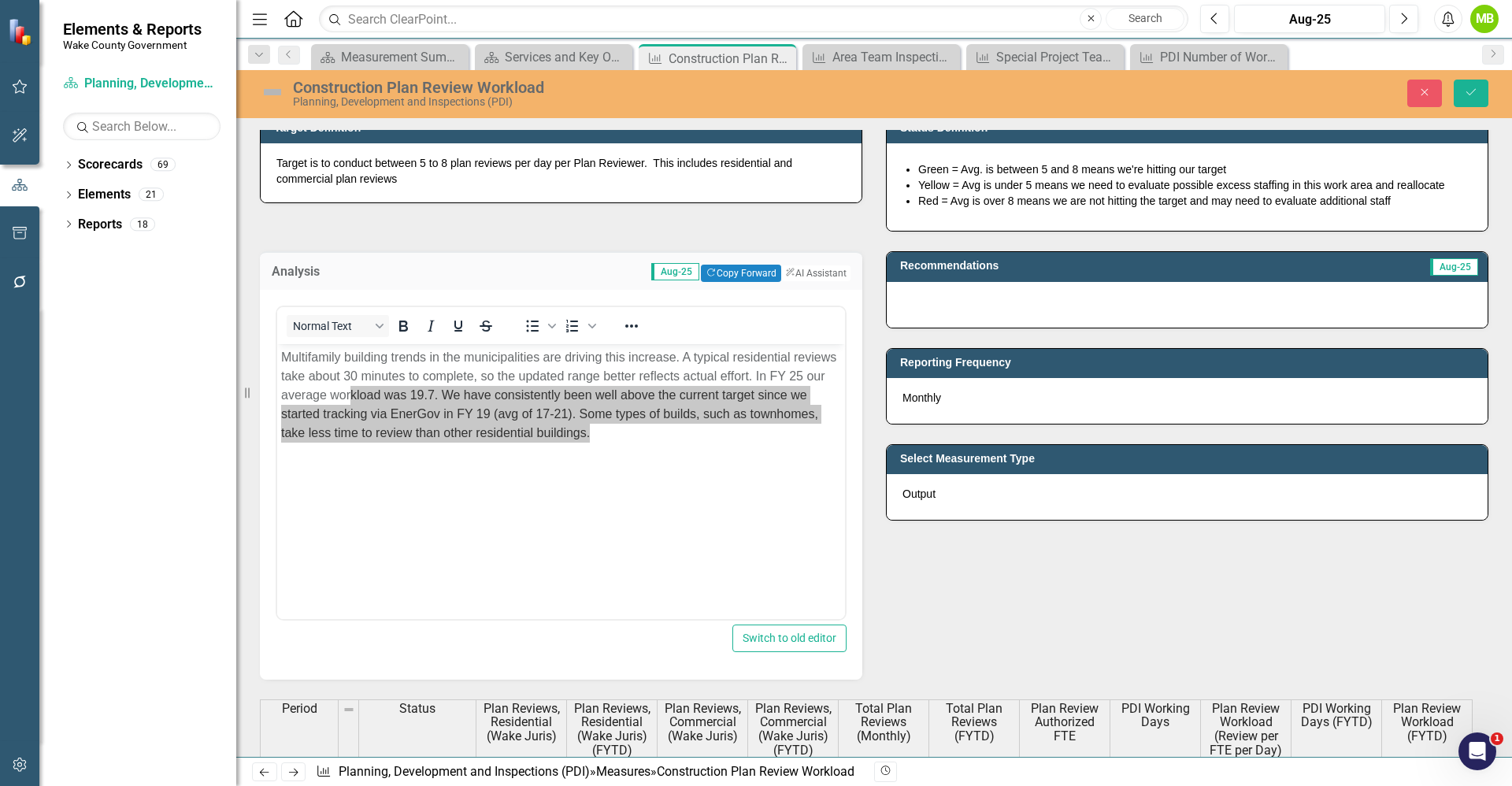
click at [270, 353] on div "Normal Text To open the popup, press Shift+Enter To open the popup, press Shift…" at bounding box center [561, 485] width 602 height 390
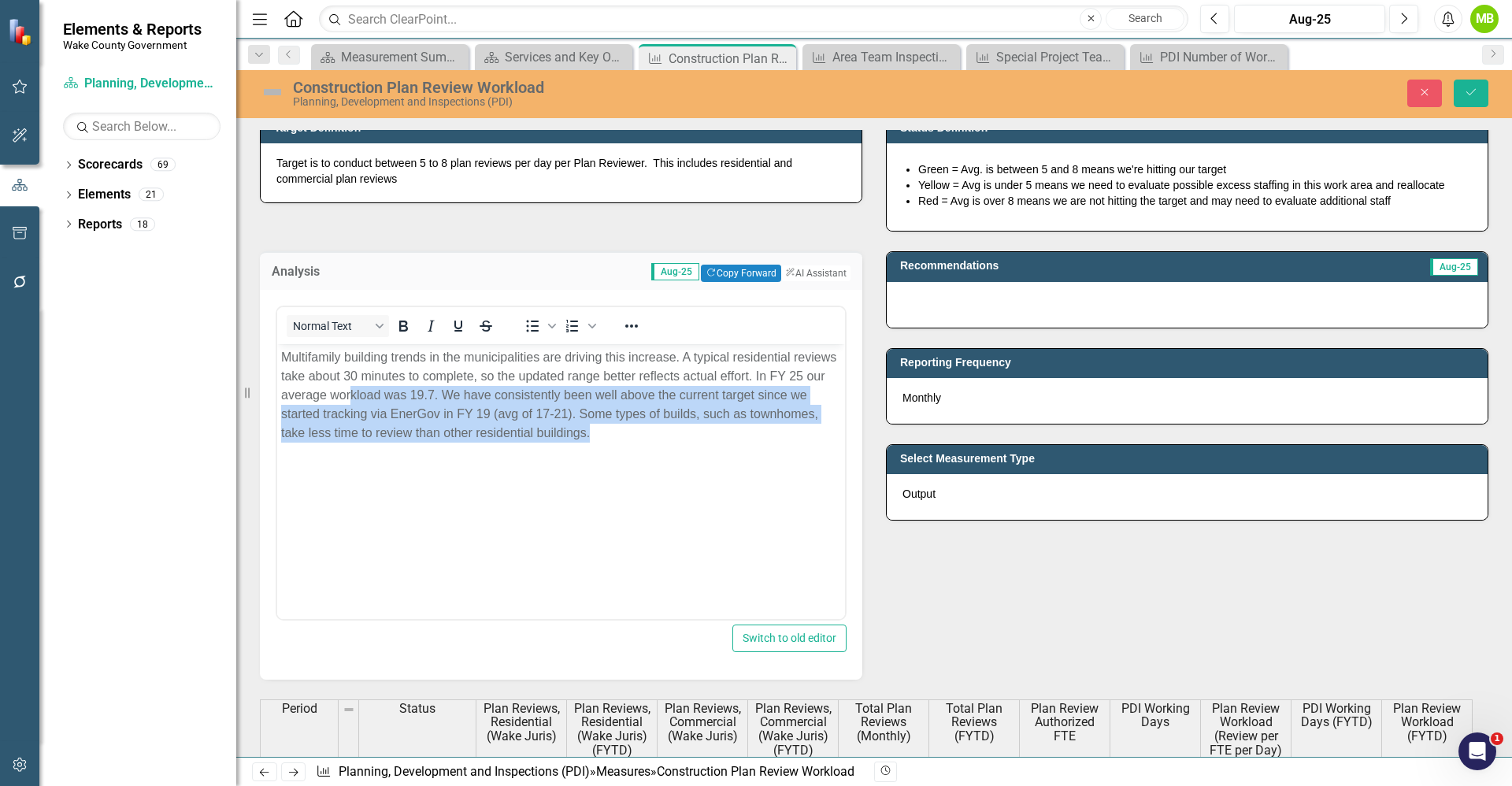
click at [333, 417] on p "Multifamily building trends in the municipalities are driving this increase. A …" at bounding box center [561, 395] width 560 height 95
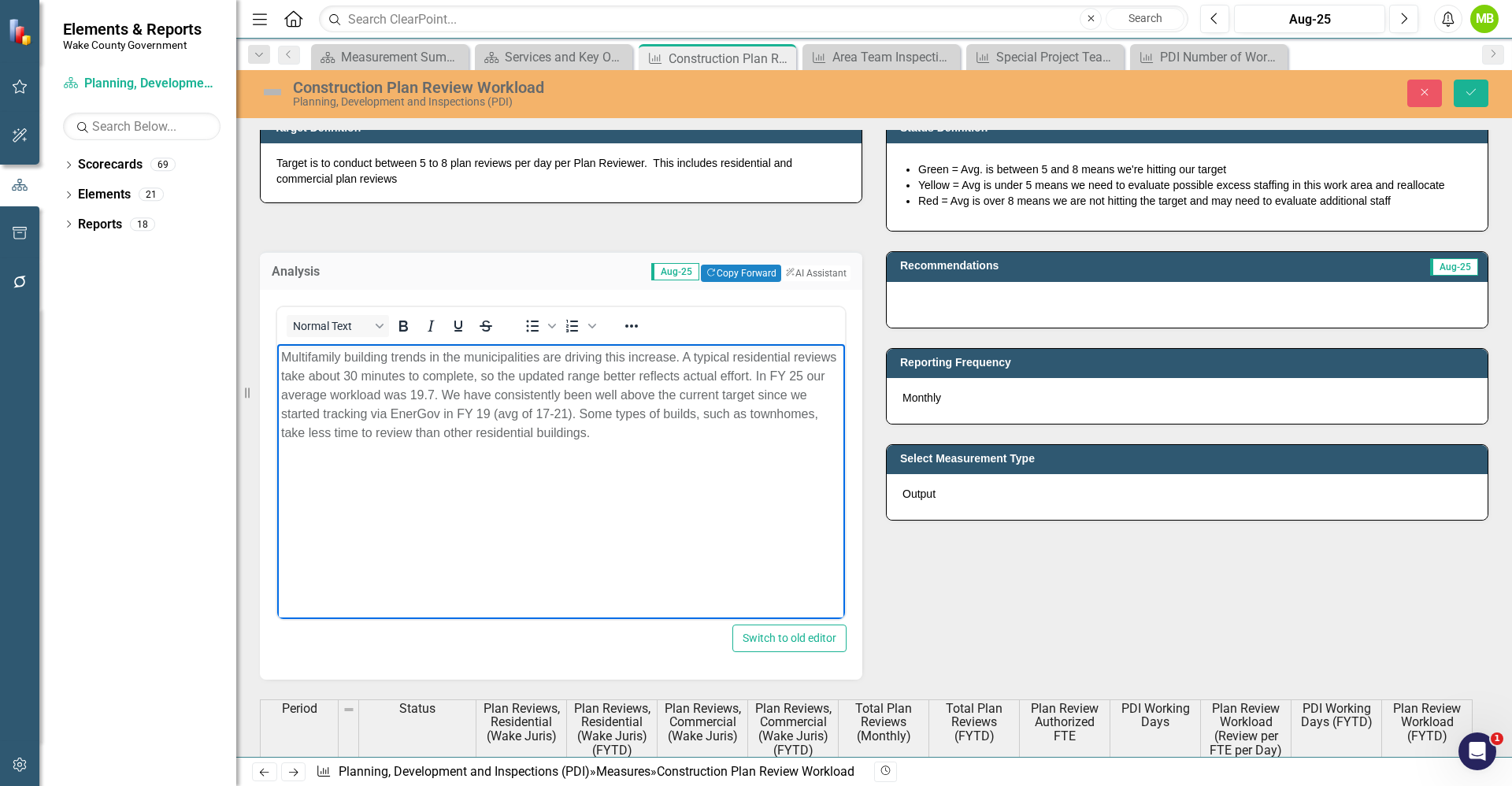
click at [284, 348] on p "Multifamily building trends in the municipalities are driving this increase. A …" at bounding box center [561, 395] width 560 height 95
click at [995, 308] on div at bounding box center [1187, 304] width 600 height 45
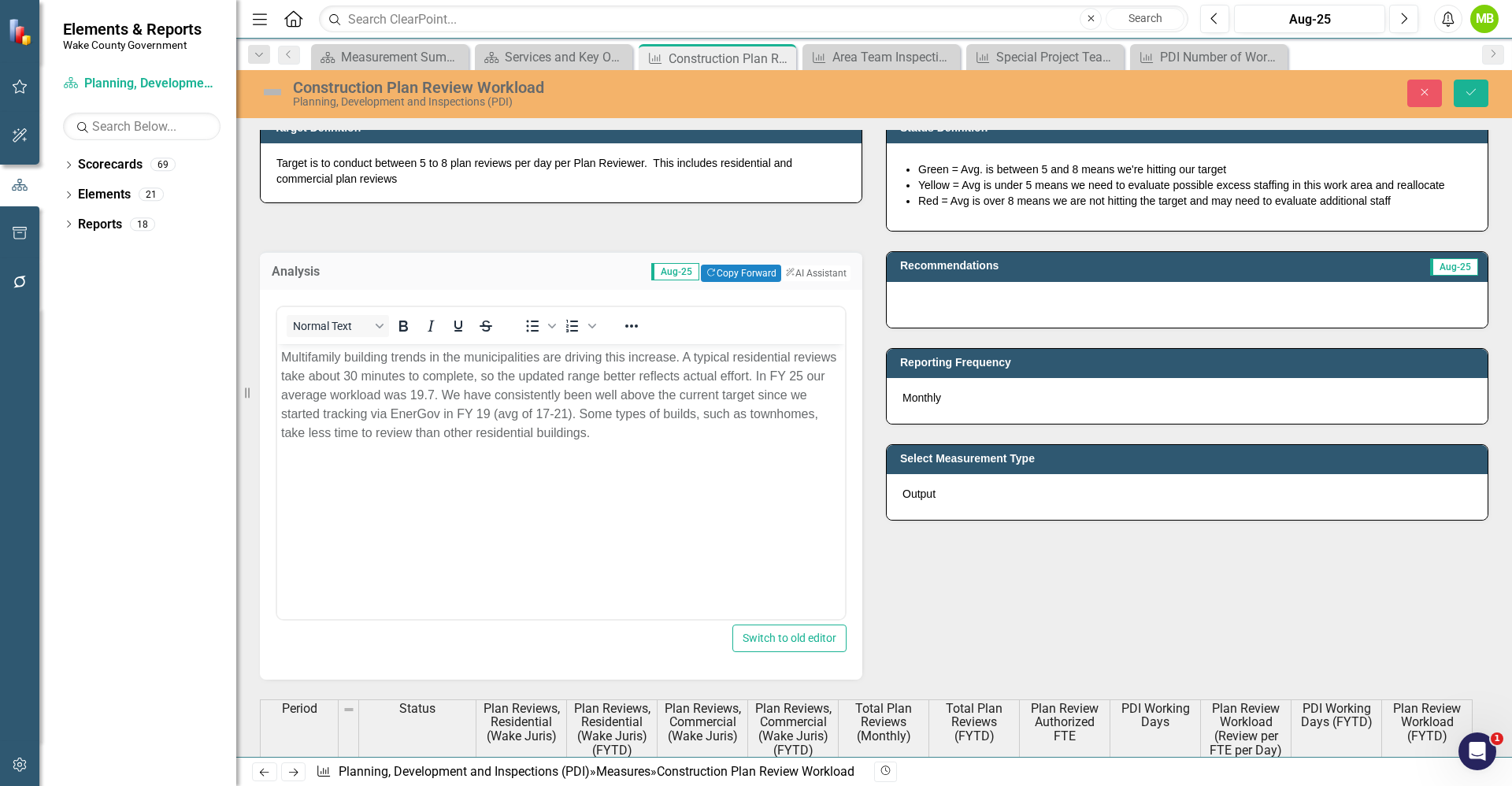
click at [995, 308] on div at bounding box center [1187, 304] width 600 height 45
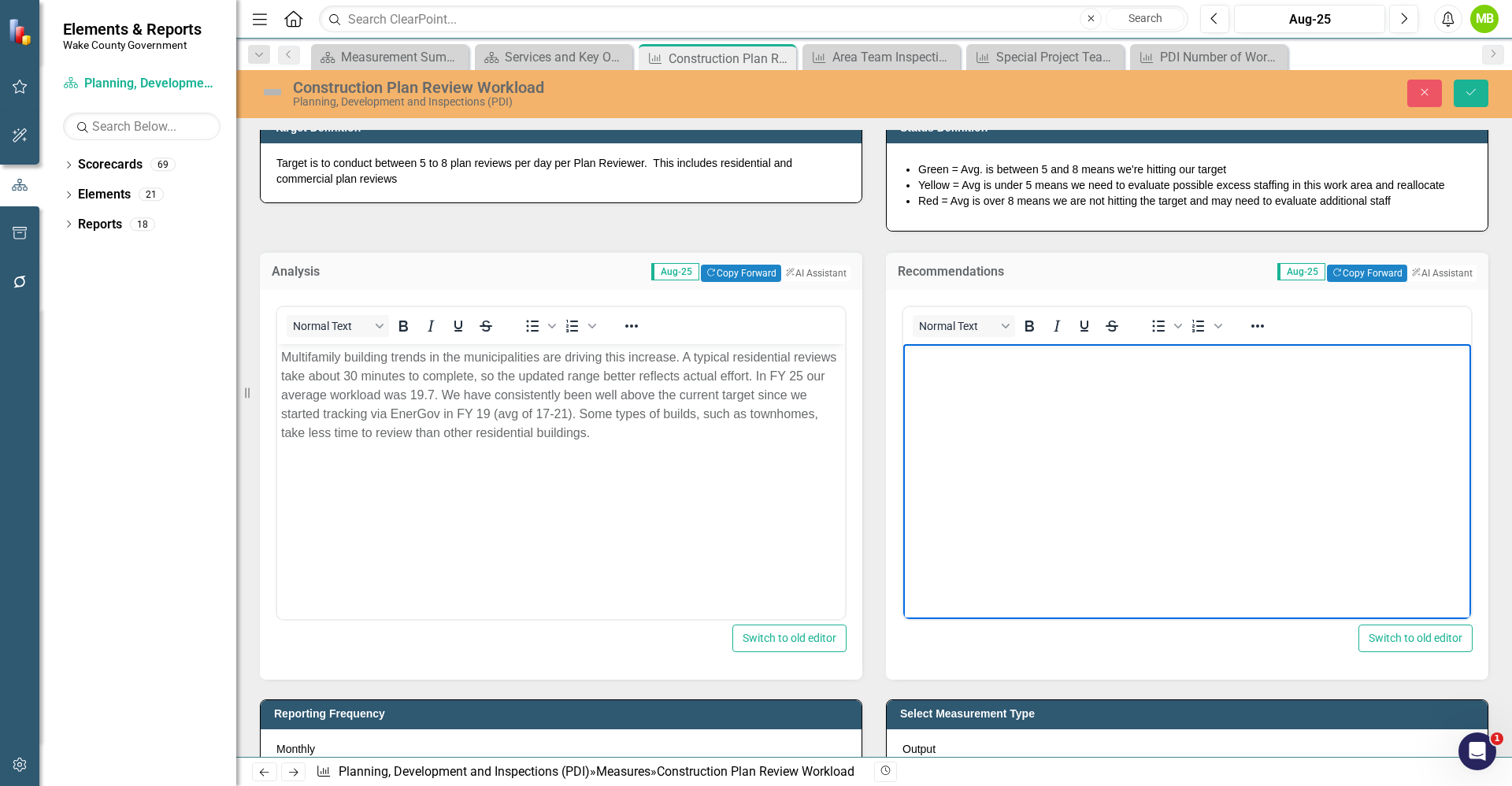
click at [952, 396] on body "Rich Text Area. Press ALT-0 for help." at bounding box center [1187, 462] width 568 height 236
click at [1459, 89] on button "Save" at bounding box center [1470, 94] width 34 height 28
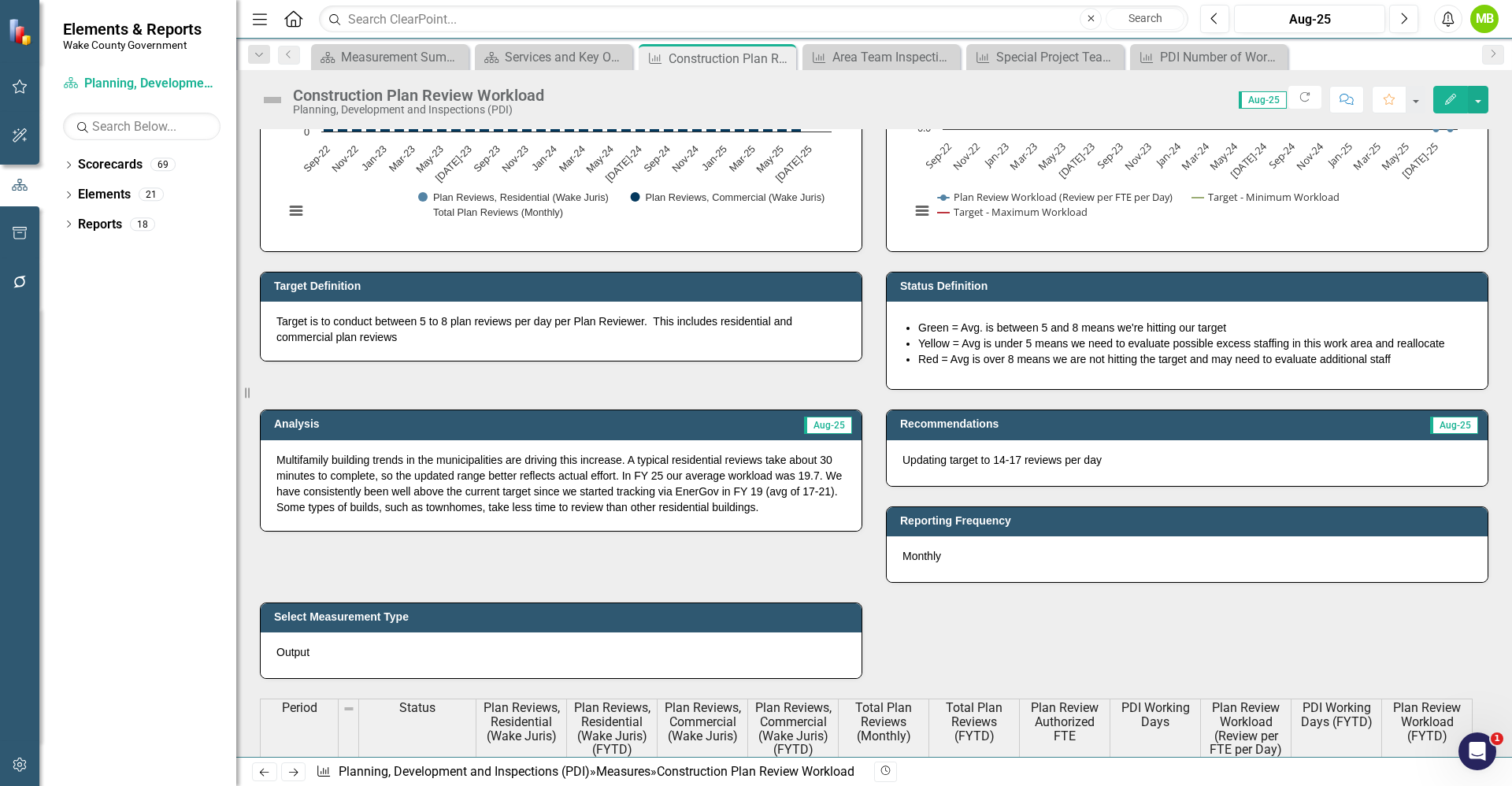
scroll to position [651, 0]
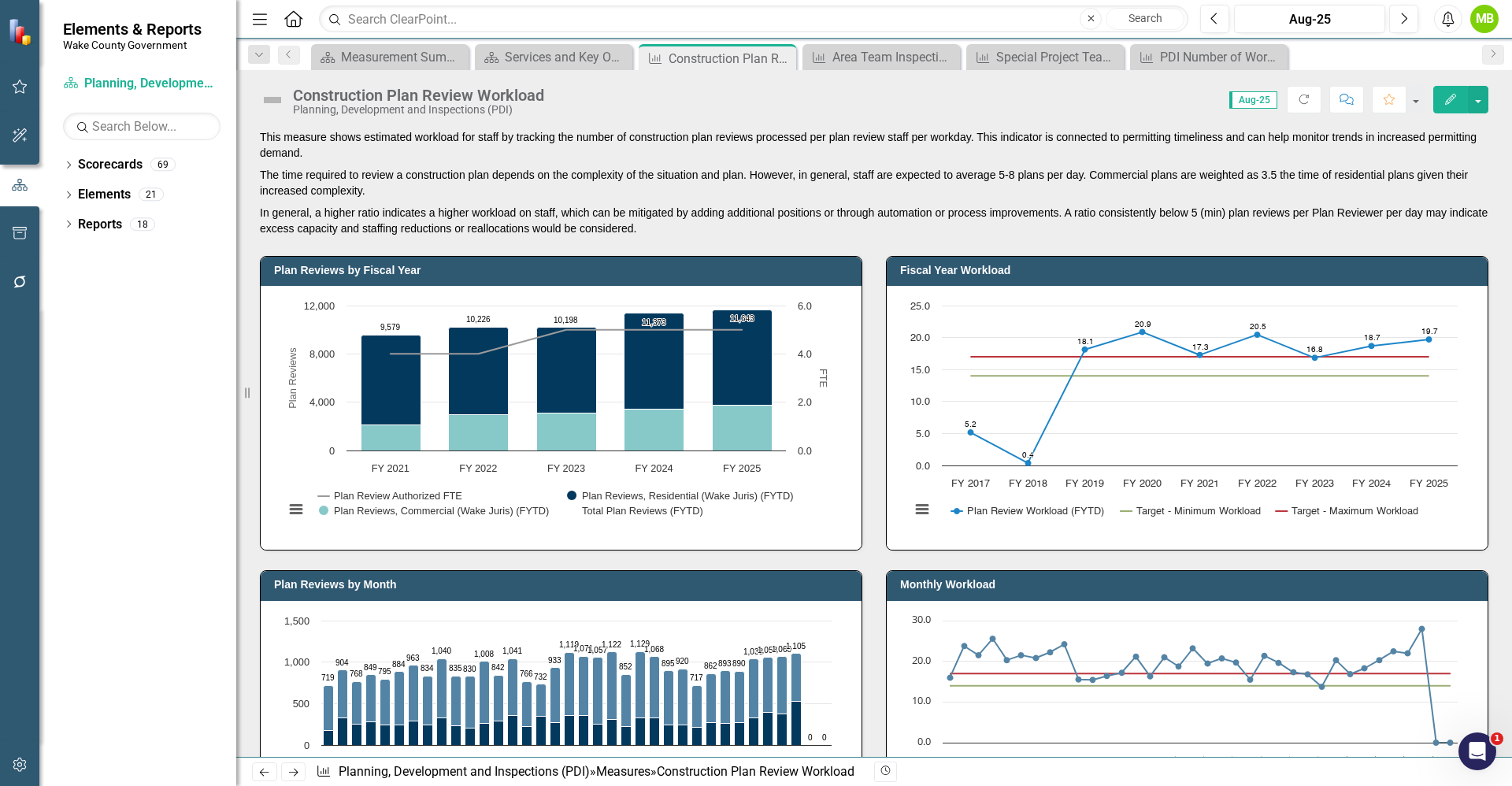
scroll to position [651, 0]
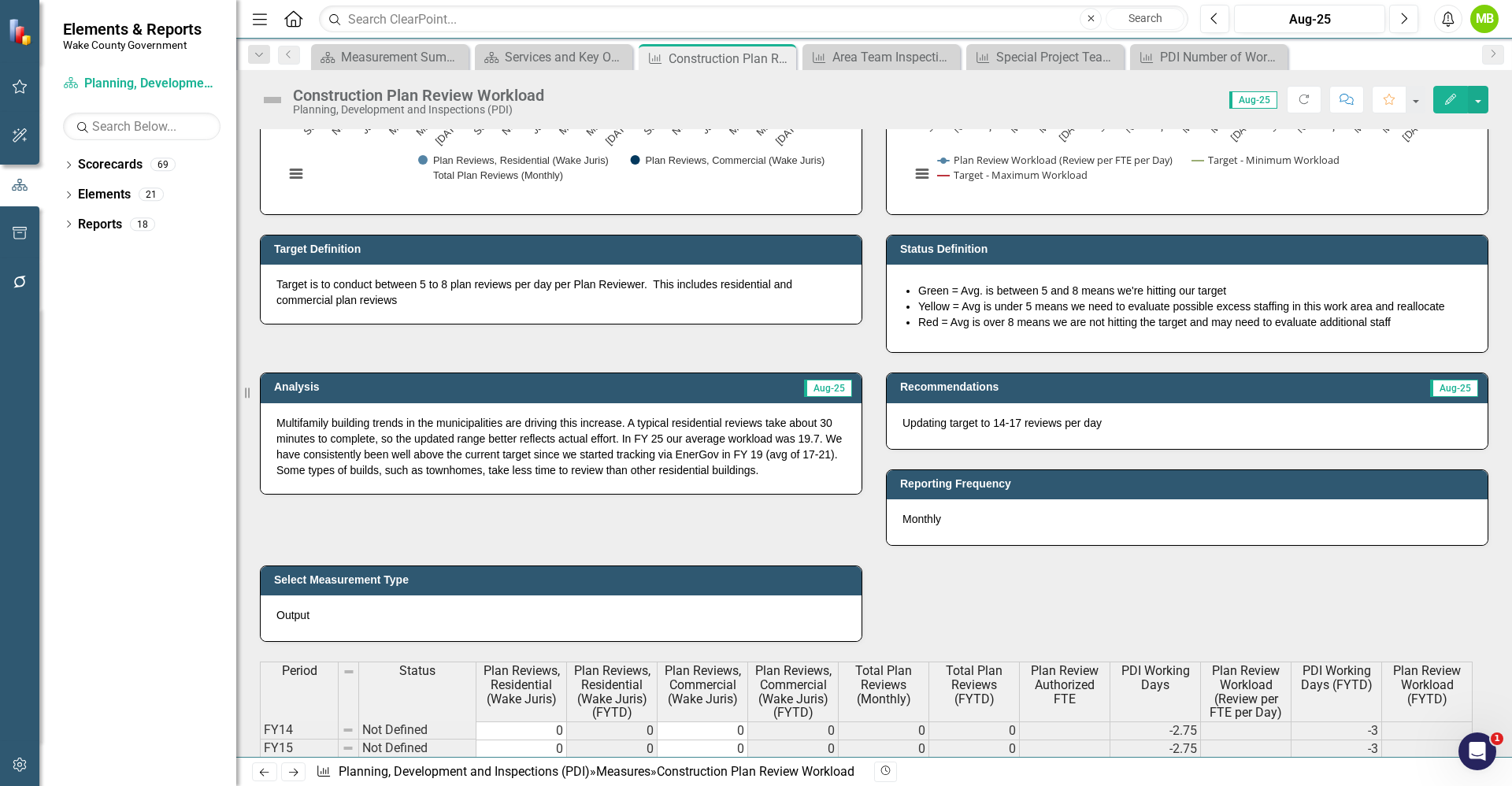
click at [647, 434] on p "Multifamily building trends in the municipalities are driving this increase. A …" at bounding box center [561, 447] width 569 height 63
click at [809, 464] on p "Multifamily building trends in the municipalities are driving this increase. A …" at bounding box center [561, 447] width 569 height 63
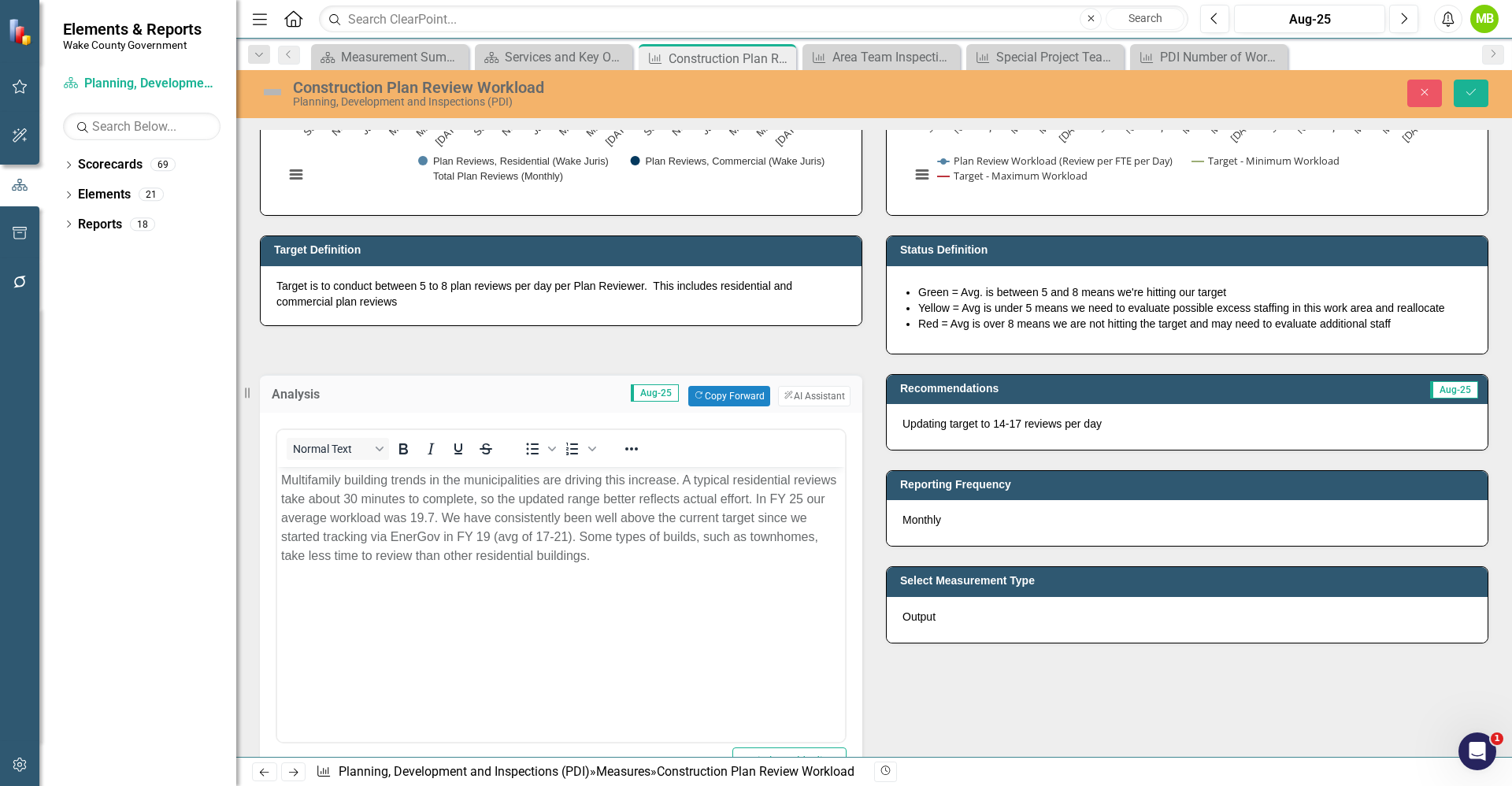
scroll to position [0, 0]
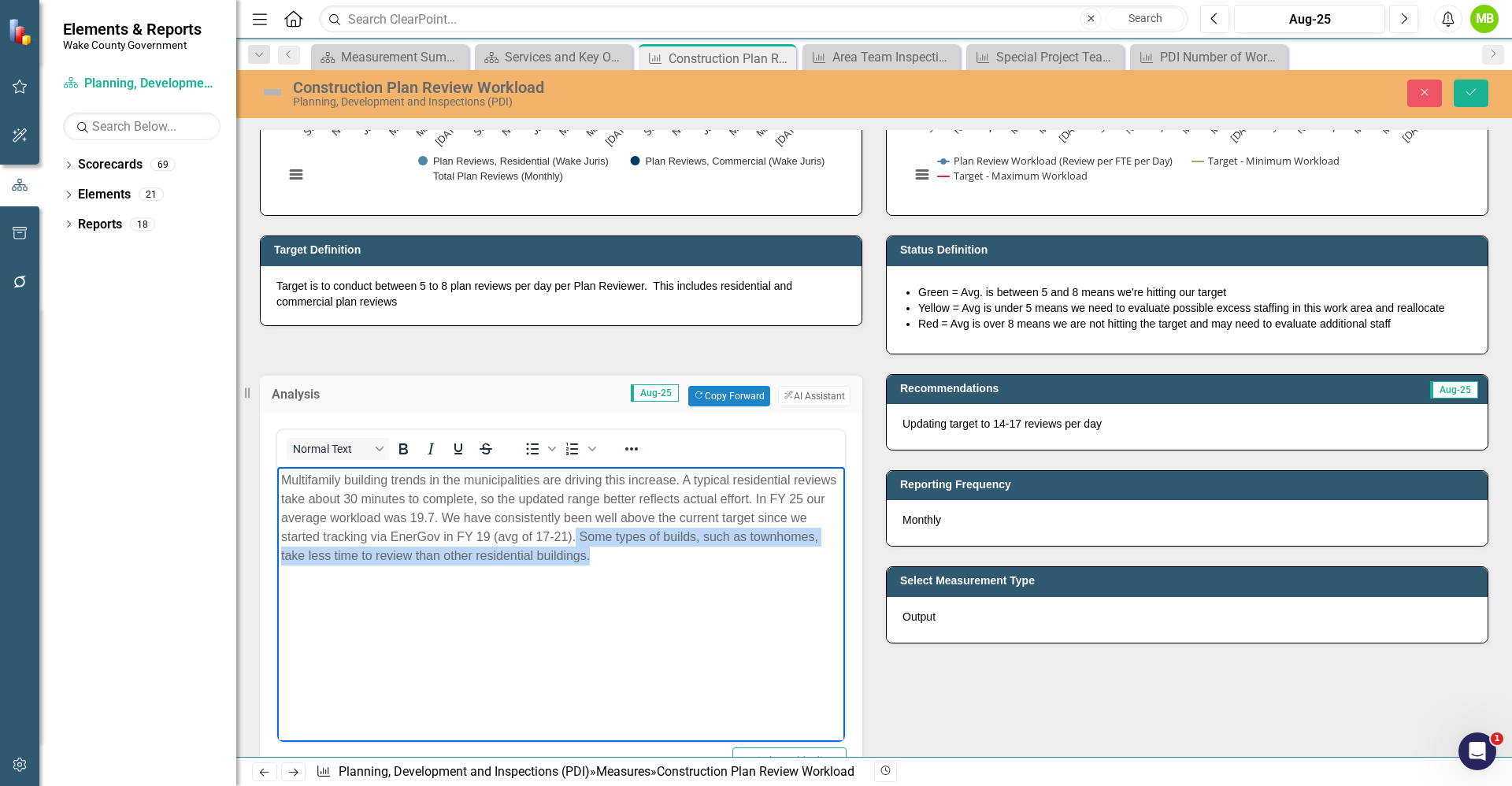
drag, startPoint x: 693, startPoint y: 559, endPoint x: 595, endPoint y: 535, distance: 100.9
click at [595, 535] on p "Multifamily building trends in the municipalities are driving this increase. A …" at bounding box center [561, 517] width 560 height 95
copy p "Some types of builds, such as townhomes, take less time to review than other re…"
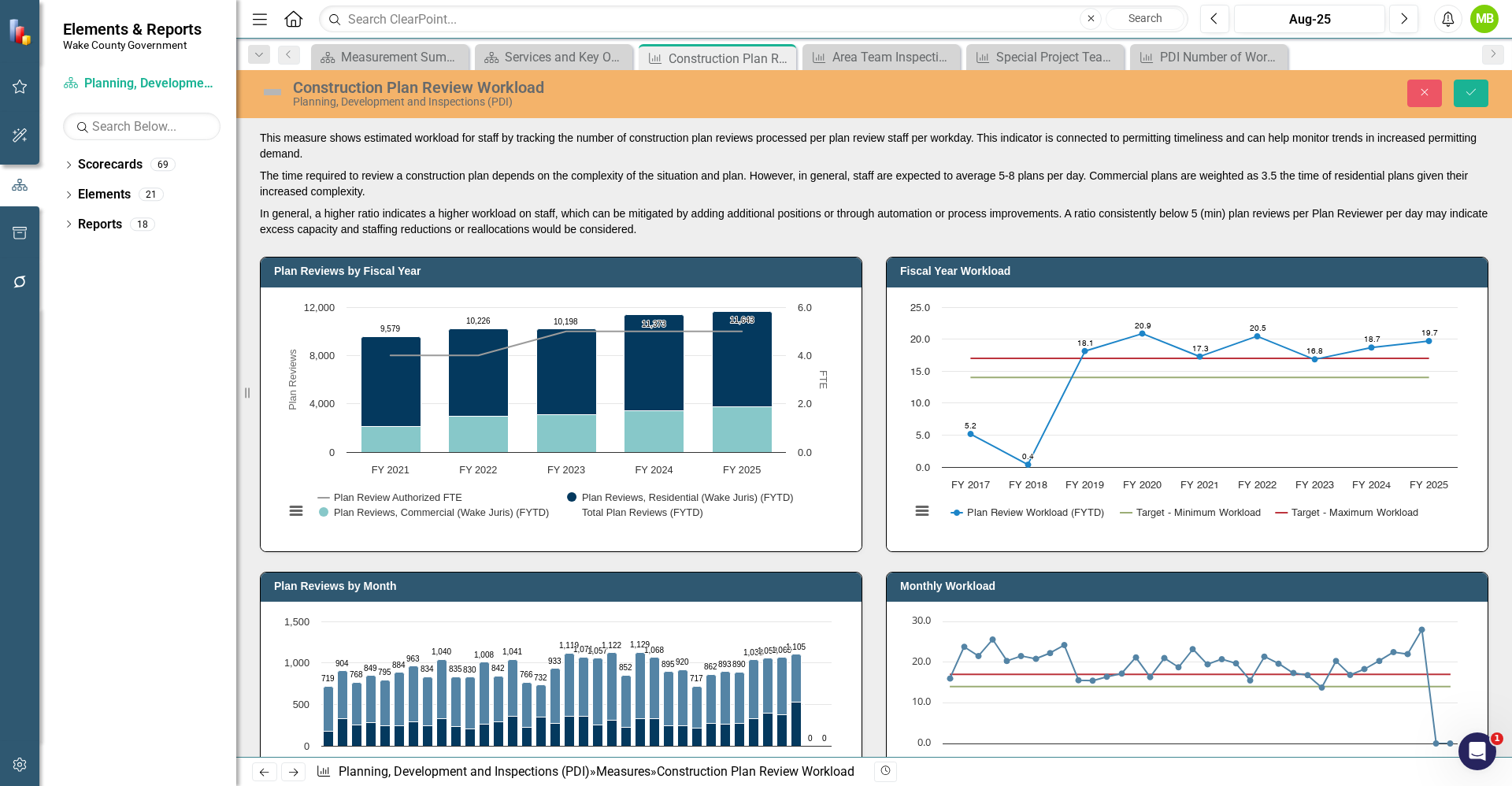
click at [705, 192] on p "The time required to review a construction plan depends on the complexity of th…" at bounding box center [874, 184] width 1228 height 38
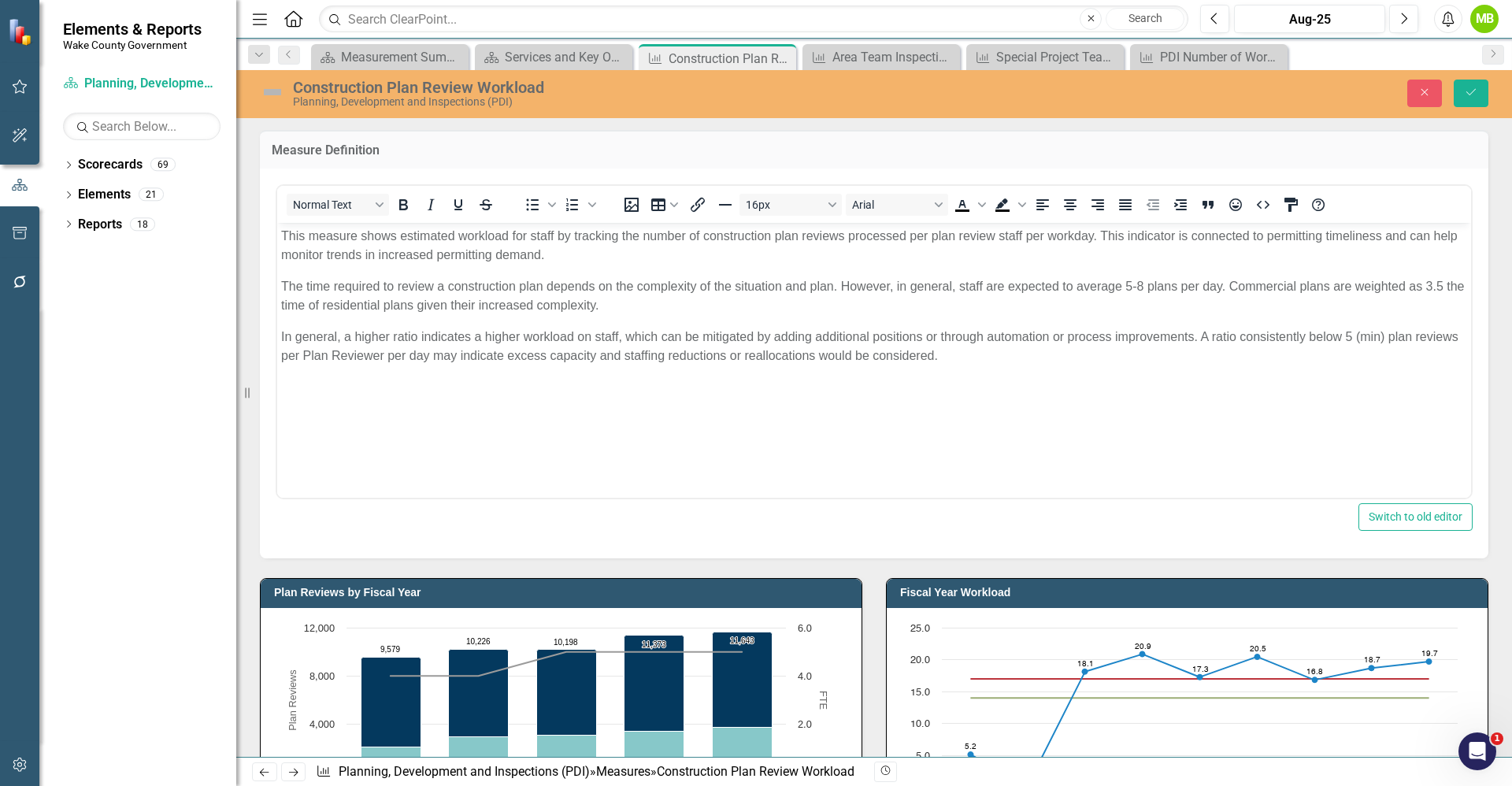
click at [691, 304] on p "The time required to review a construction plan depends on the complexity of th…" at bounding box center [874, 295] width 1186 height 38
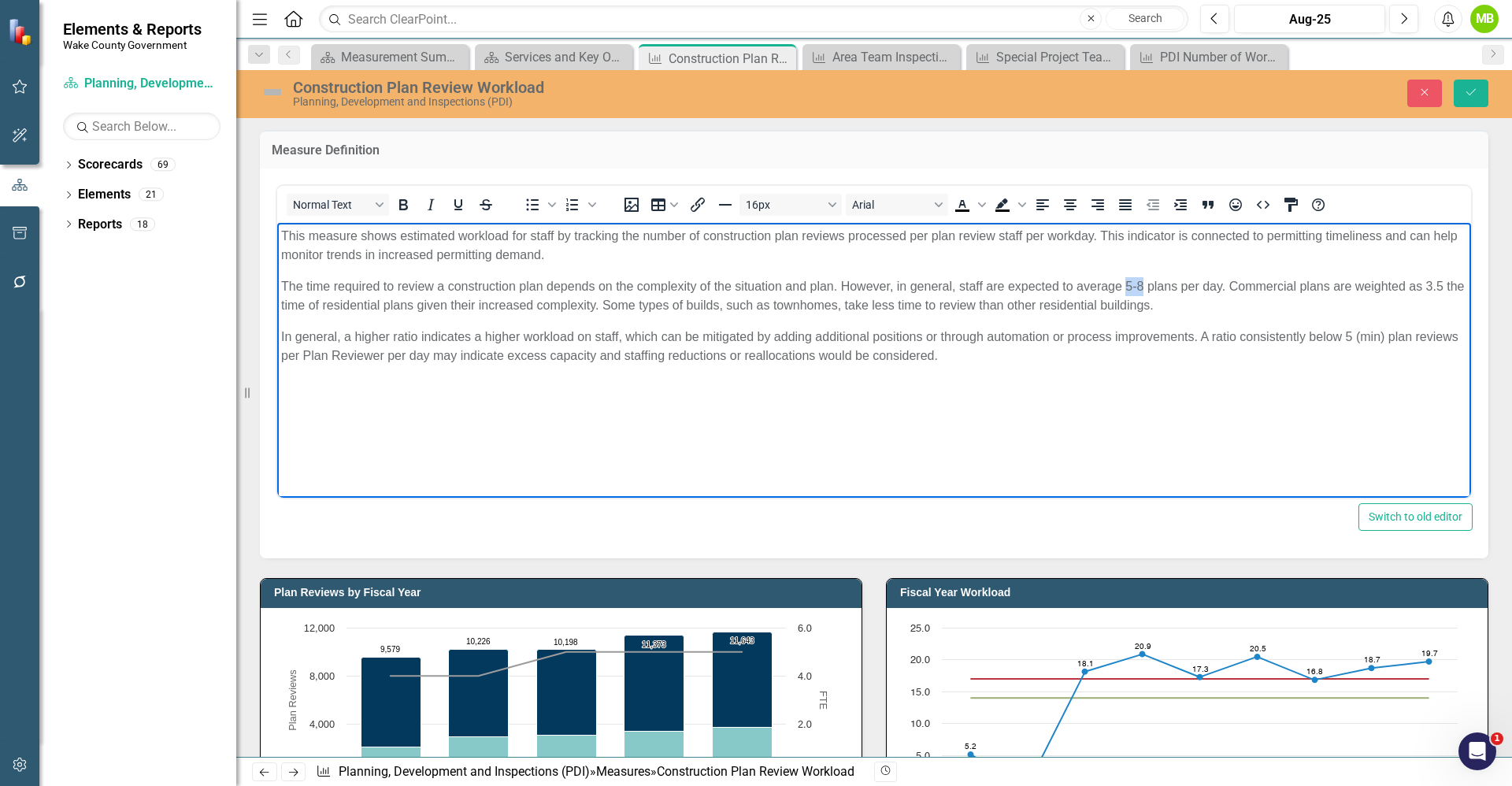
drag, startPoint x: 1144, startPoint y: 281, endPoint x: 1126, endPoint y: 280, distance: 18.0
click at [1126, 280] on p "The time required to review a construction plan depends on the complexity of th…" at bounding box center [874, 295] width 1186 height 38
click at [1264, 297] on p "The time required to review a construction plan depends on the complexity of th…" at bounding box center [874, 295] width 1186 height 38
click at [1473, 92] on icon "Save" at bounding box center [1470, 92] width 14 height 11
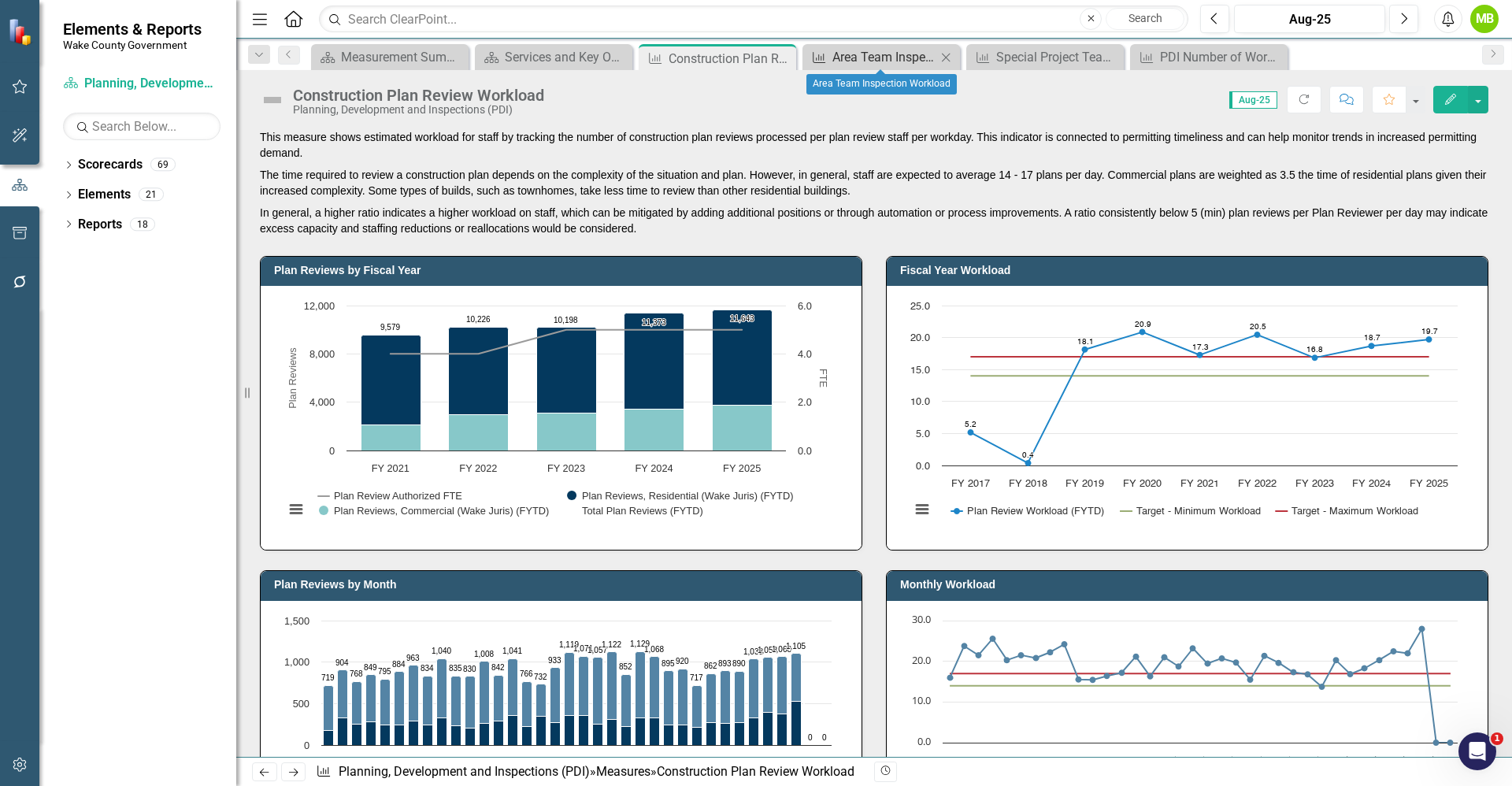
click at [868, 65] on div "Area Team Inspection Workload" at bounding box center [884, 57] width 104 height 19
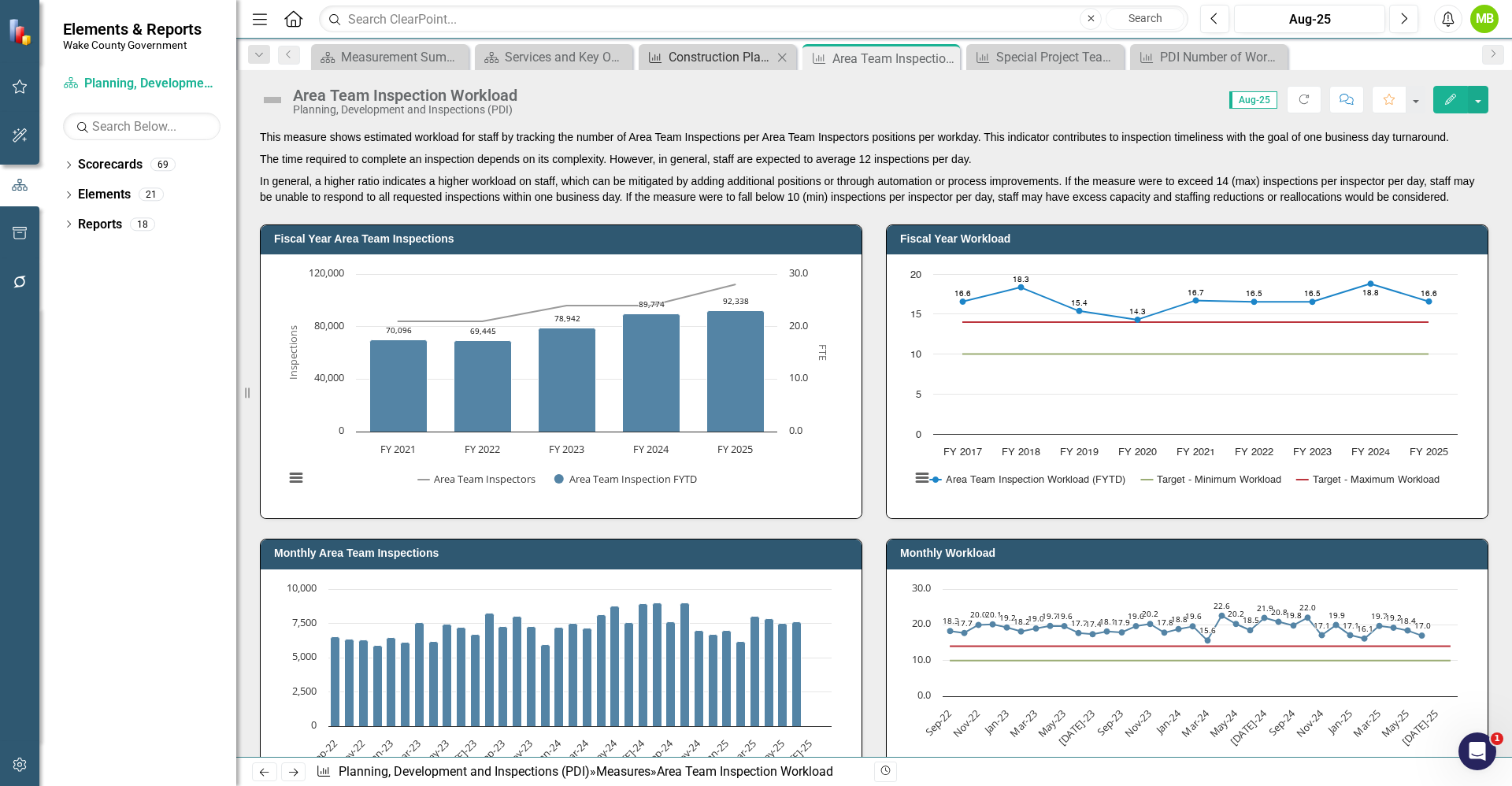
click at [717, 65] on div "Construction Plan Review Workload" at bounding box center [720, 57] width 104 height 19
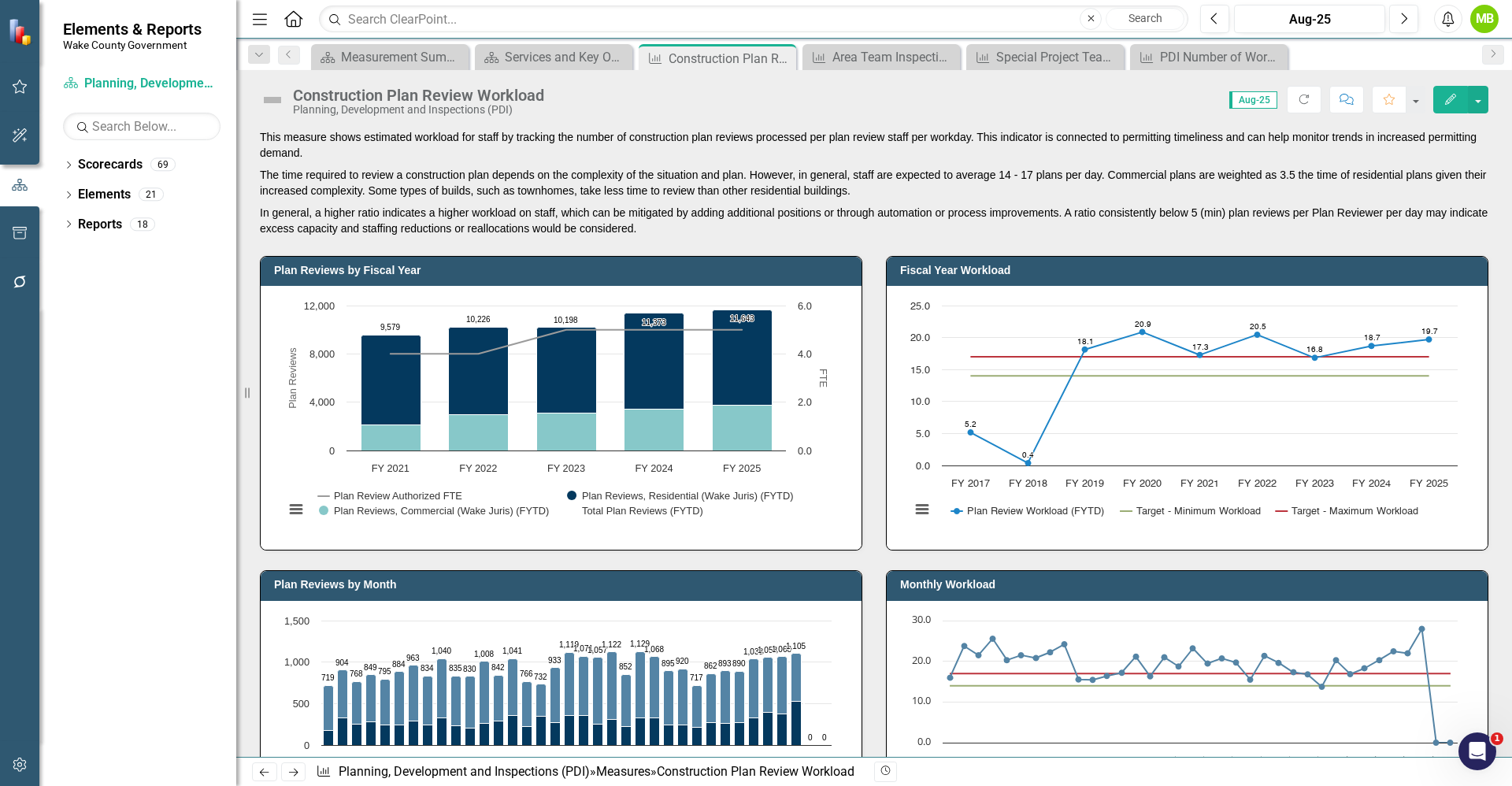
click at [831, 160] on p "This measure shows estimated workload for staff by tracking the number of const…" at bounding box center [874, 146] width 1228 height 34
